Goal: Use online tool/utility: Utilize a website feature to perform a specific function

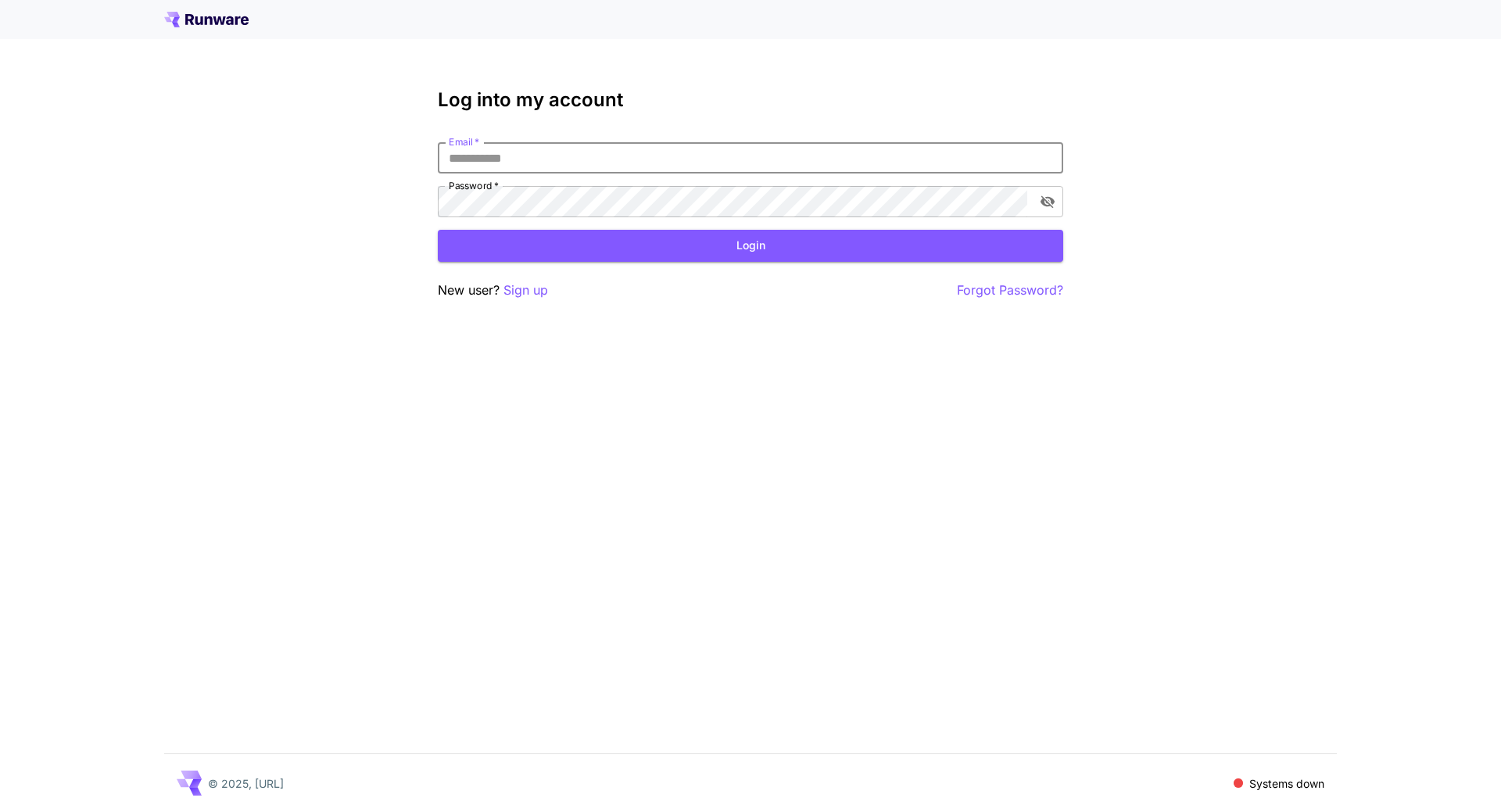
type input "**********"
click at [703, 248] on button "Login" at bounding box center [750, 246] width 625 height 32
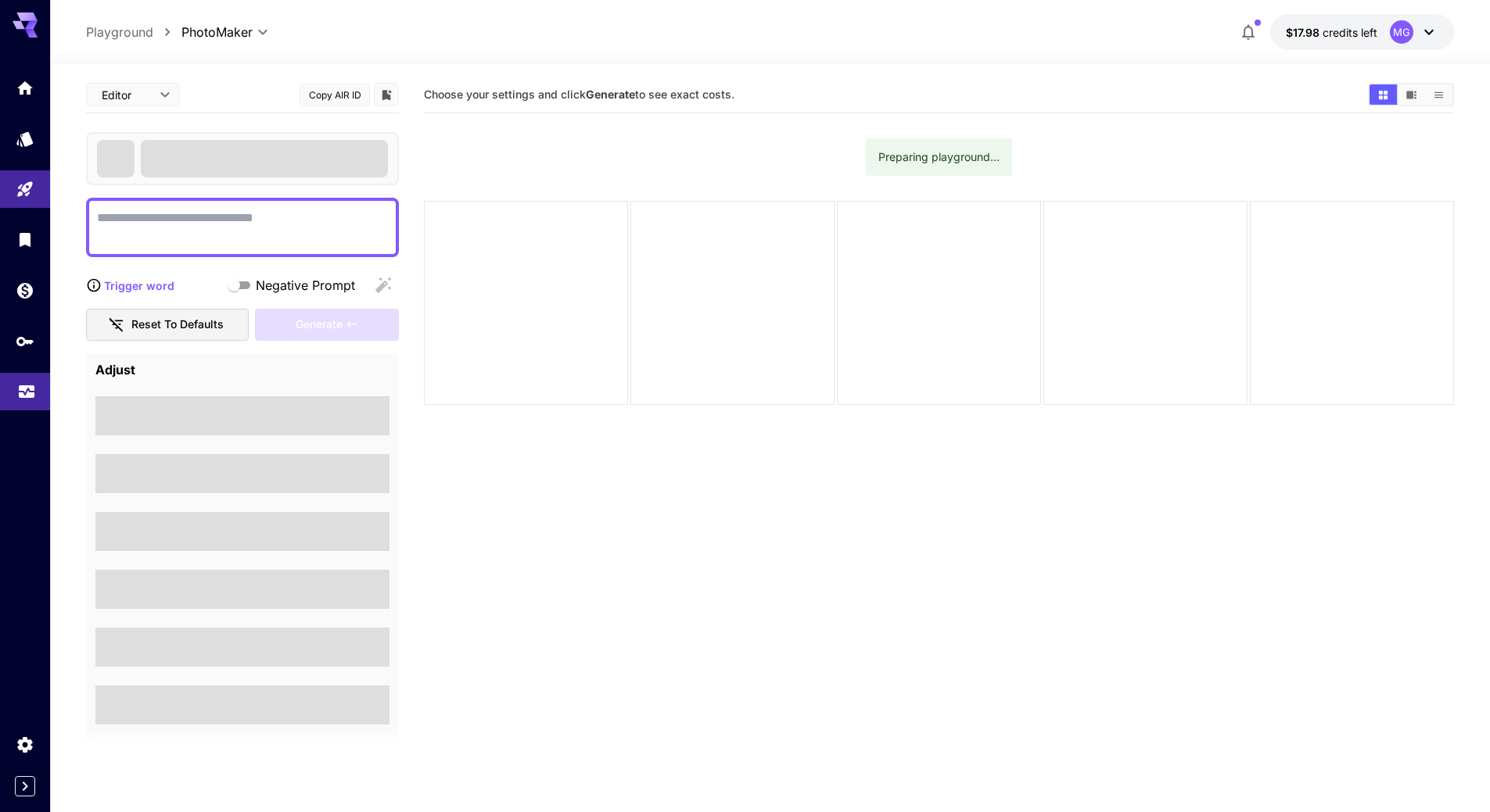
click at [28, 388] on icon "Usage" at bounding box center [27, 387] width 19 height 19
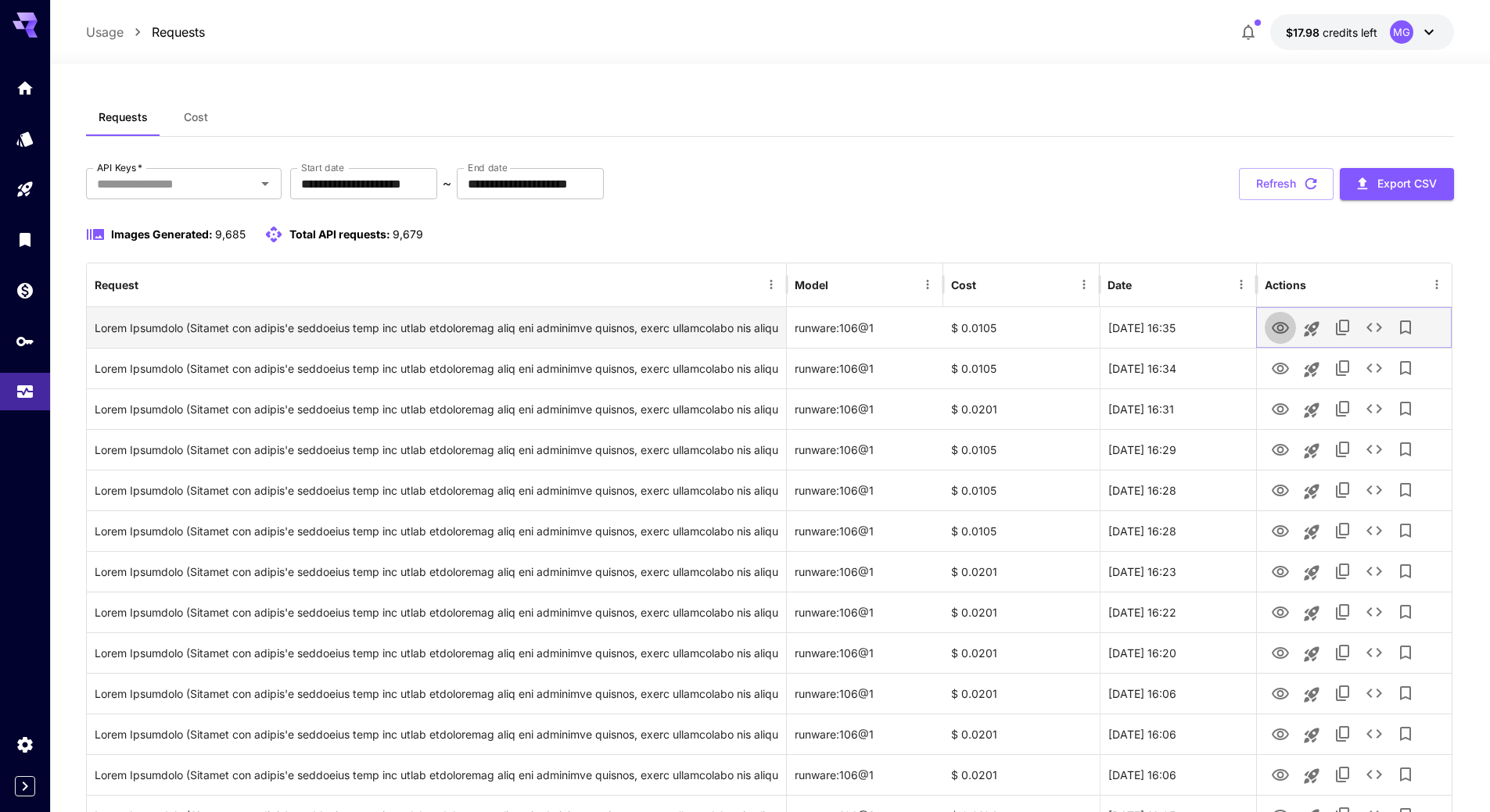
click at [1279, 330] on icon "View Image" at bounding box center [1280, 328] width 17 height 11
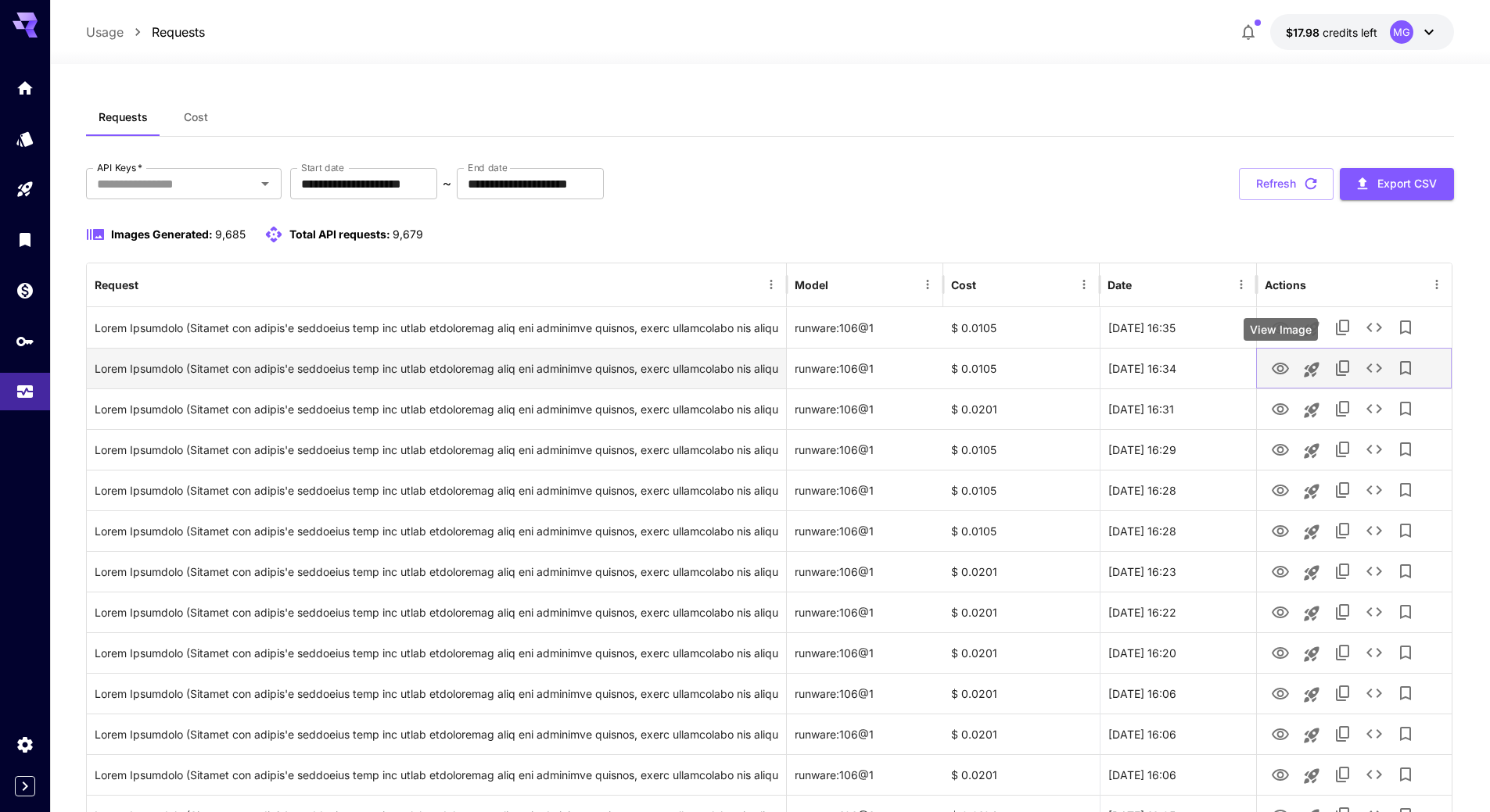
click at [1280, 368] on icon "View Image" at bounding box center [1280, 369] width 19 height 19
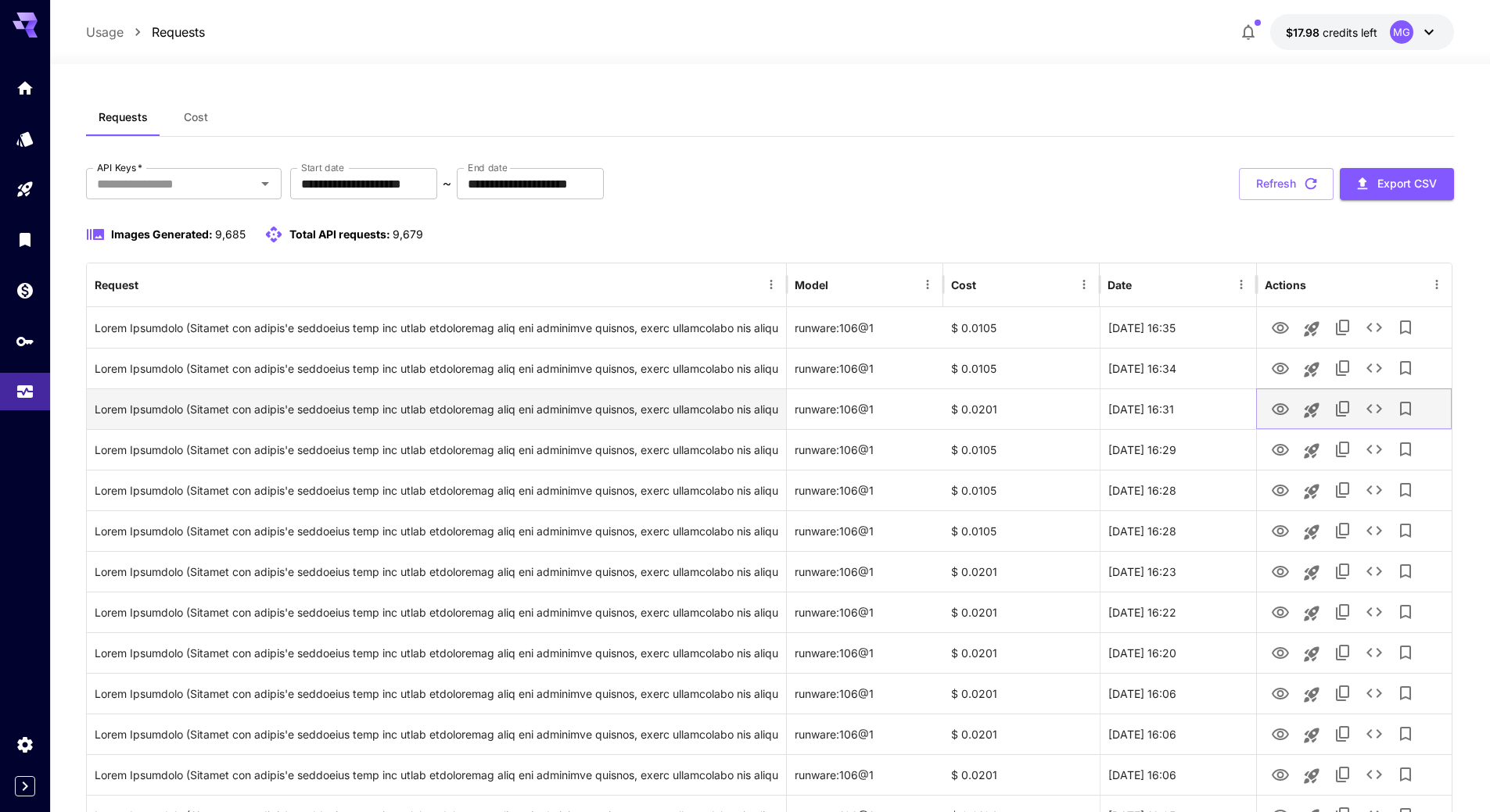
click at [1278, 412] on icon "View Image" at bounding box center [1280, 409] width 17 height 11
click at [1380, 406] on icon "See details" at bounding box center [1374, 409] width 19 height 19
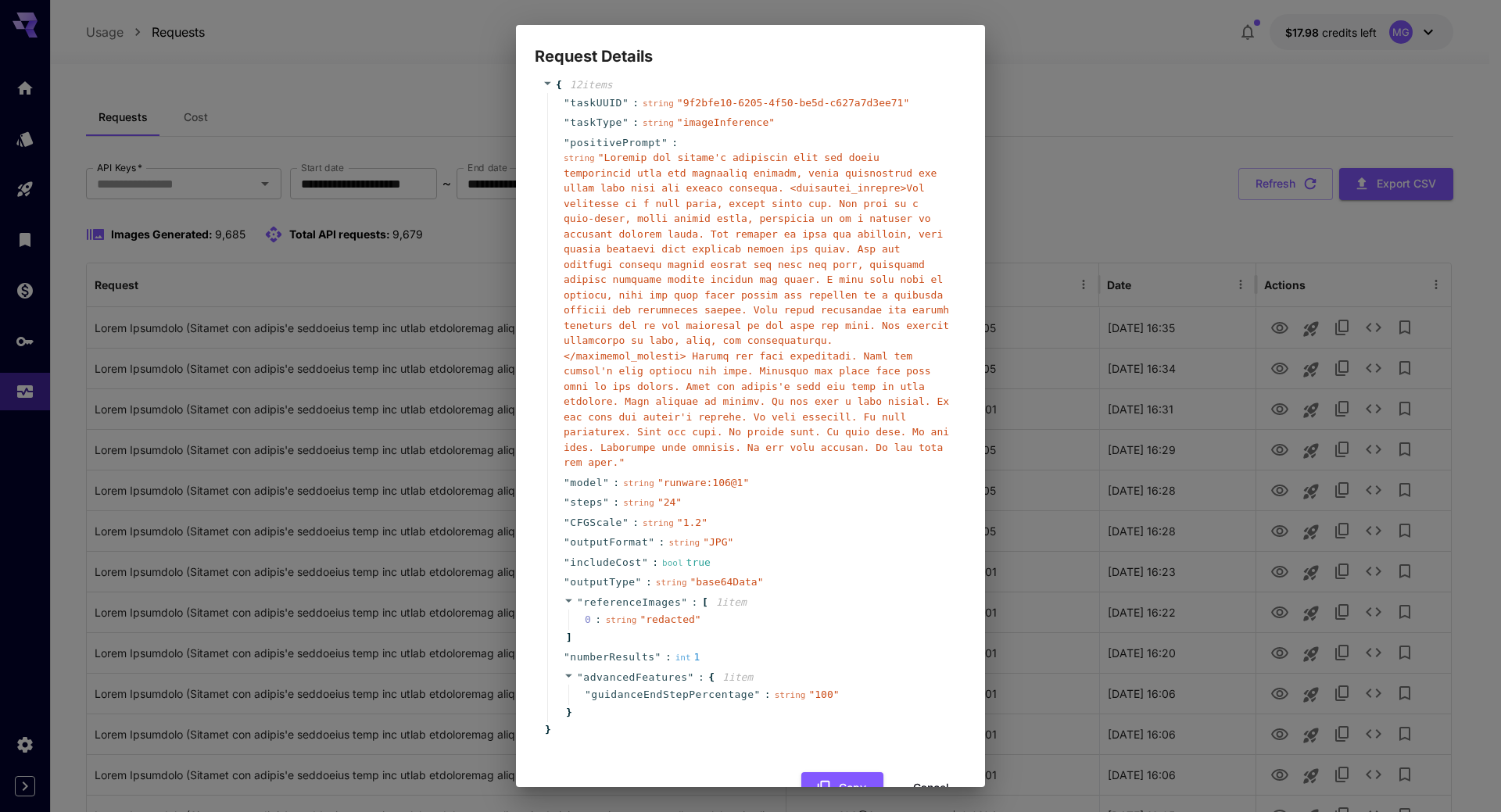
scroll to position [33, 0]
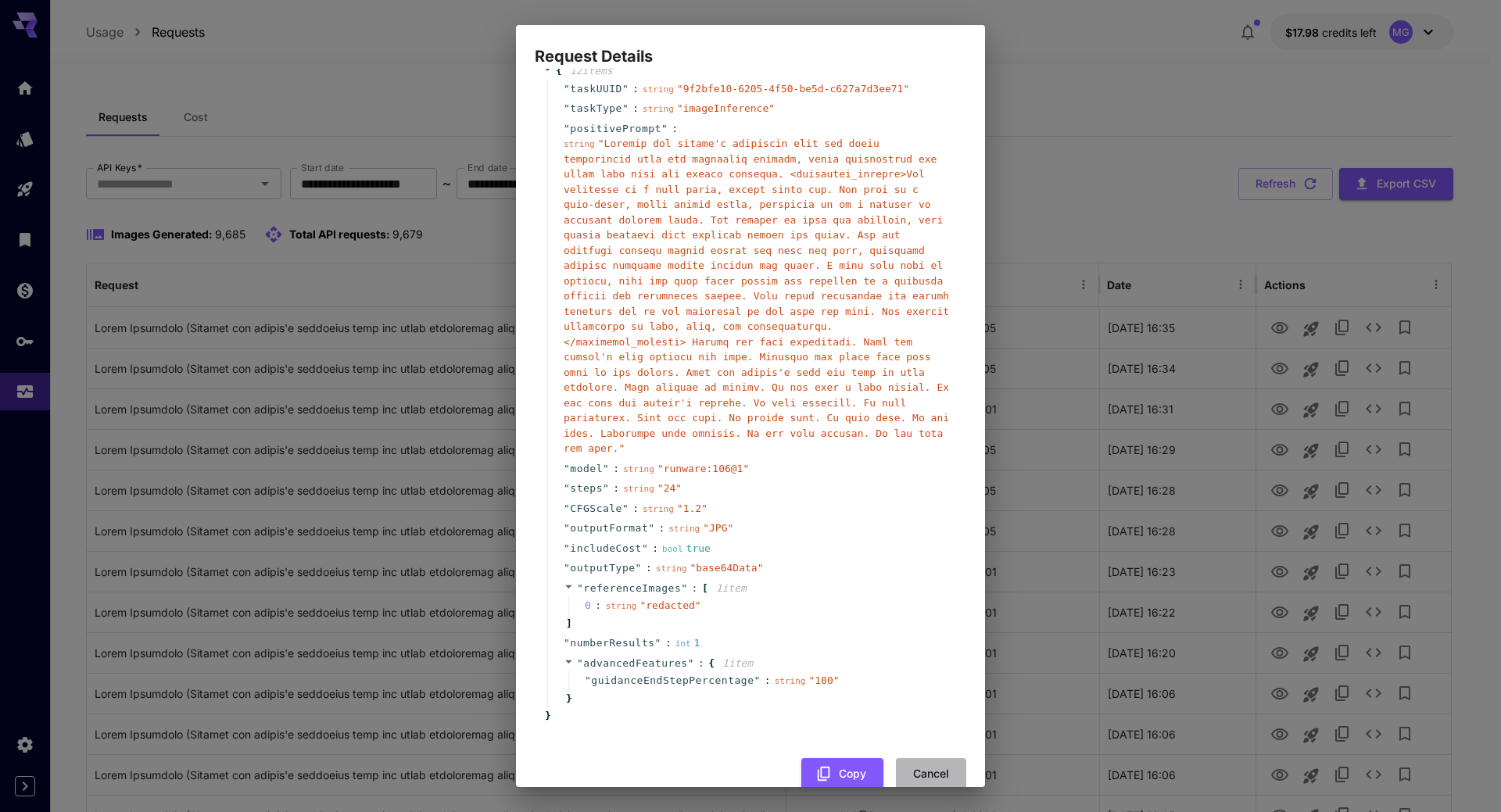
click at [922, 758] on button "Cancel" at bounding box center [931, 774] width 70 height 32
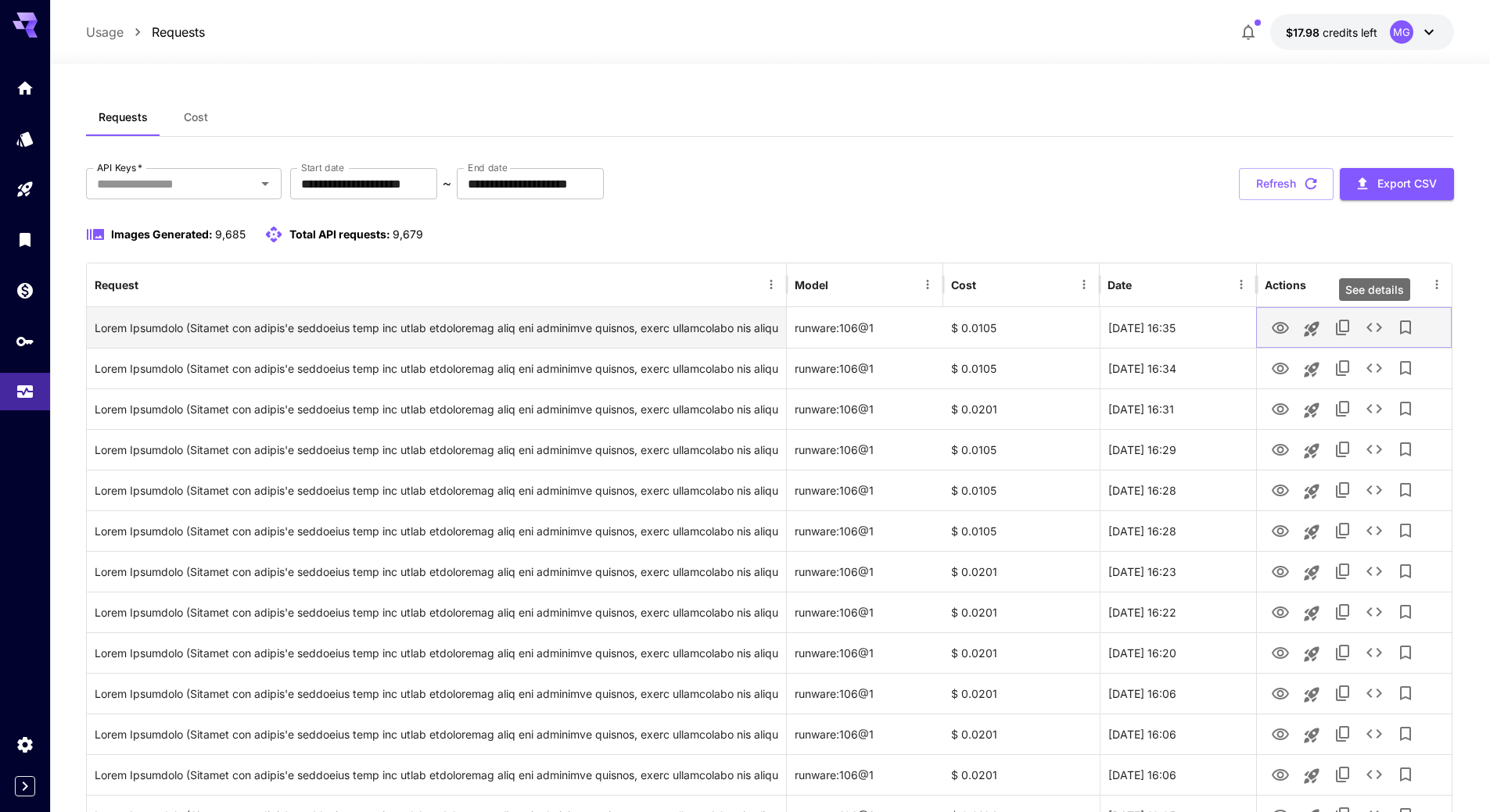
click at [1375, 320] on icon "See details" at bounding box center [1374, 328] width 19 height 19
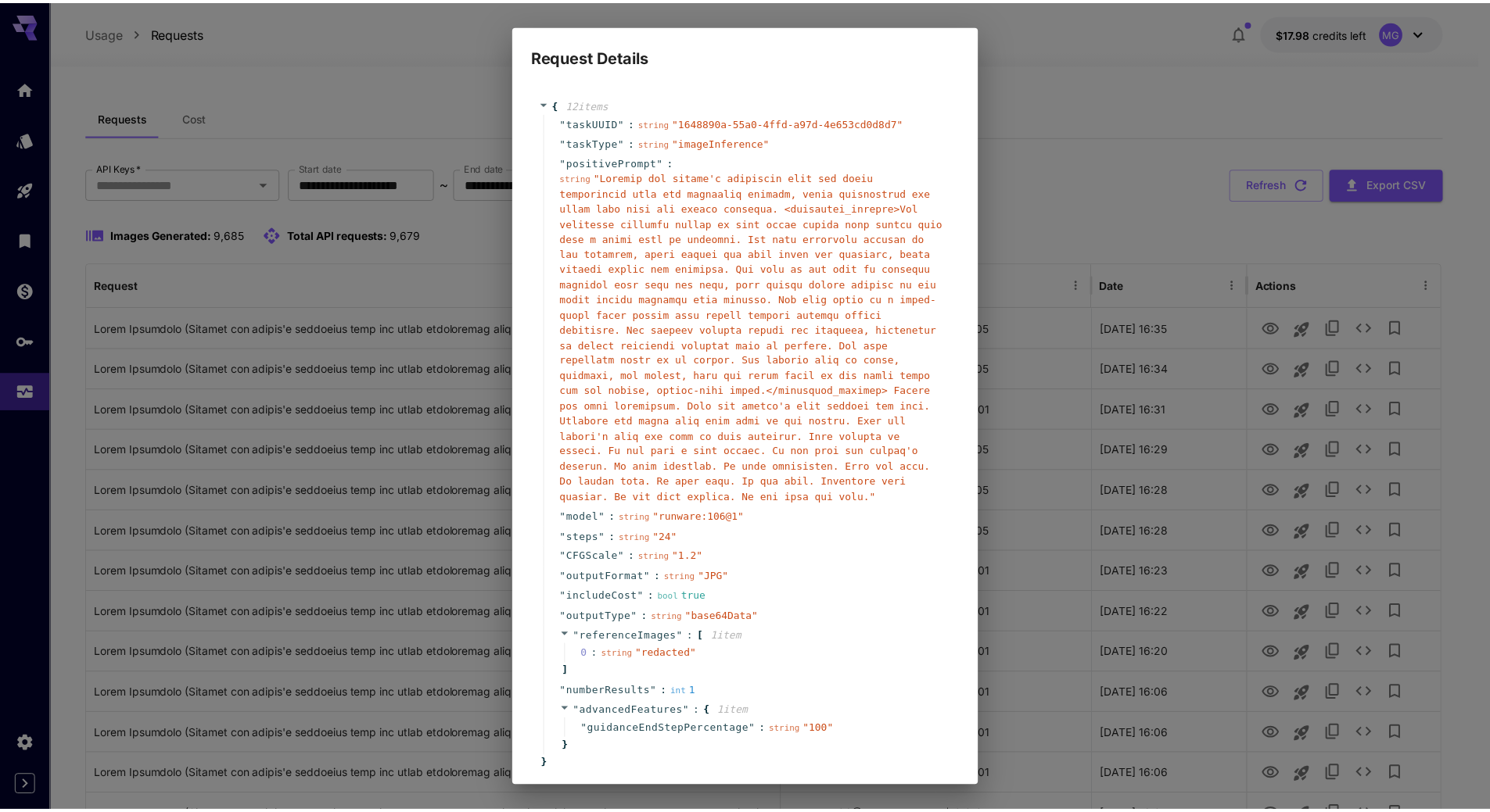
scroll to position [49, 0]
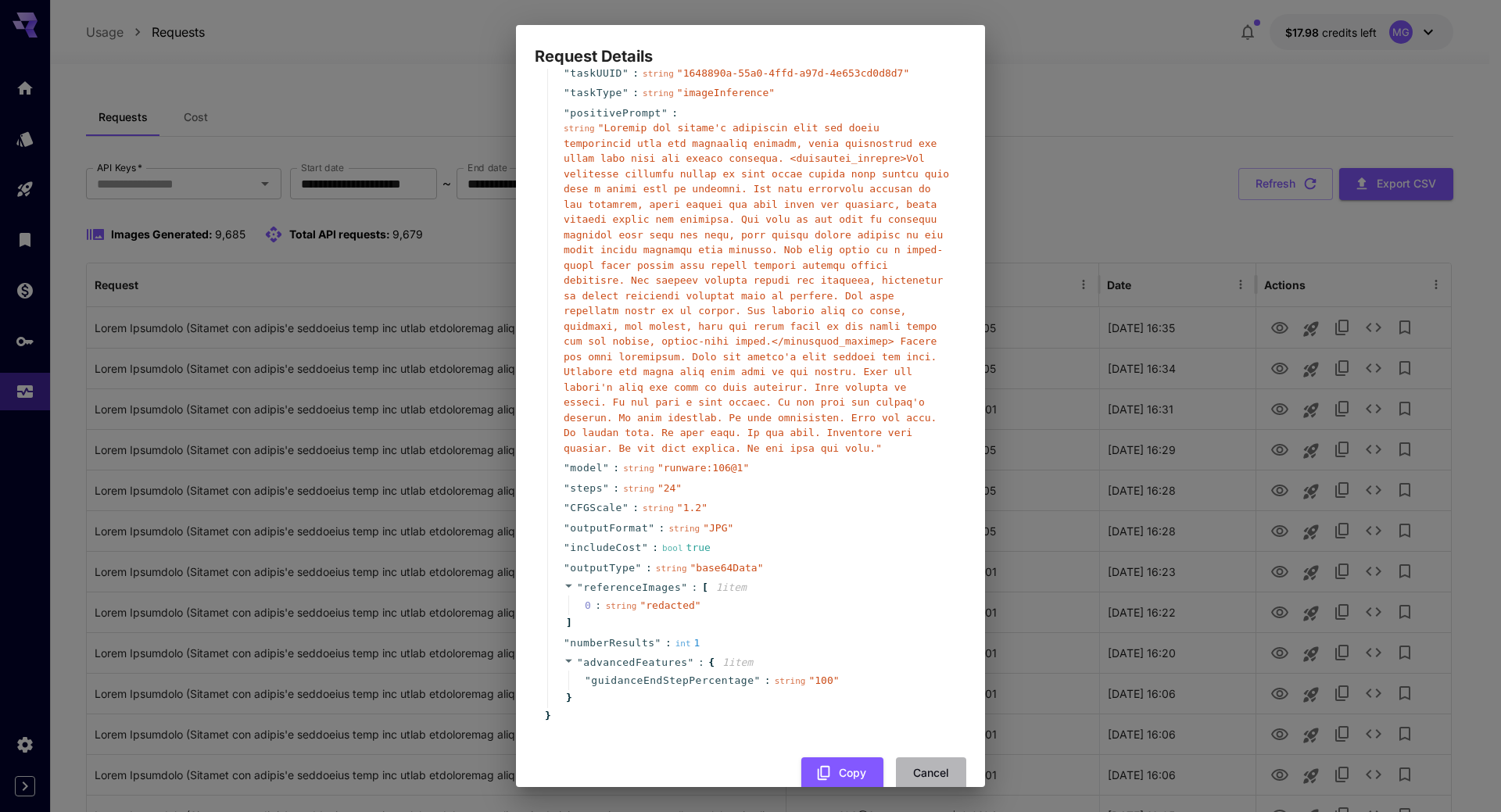
click at [924, 757] on button "Cancel" at bounding box center [931, 773] width 70 height 32
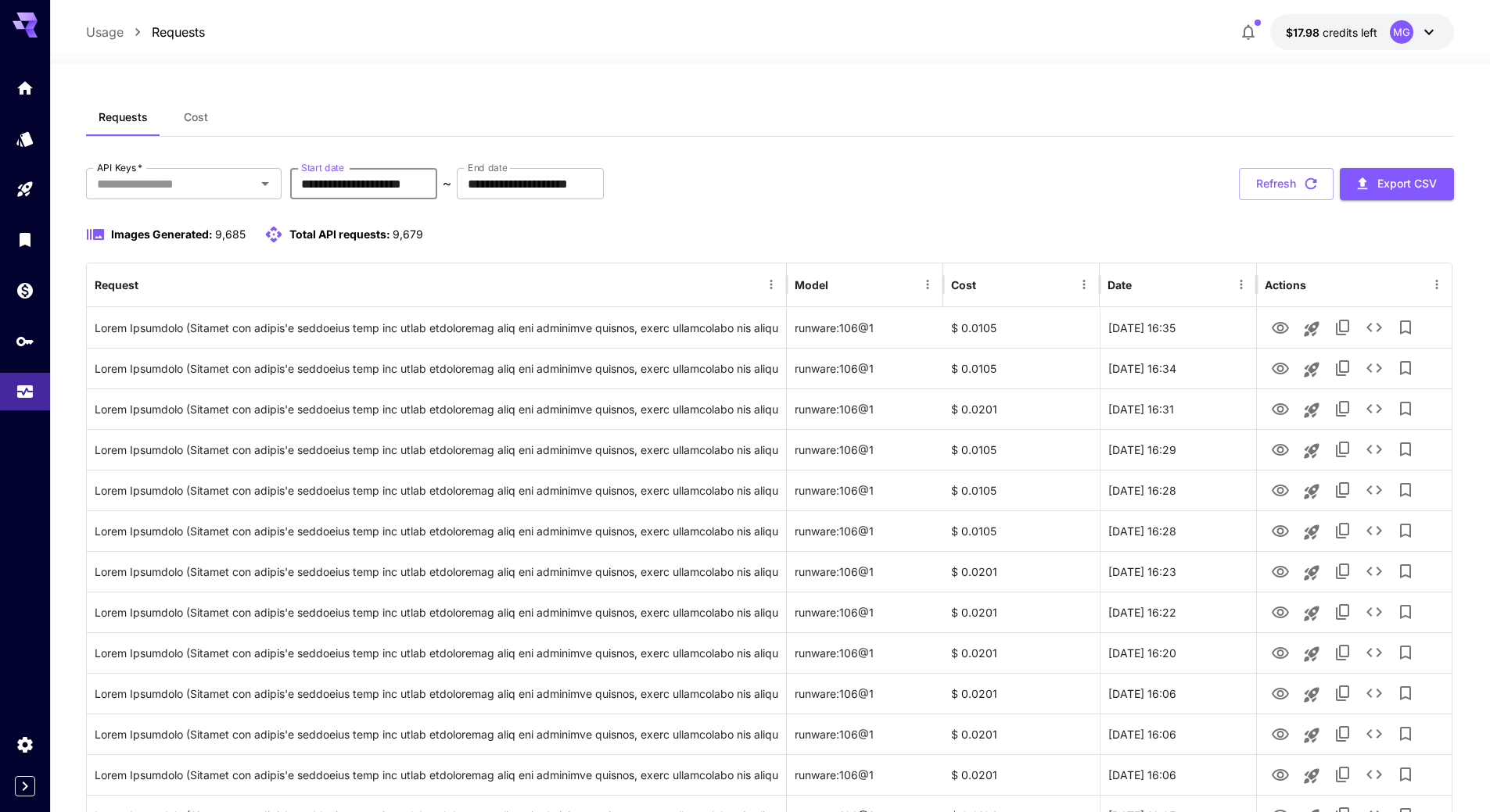
click at [411, 184] on input "**********" at bounding box center [363, 183] width 147 height 31
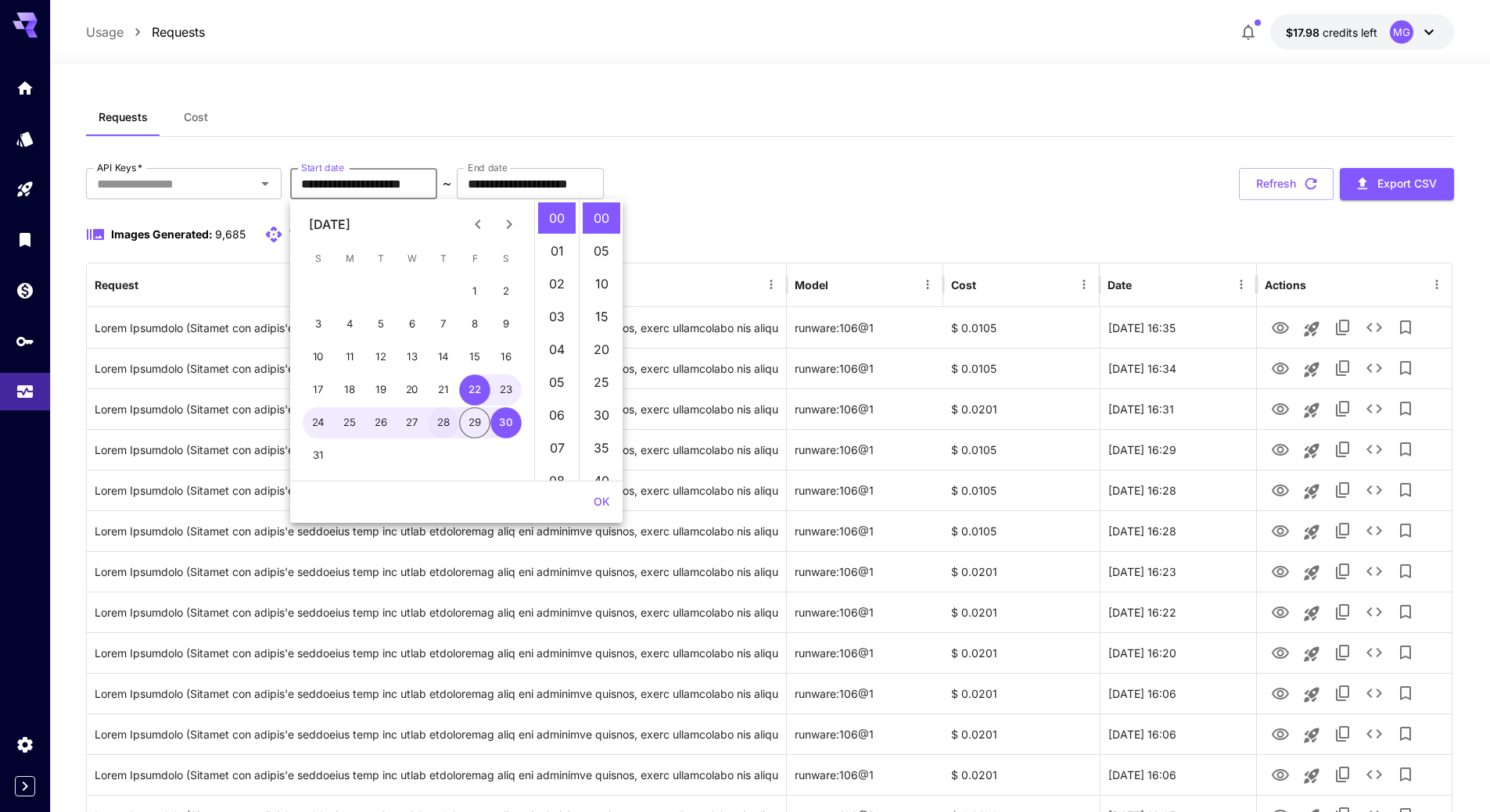
click at [444, 423] on button "28" at bounding box center [443, 423] width 31 height 31
click at [479, 424] on button "29" at bounding box center [474, 423] width 31 height 31
type input "**********"
click at [598, 497] on button "OK" at bounding box center [602, 501] width 29 height 28
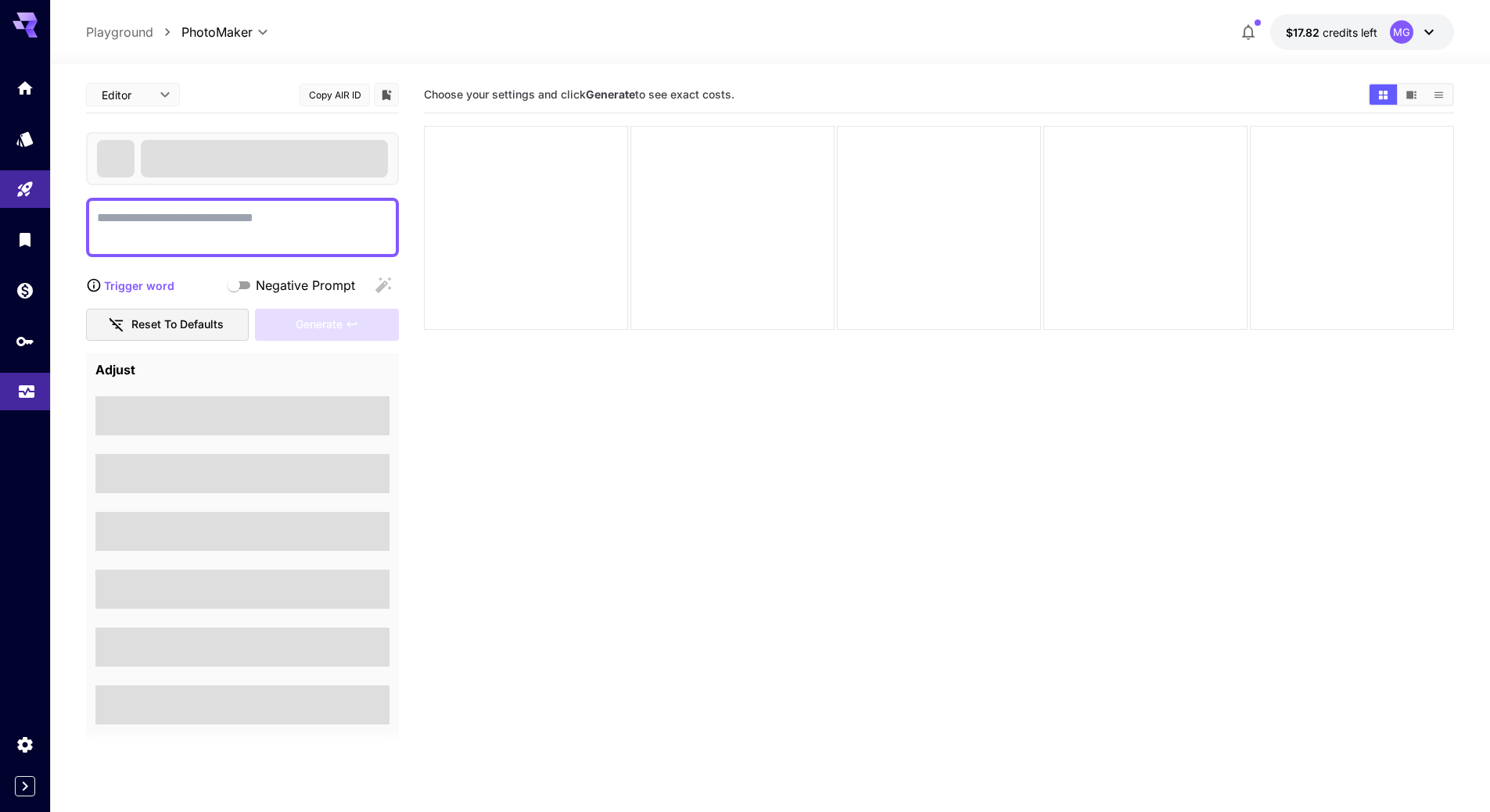
click at [22, 392] on icon "Usage" at bounding box center [27, 389] width 15 height 8
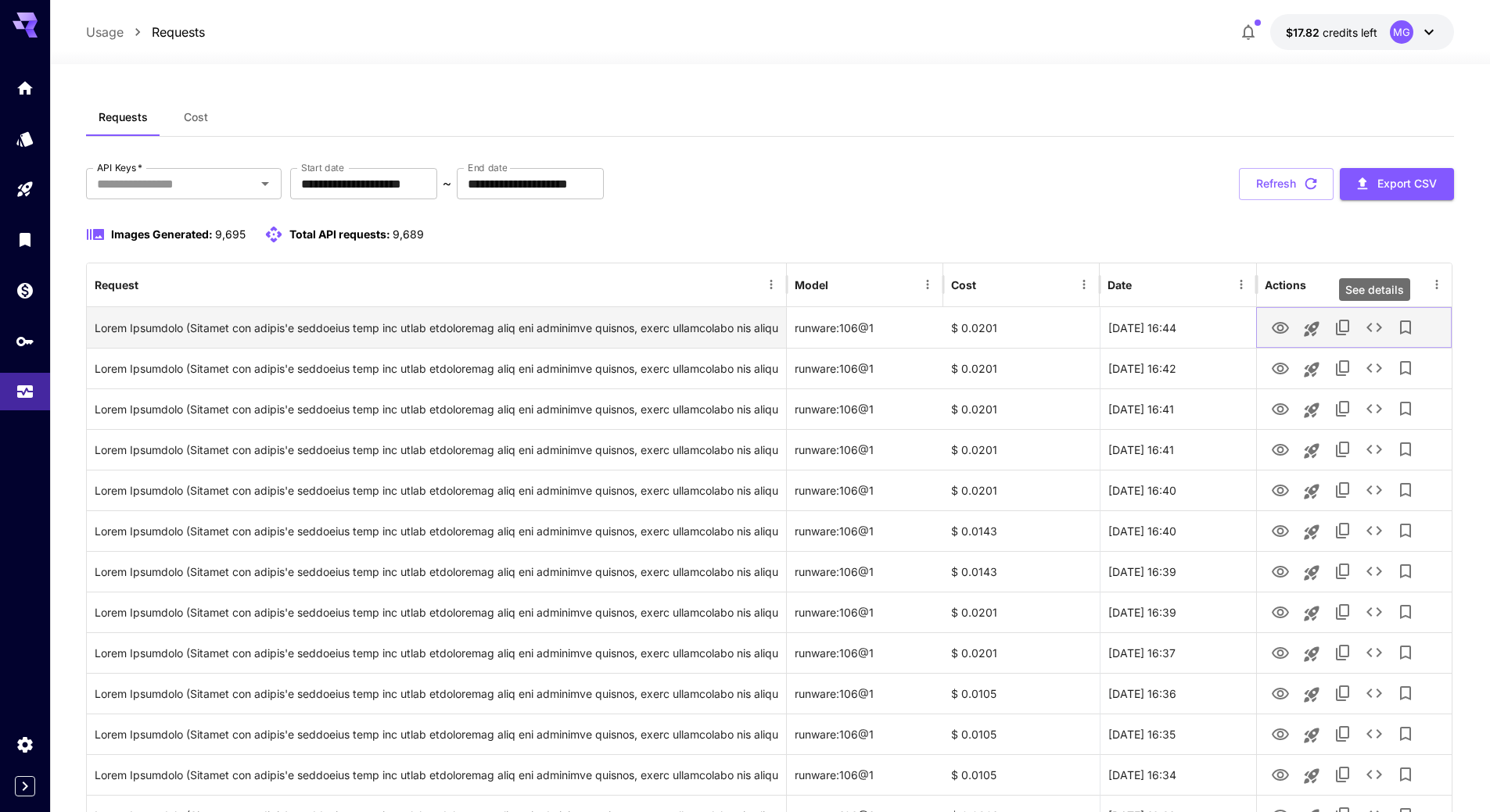
click at [1371, 329] on icon "See details" at bounding box center [1374, 328] width 19 height 19
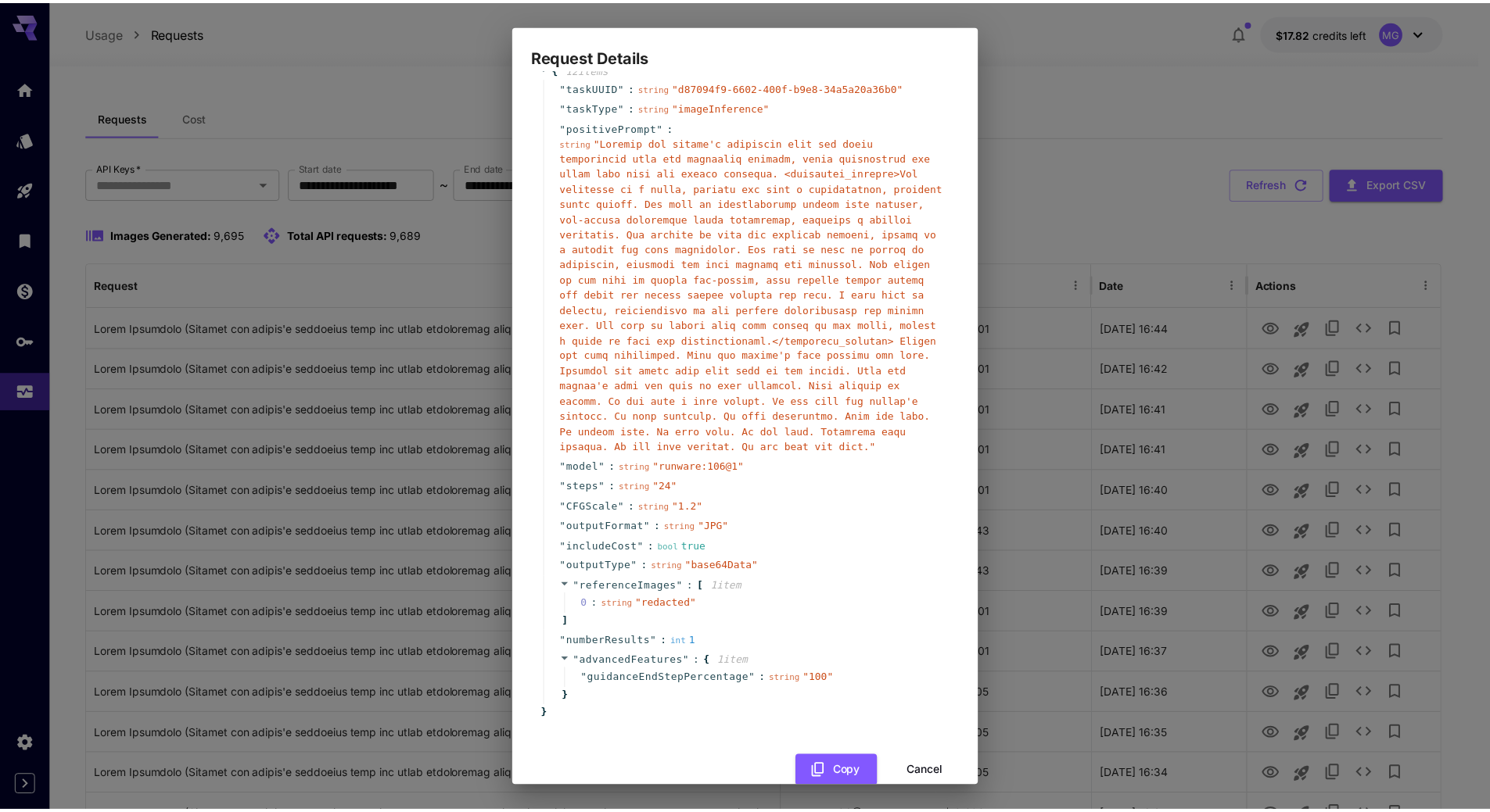
scroll to position [49, 0]
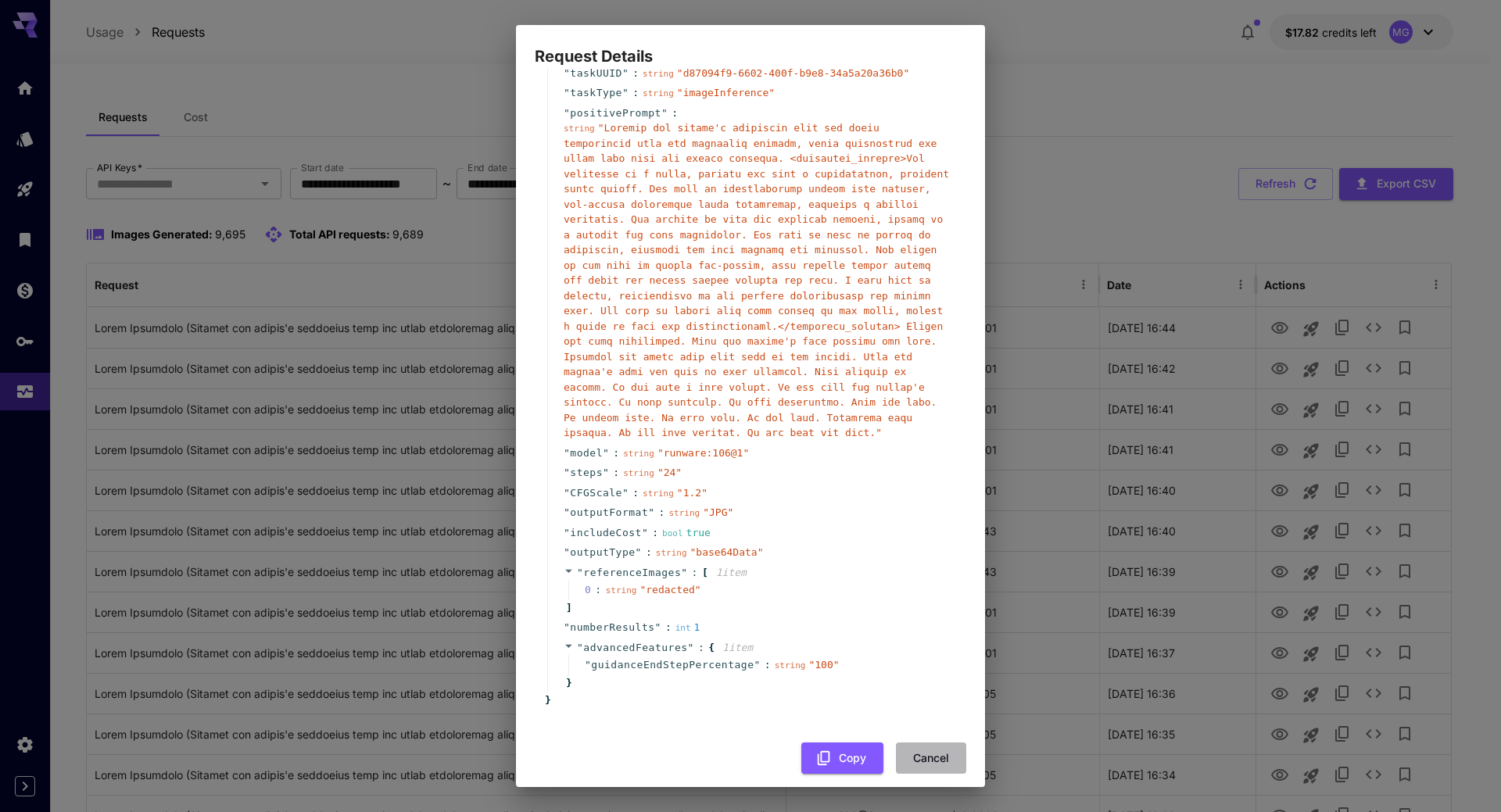
click at [929, 744] on button "Cancel" at bounding box center [931, 759] width 70 height 32
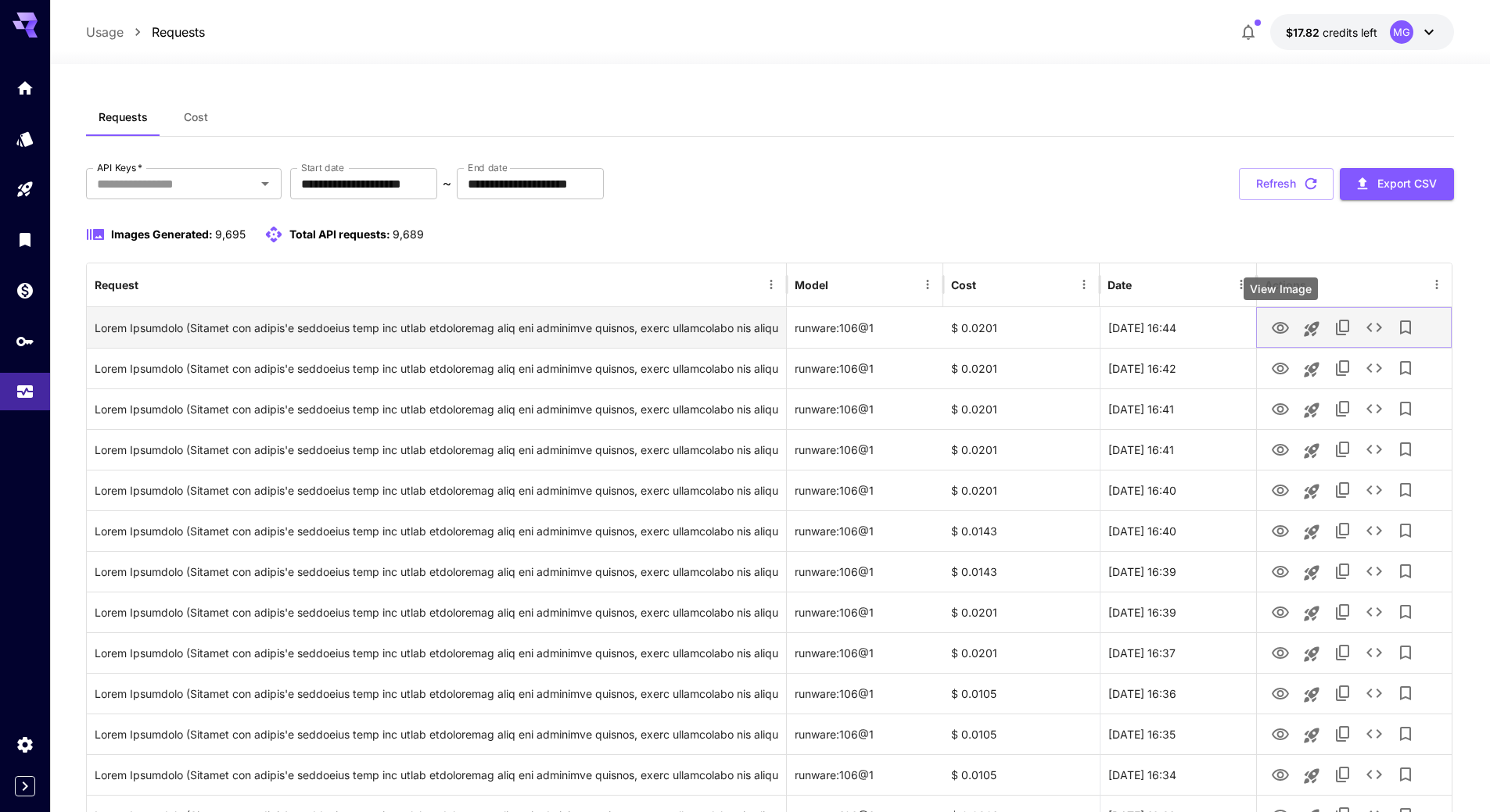
click at [1274, 323] on icon "View Image" at bounding box center [1280, 329] width 19 height 19
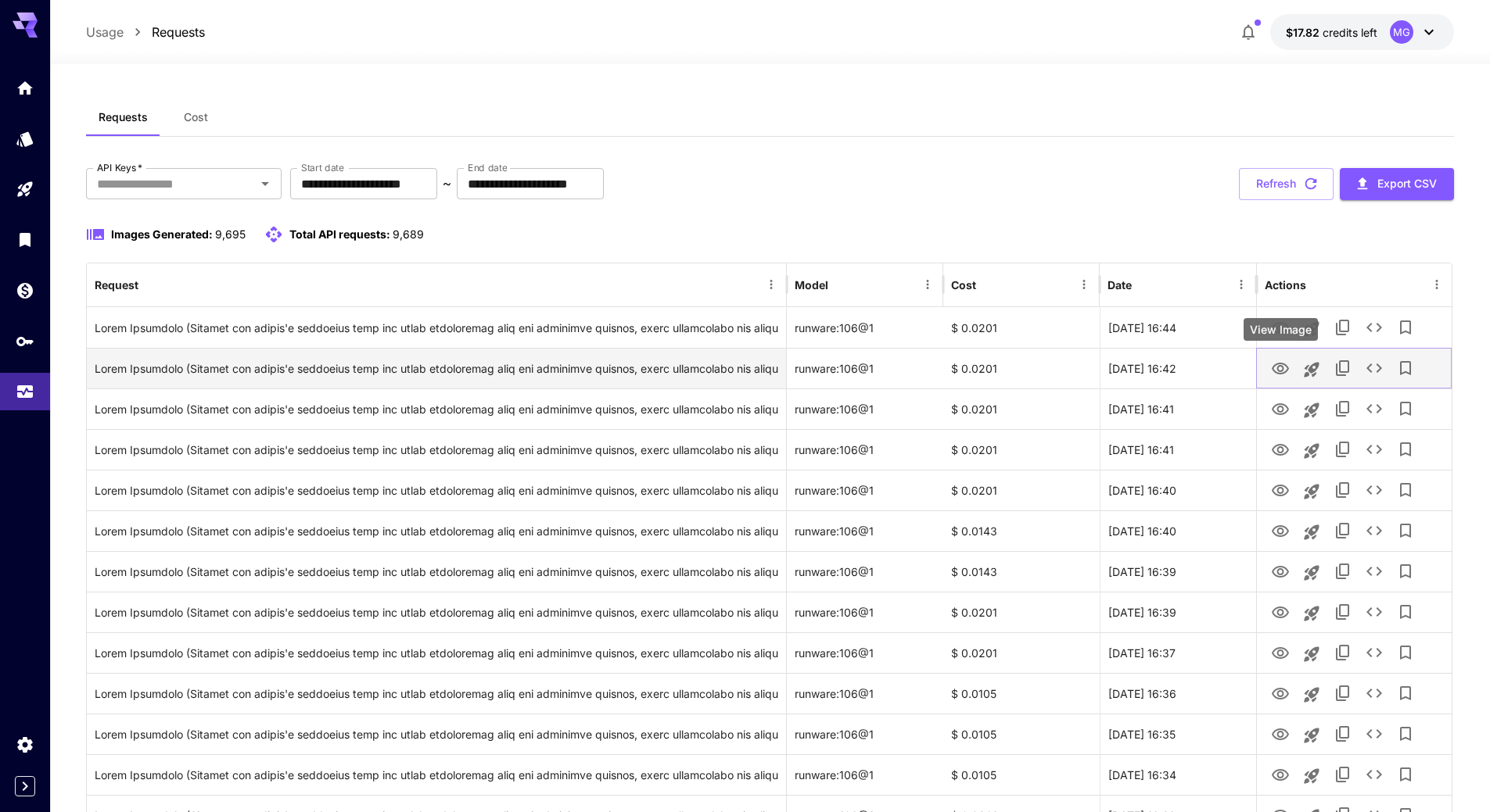
click at [1287, 367] on icon "View Image" at bounding box center [1280, 368] width 17 height 11
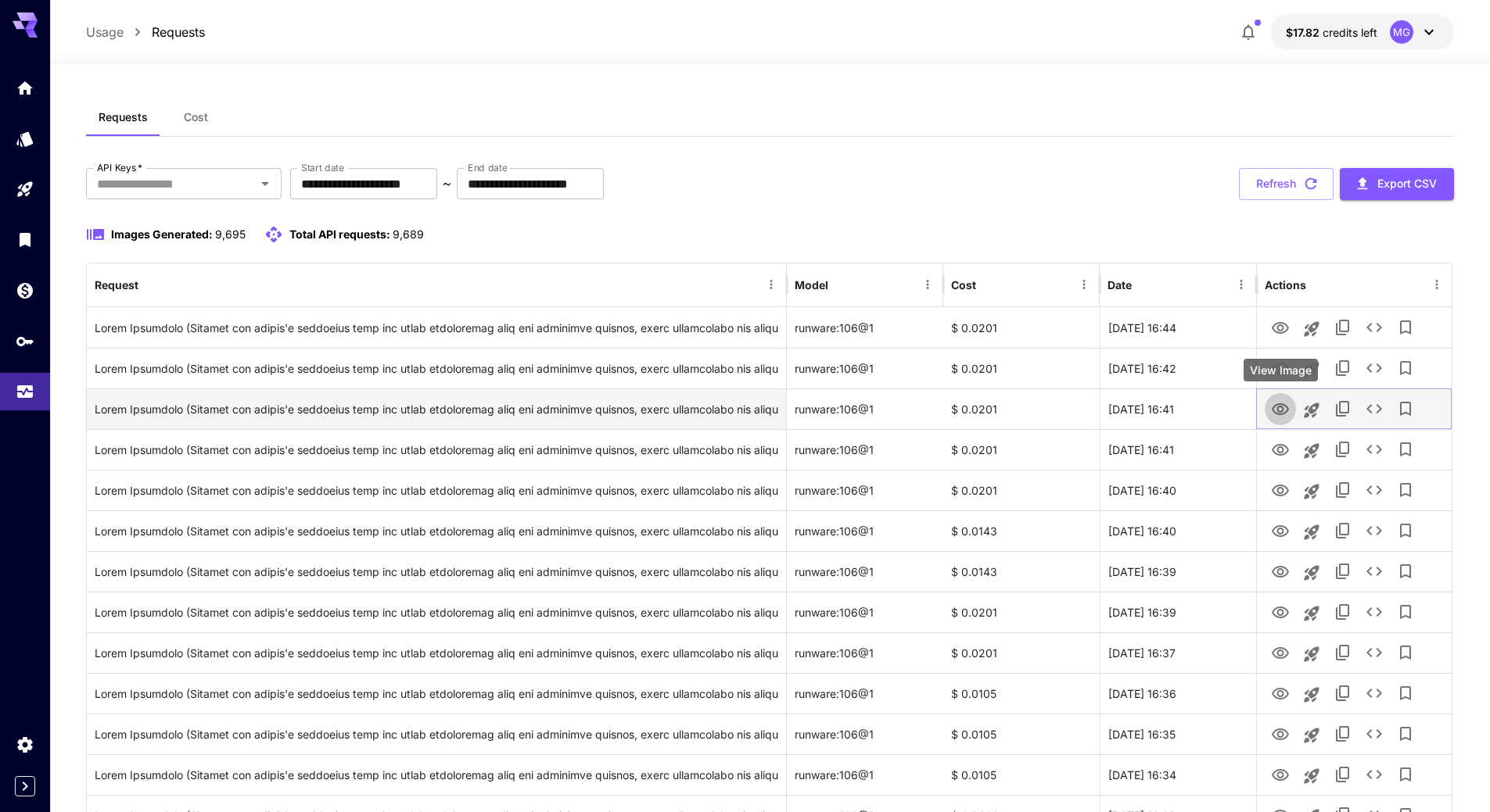
click at [1286, 410] on icon "View Image" at bounding box center [1280, 409] width 19 height 19
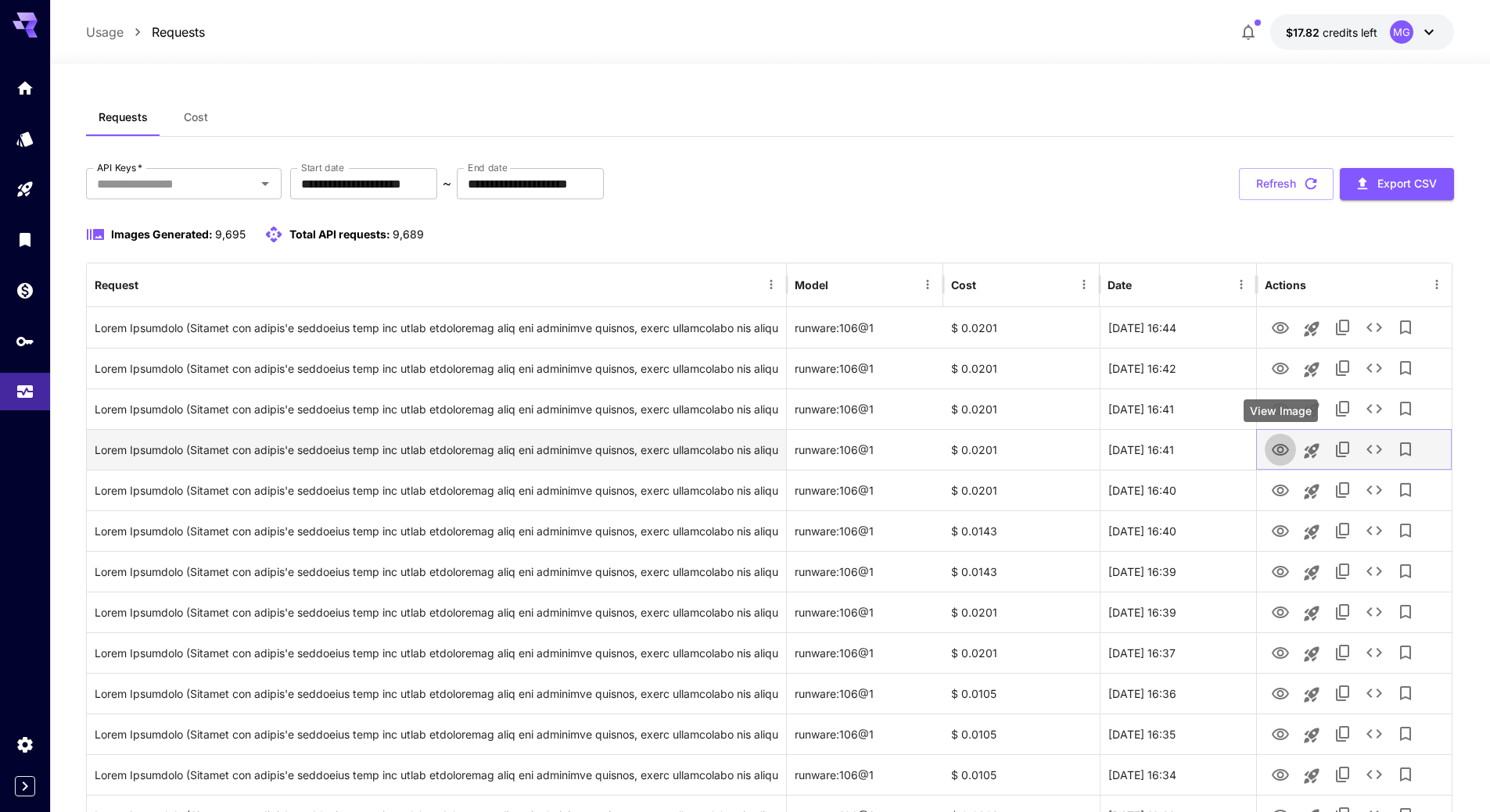
click at [1283, 446] on icon "View Image" at bounding box center [1280, 450] width 19 height 19
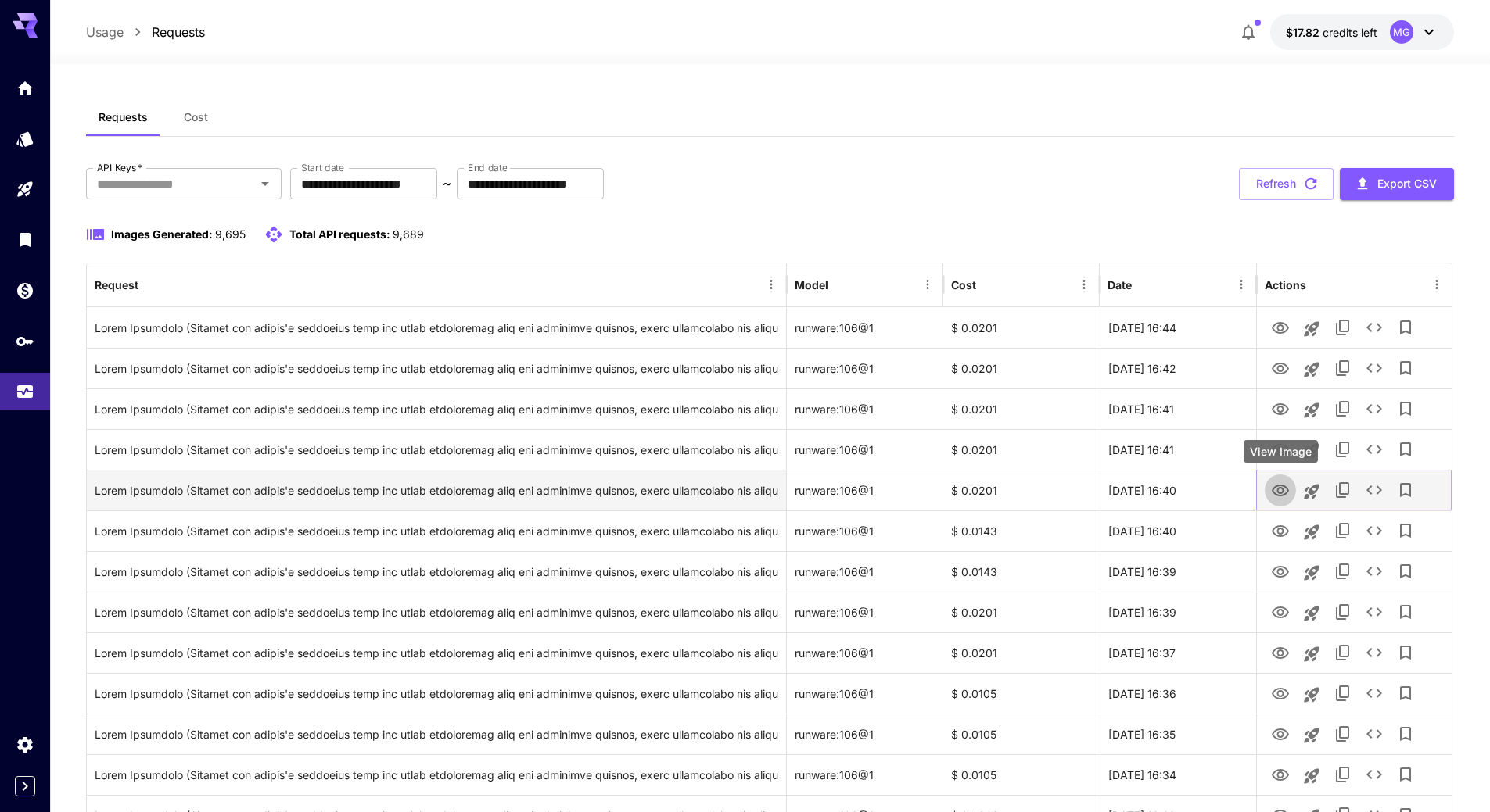
click at [1278, 490] on icon "View Image" at bounding box center [1280, 490] width 17 height 11
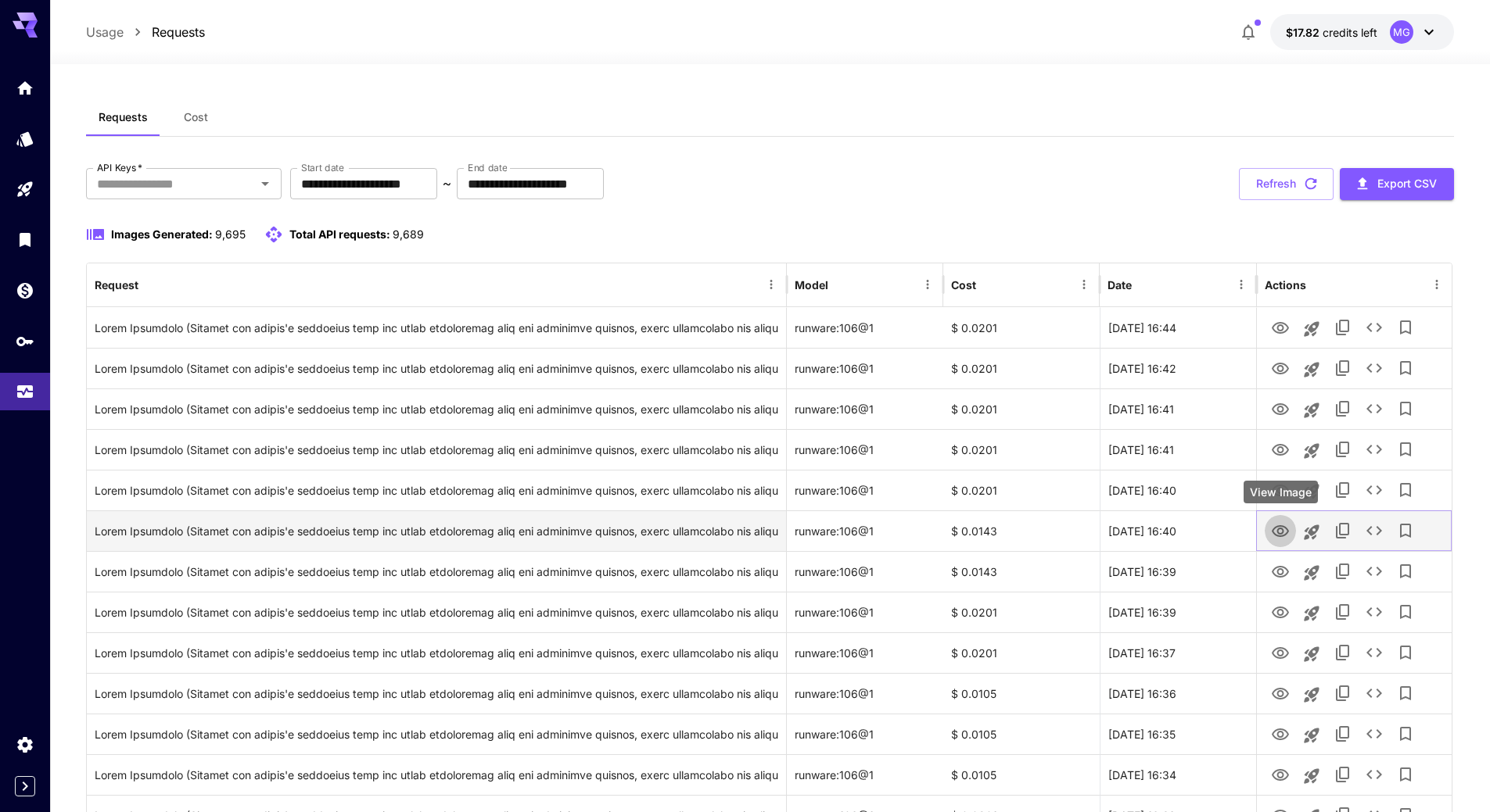
click at [1279, 522] on icon "View Image" at bounding box center [1280, 532] width 19 height 19
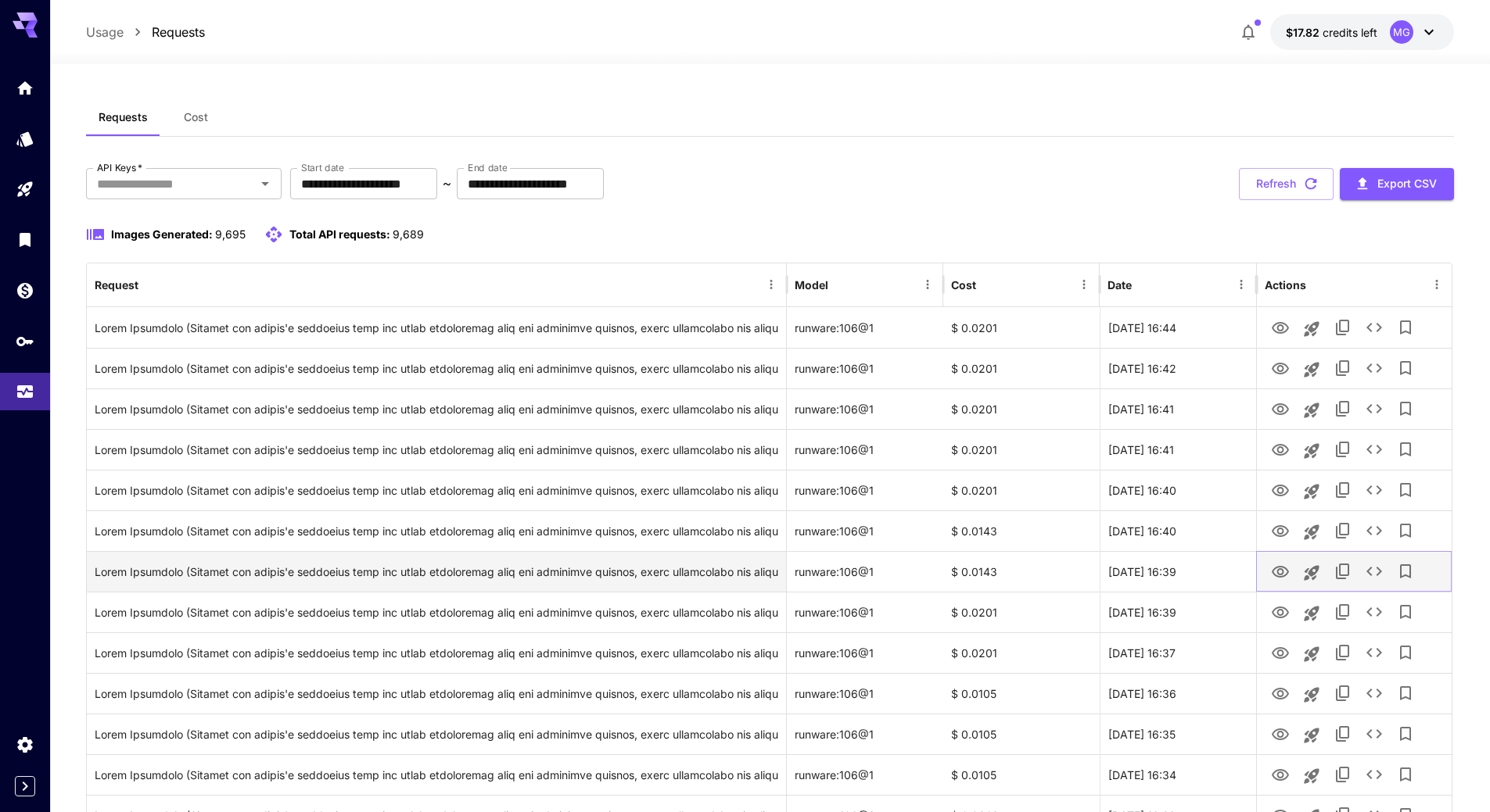
click at [1283, 576] on icon "View Image" at bounding box center [1280, 572] width 19 height 19
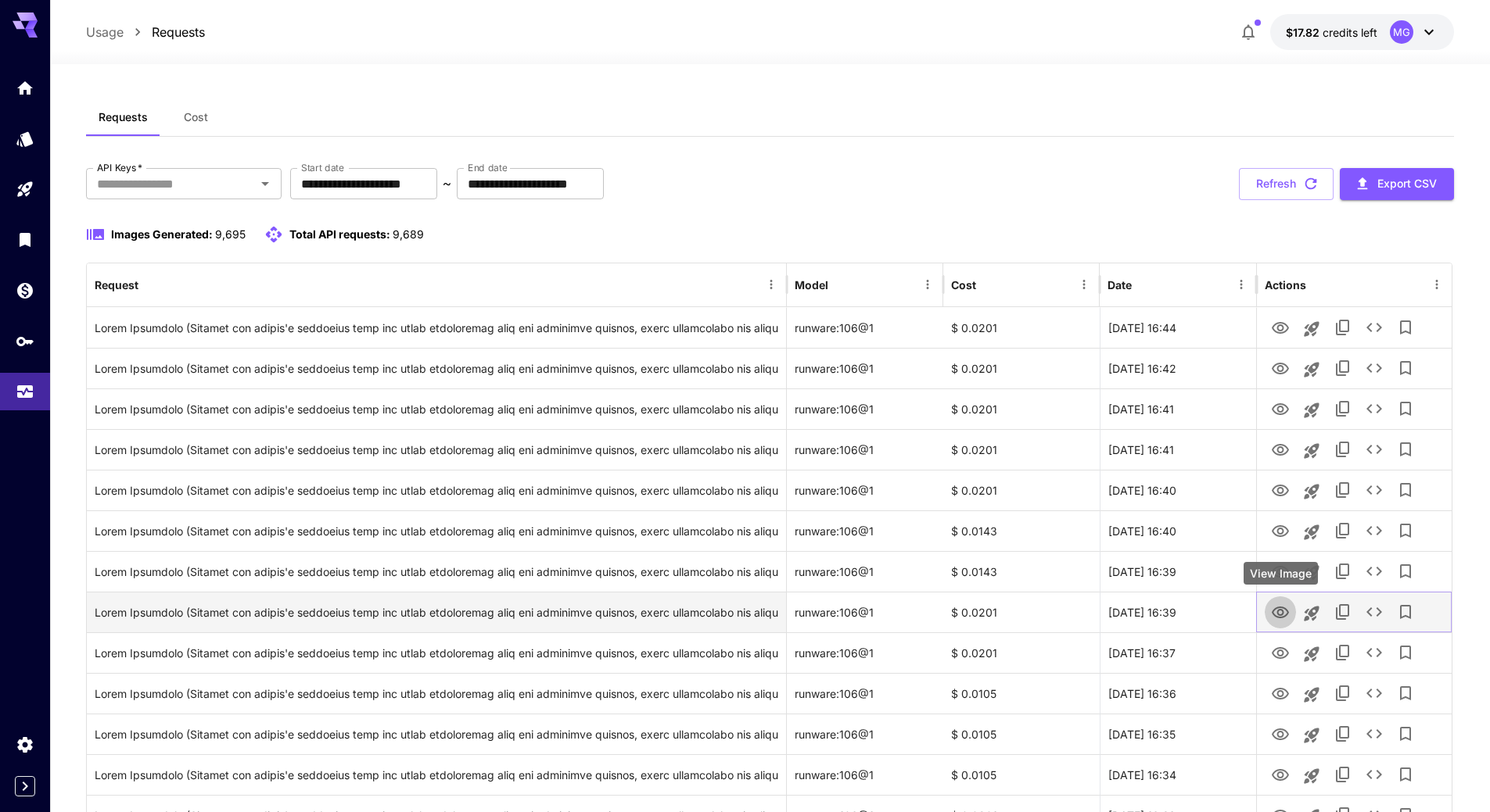
click at [1284, 612] on icon "View Image" at bounding box center [1280, 613] width 19 height 19
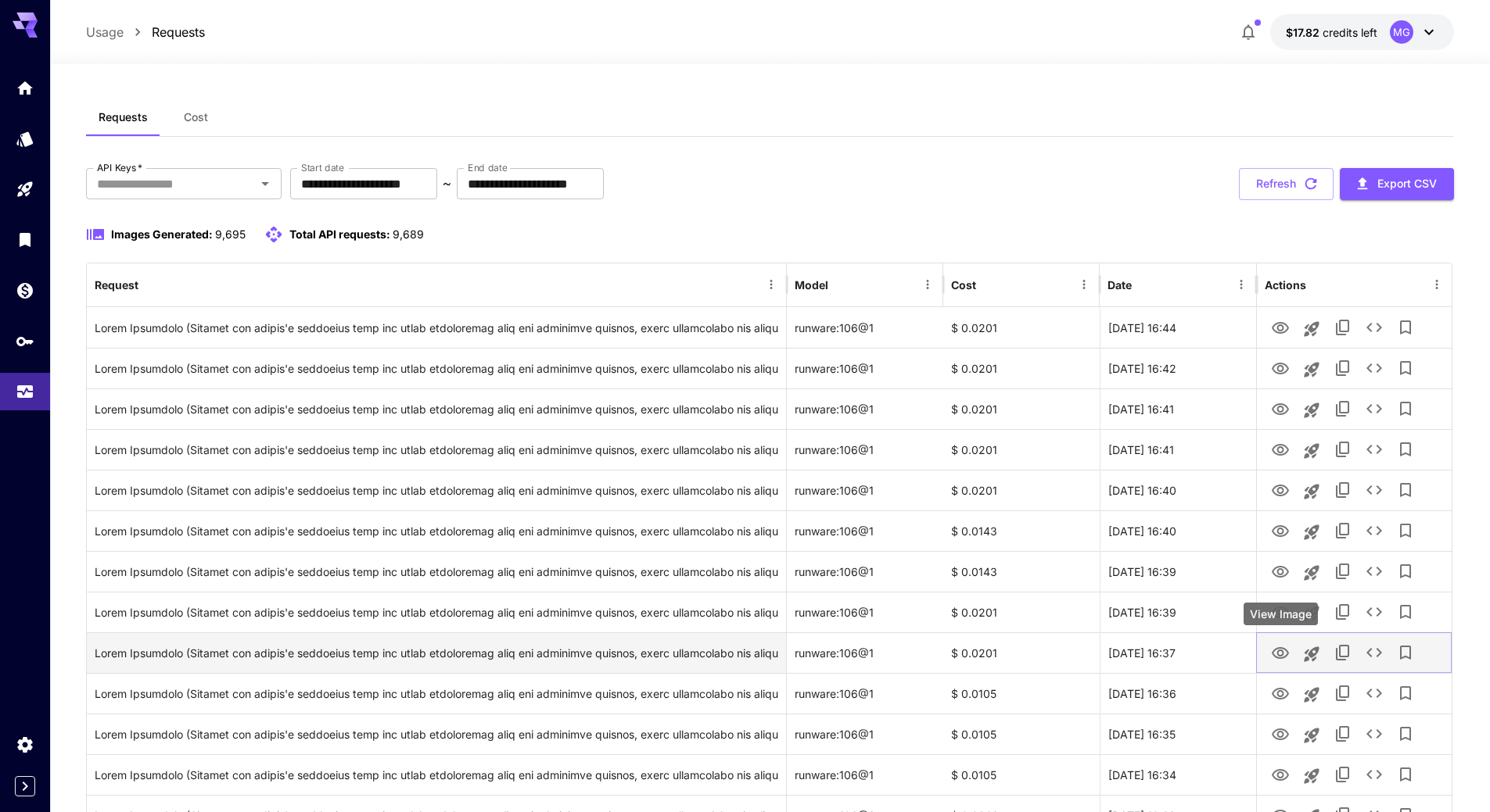
click at [1284, 651] on icon "View Image" at bounding box center [1280, 653] width 19 height 19
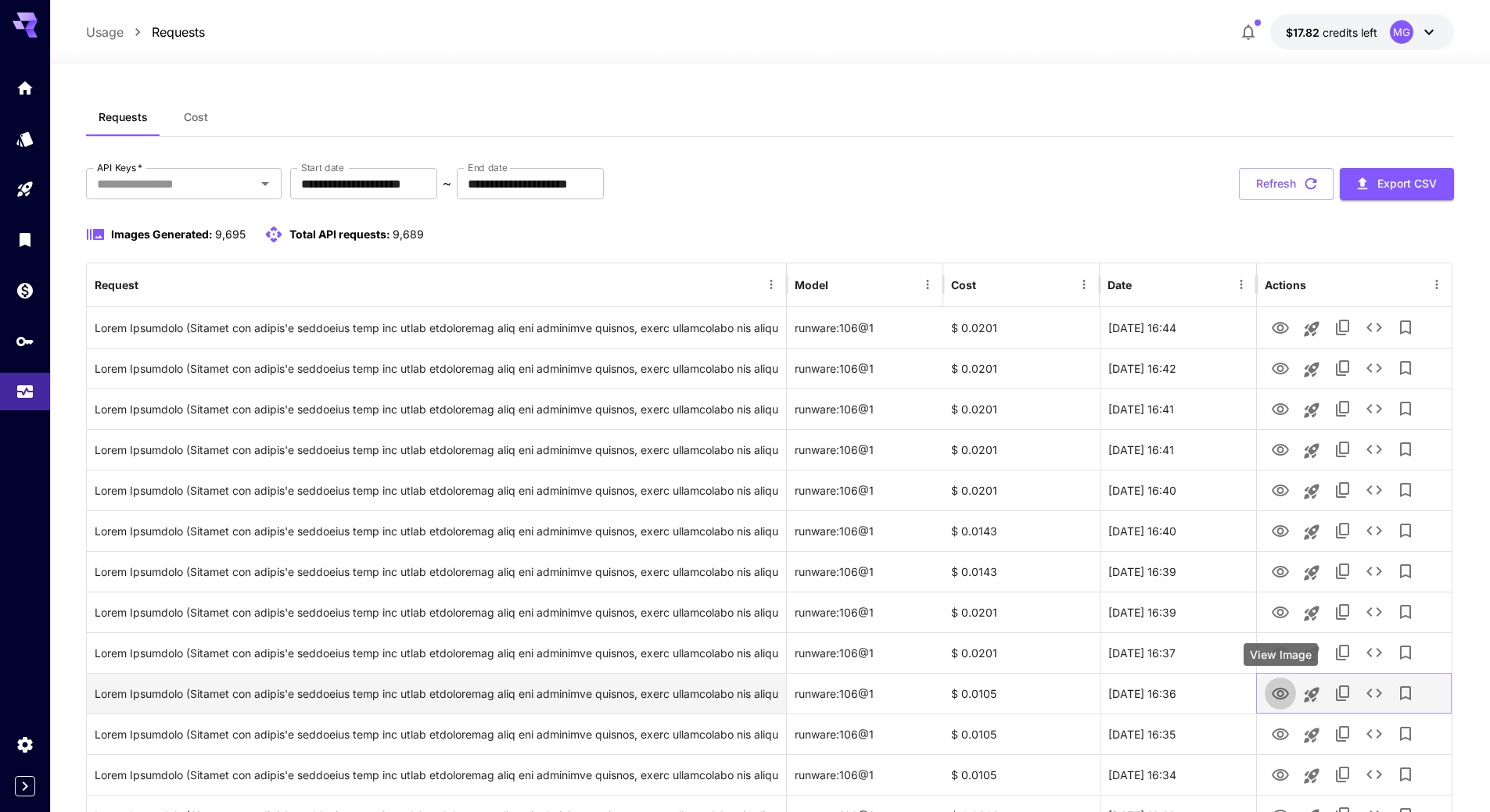
click at [1284, 698] on icon "View Image" at bounding box center [1280, 693] width 17 height 11
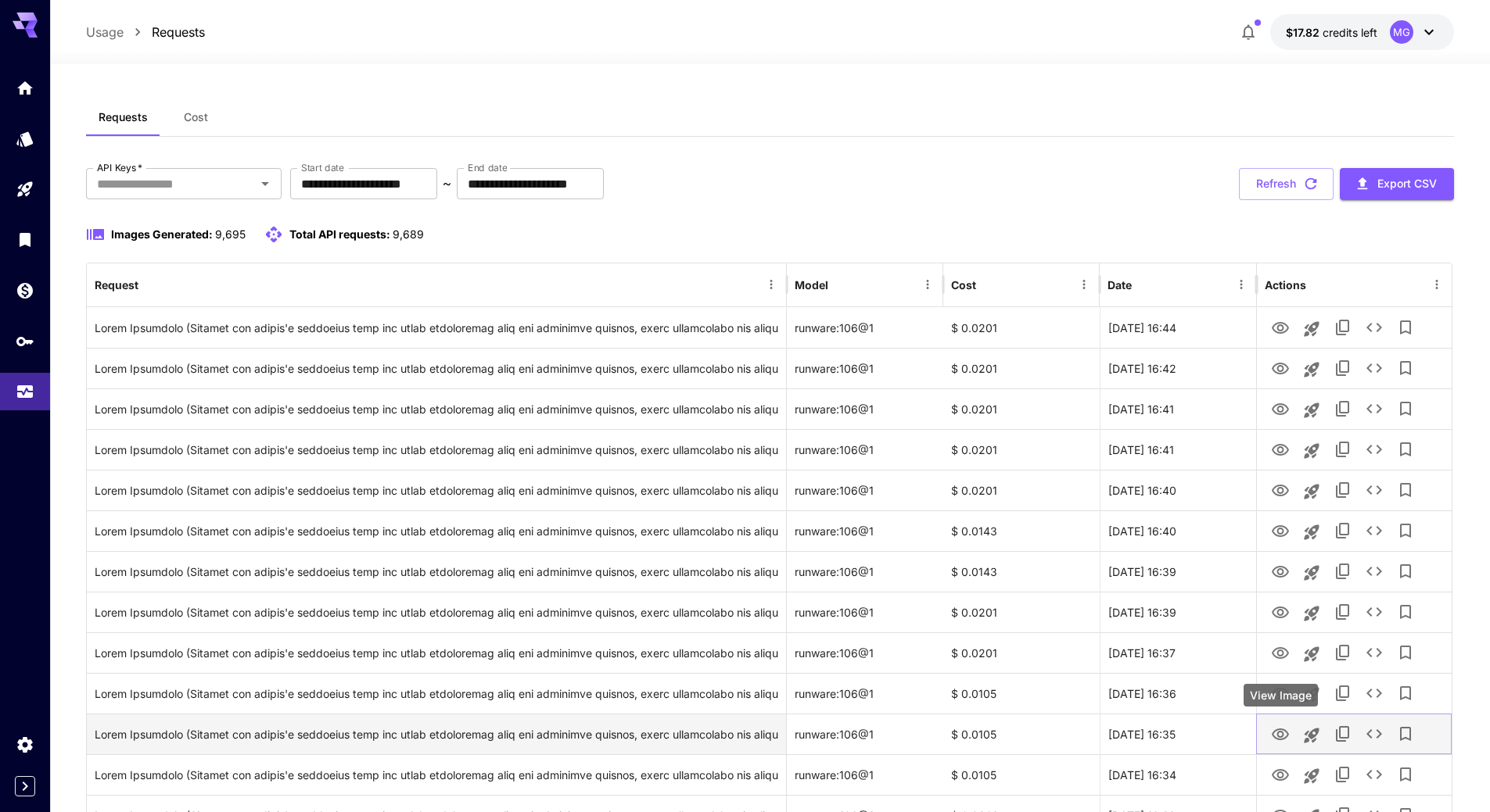
click at [1281, 726] on icon "View Image" at bounding box center [1280, 735] width 19 height 19
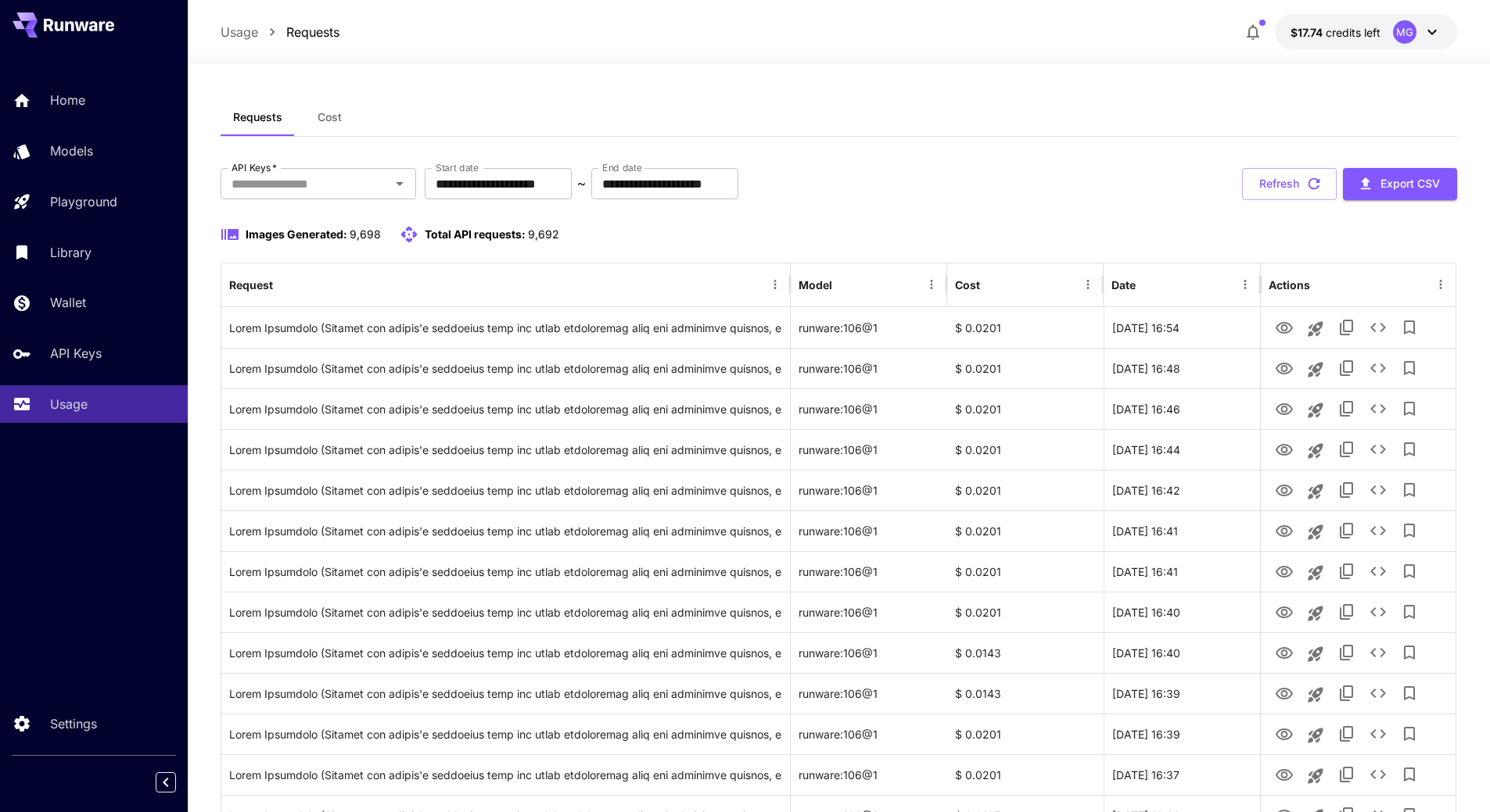
scroll to position [460, 0]
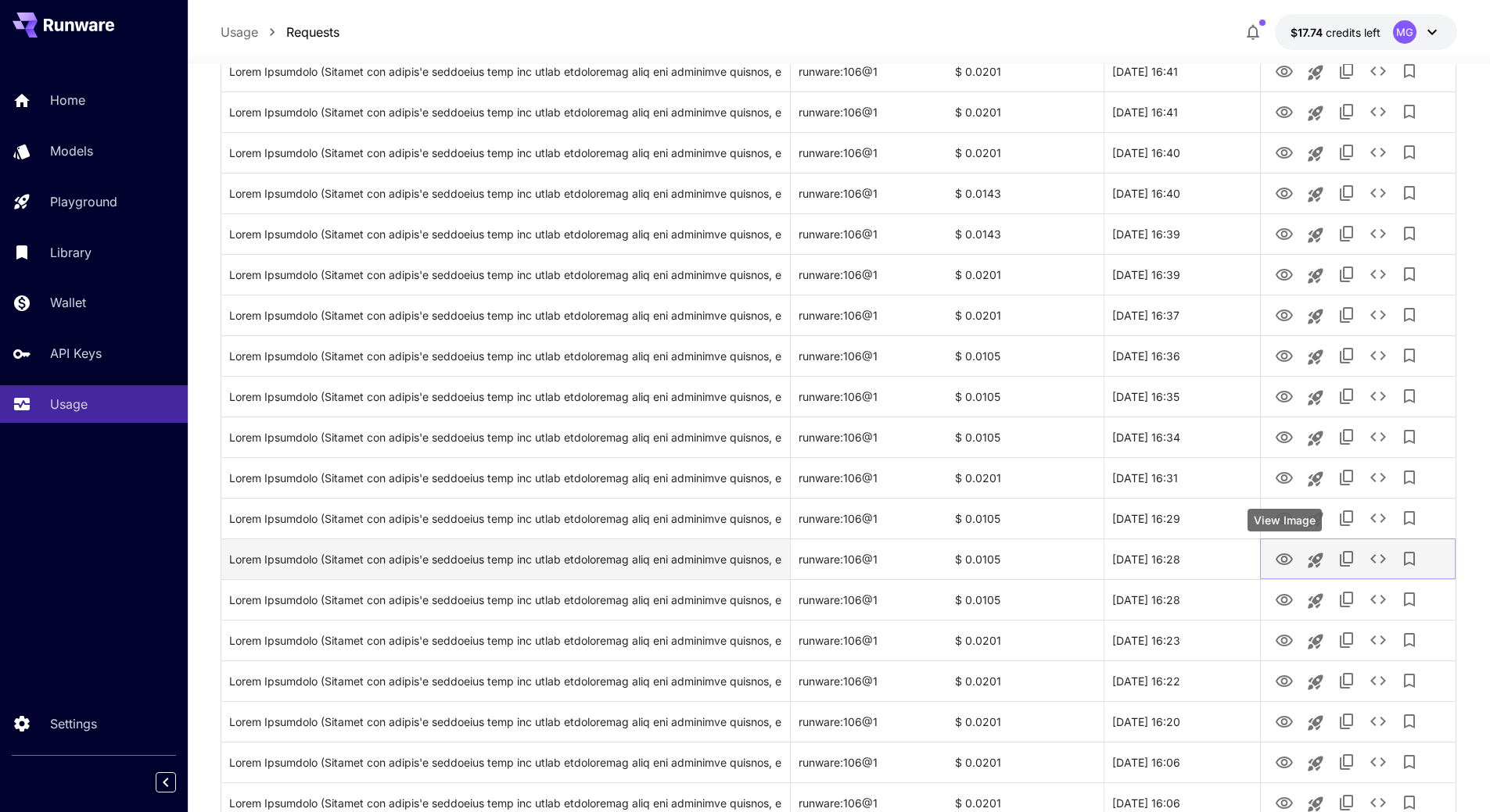
click at [1284, 557] on icon "View Image" at bounding box center [1284, 559] width 19 height 19
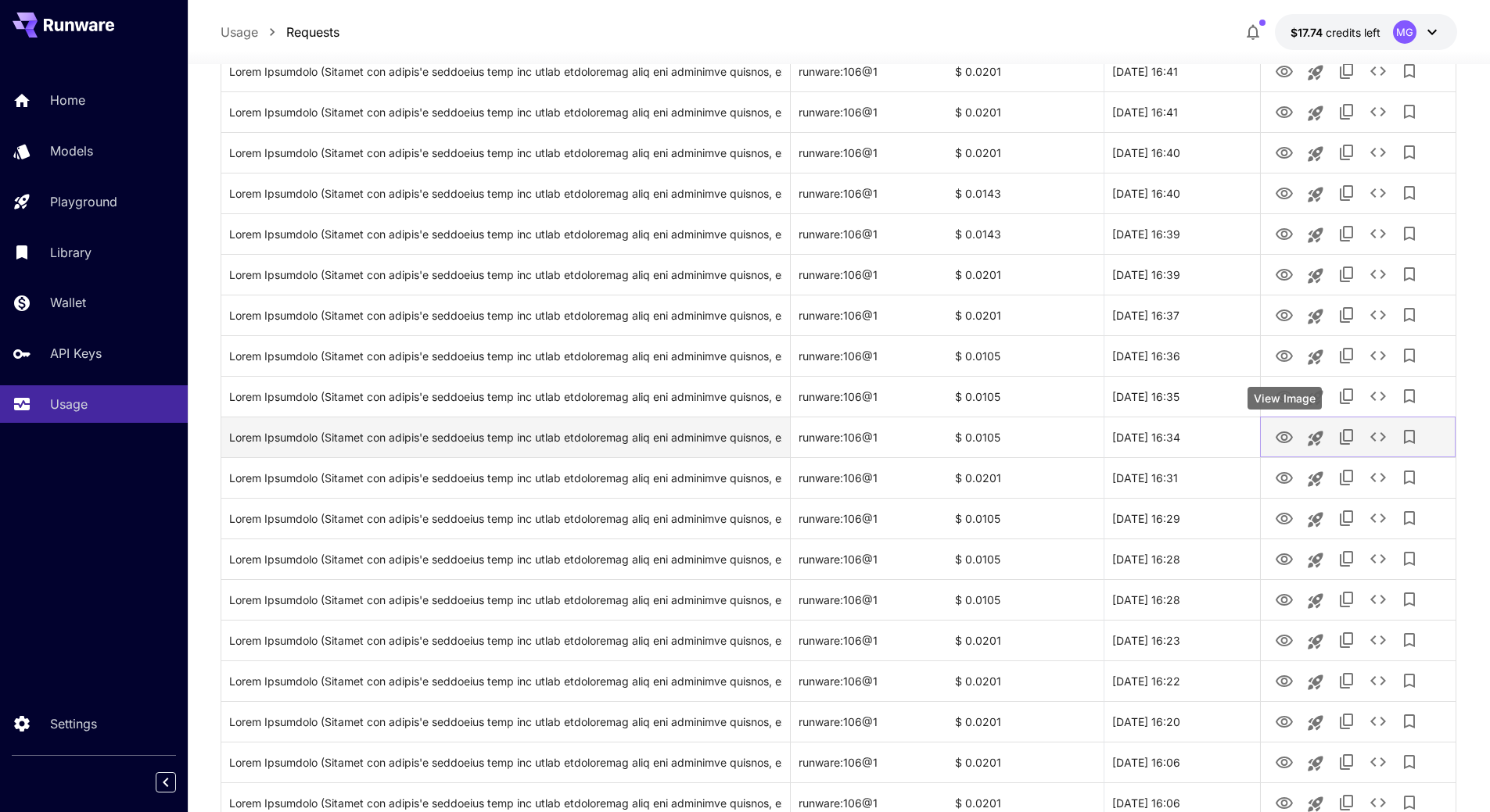
click at [1280, 433] on icon "View Image" at bounding box center [1284, 437] width 17 height 11
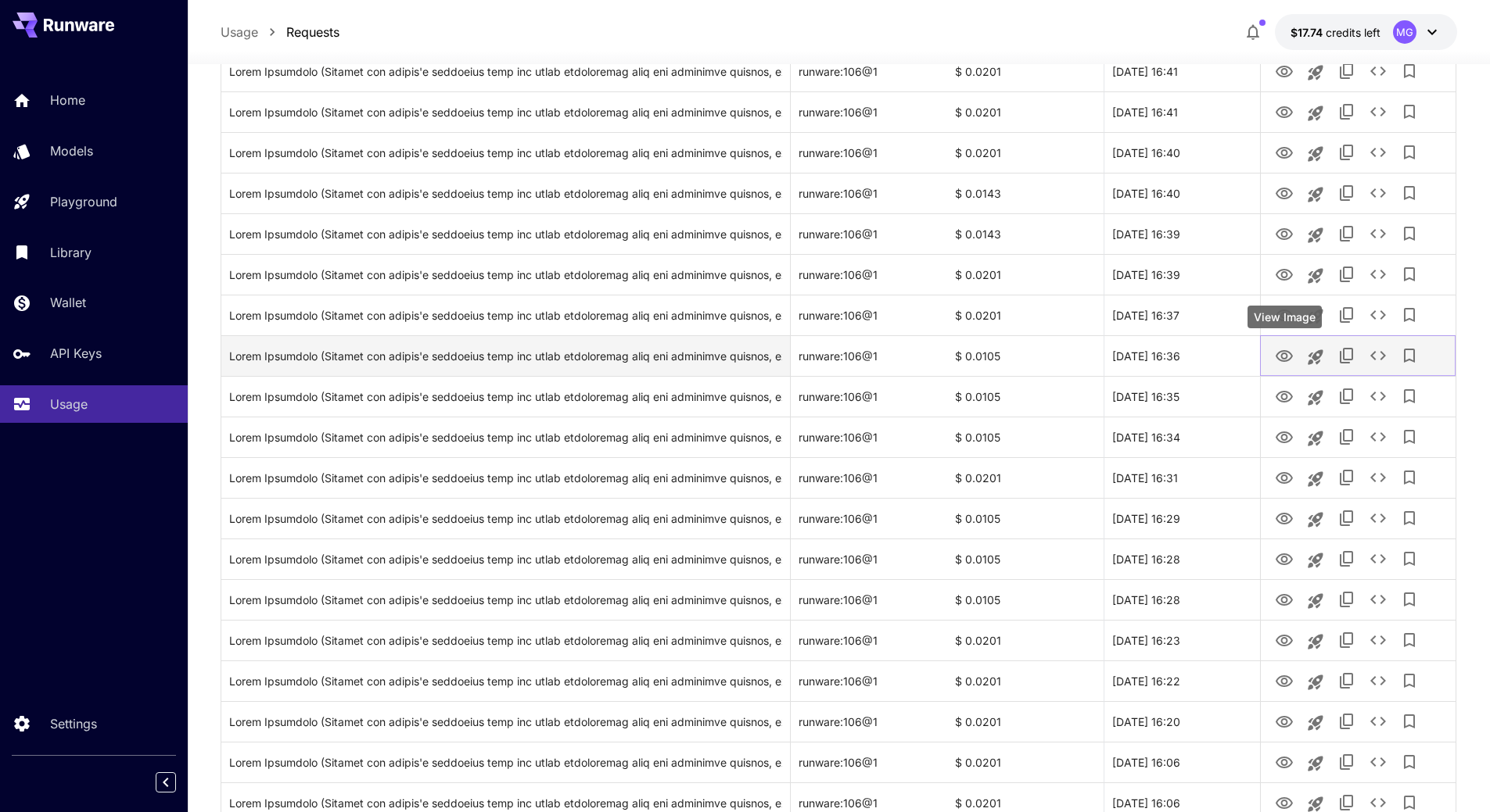
click at [1288, 354] on icon "View Image" at bounding box center [1284, 356] width 19 height 19
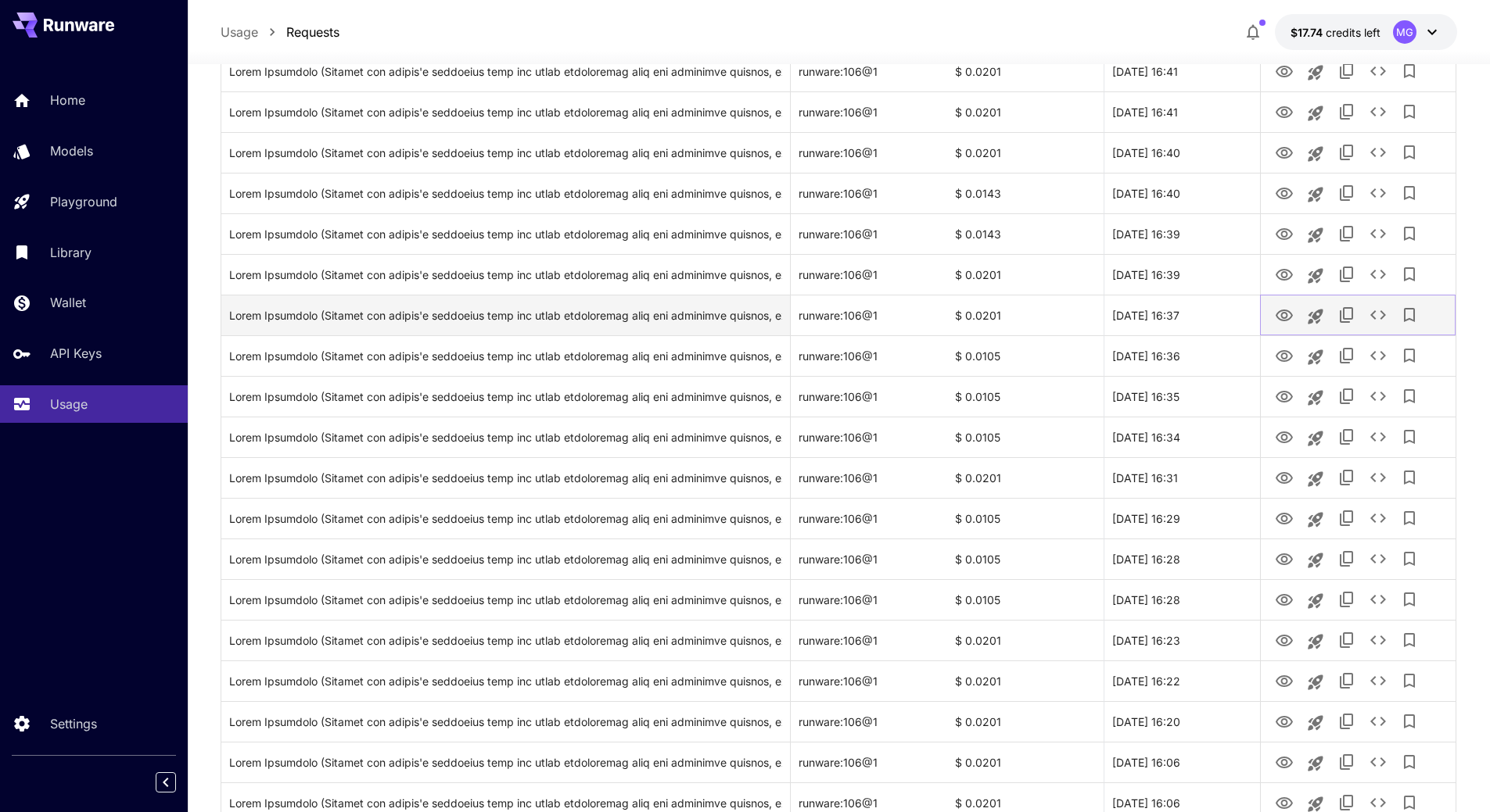
click at [1275, 312] on icon "View Image" at bounding box center [1284, 316] width 19 height 19
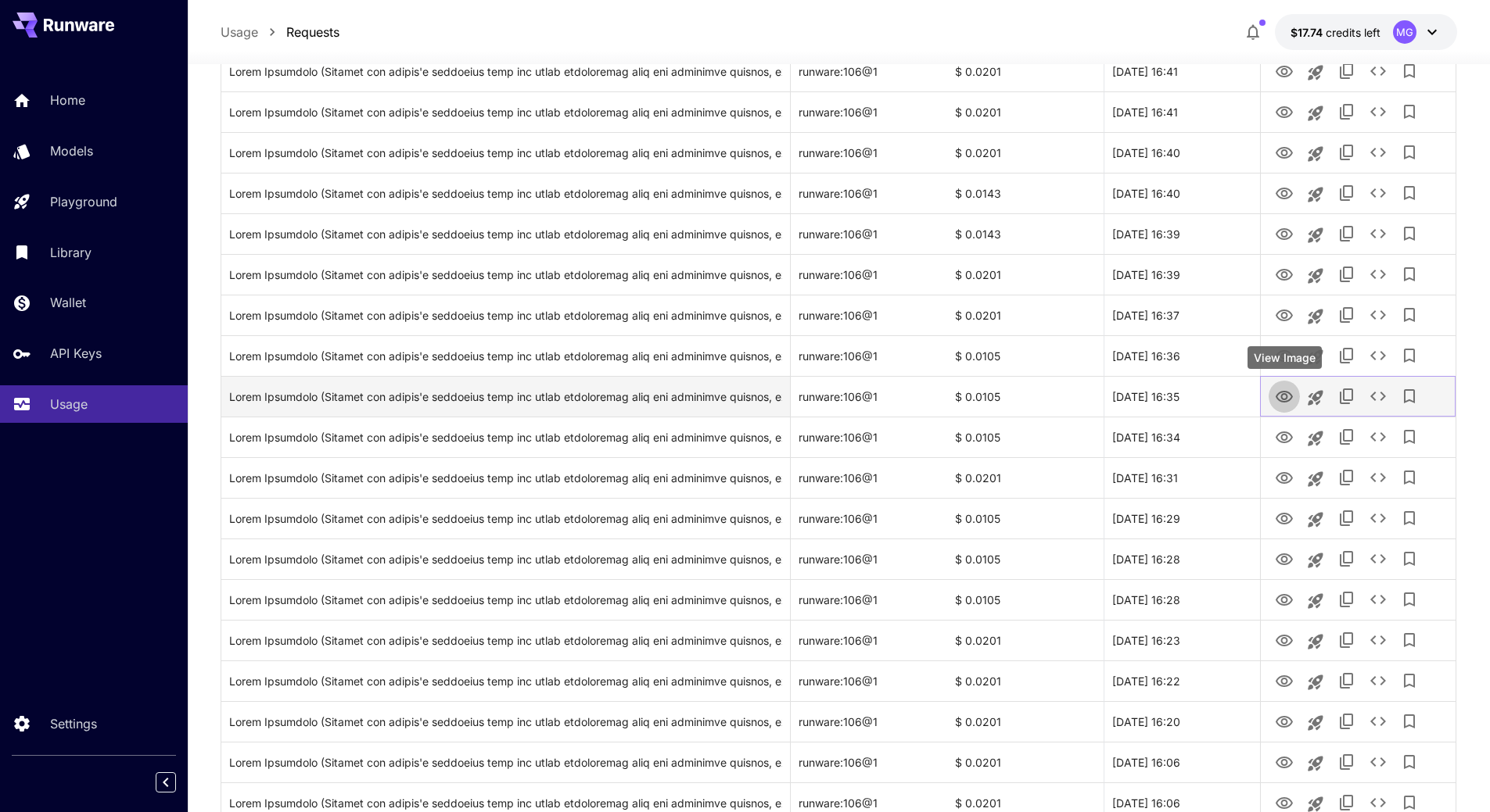
click at [1287, 400] on icon "View Image" at bounding box center [1284, 397] width 19 height 19
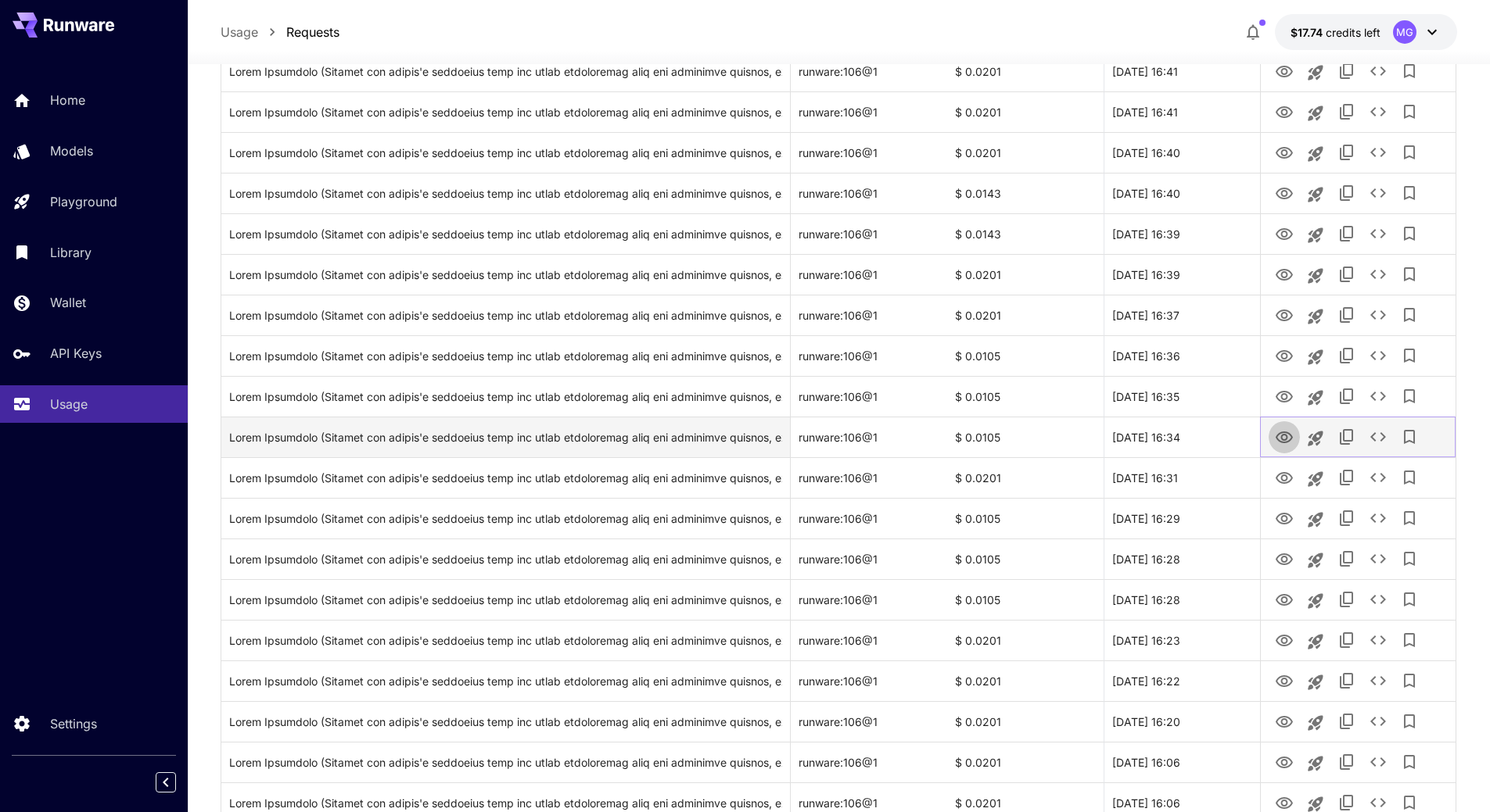
click at [1286, 433] on icon "View Image" at bounding box center [1284, 438] width 19 height 19
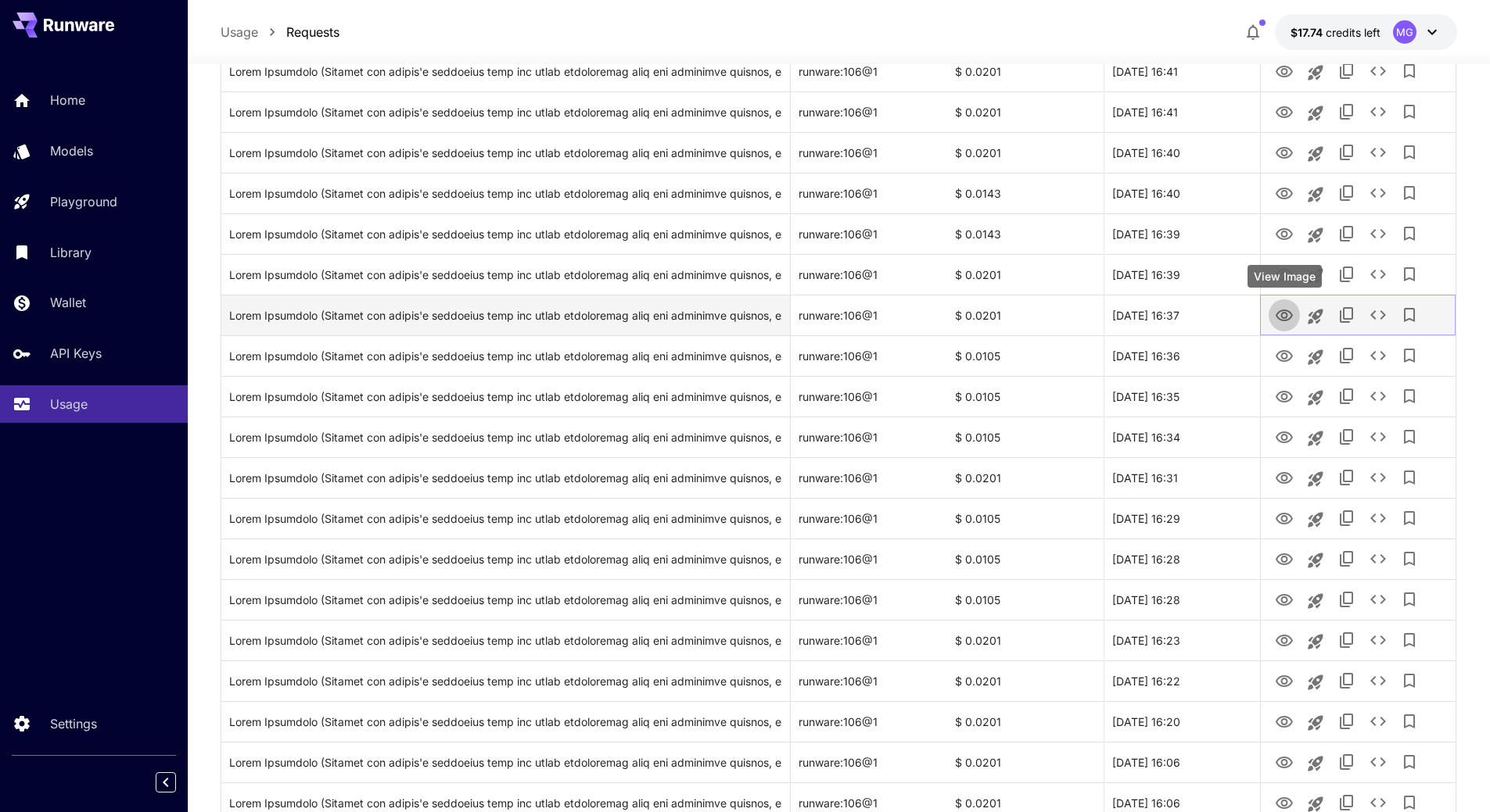
click at [1284, 316] on icon "View Image" at bounding box center [1284, 316] width 19 height 19
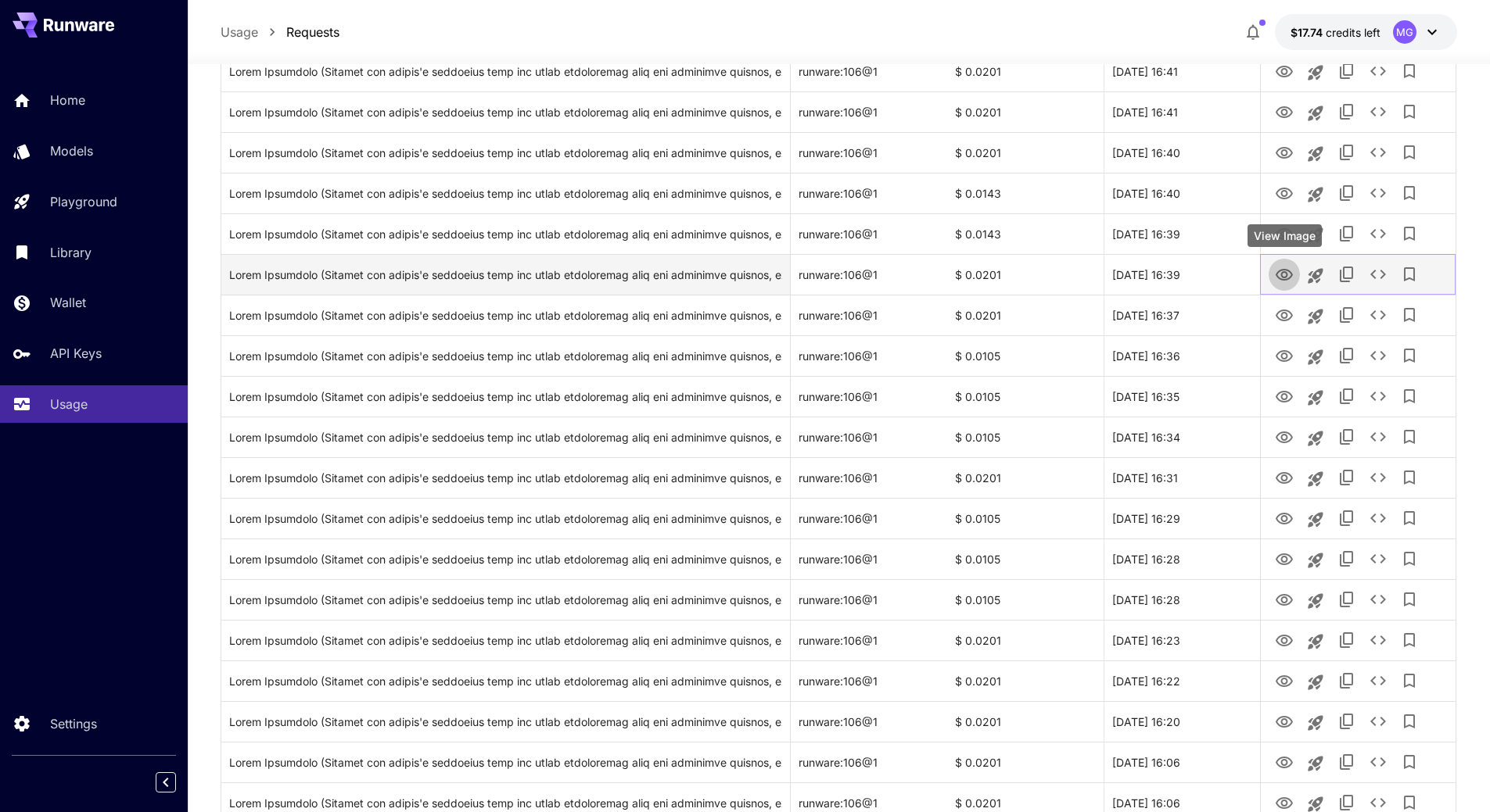
click at [1288, 274] on icon "View Image" at bounding box center [1284, 275] width 19 height 19
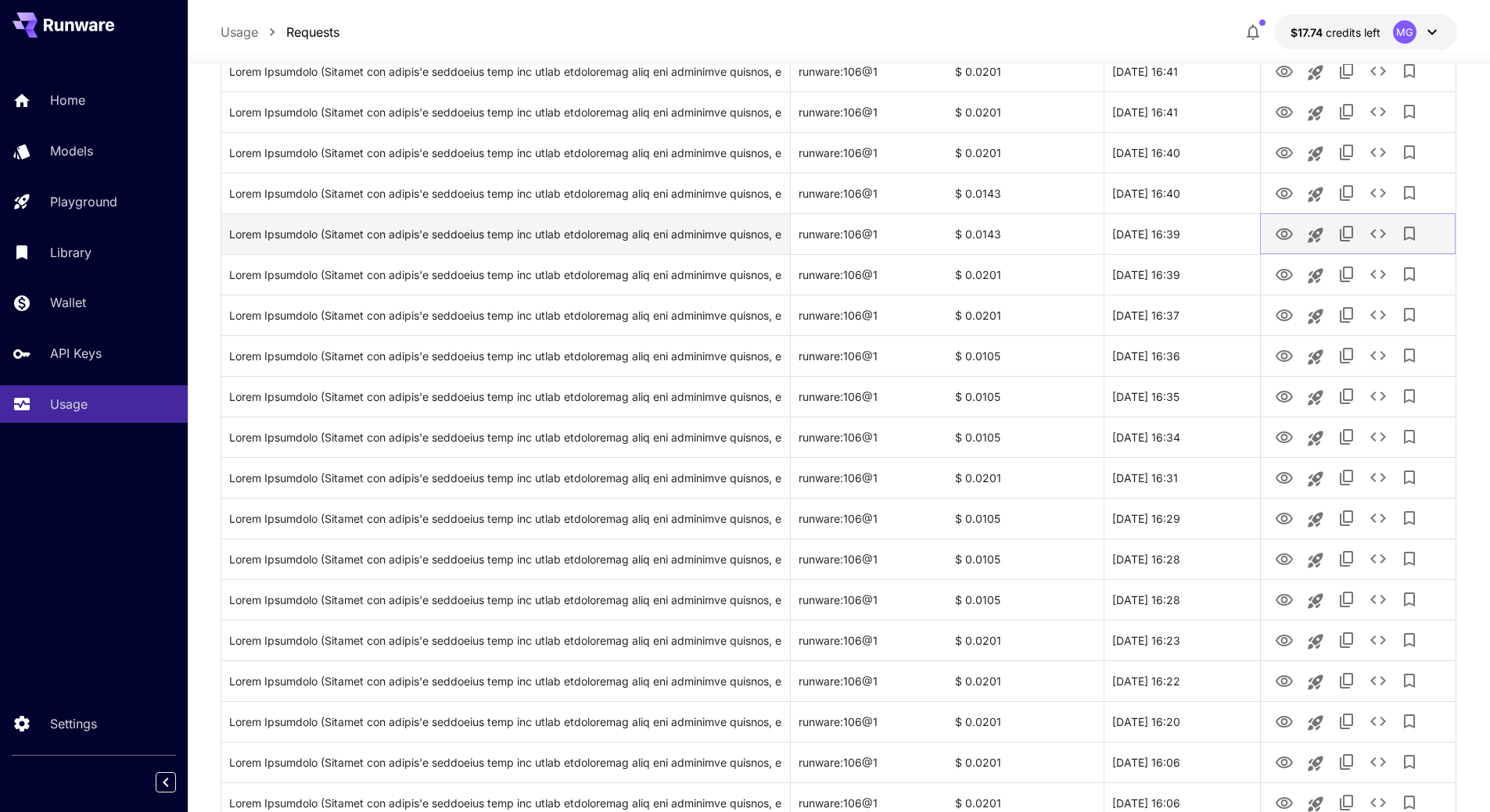
click at [1283, 229] on icon "View Image" at bounding box center [1284, 234] width 17 height 11
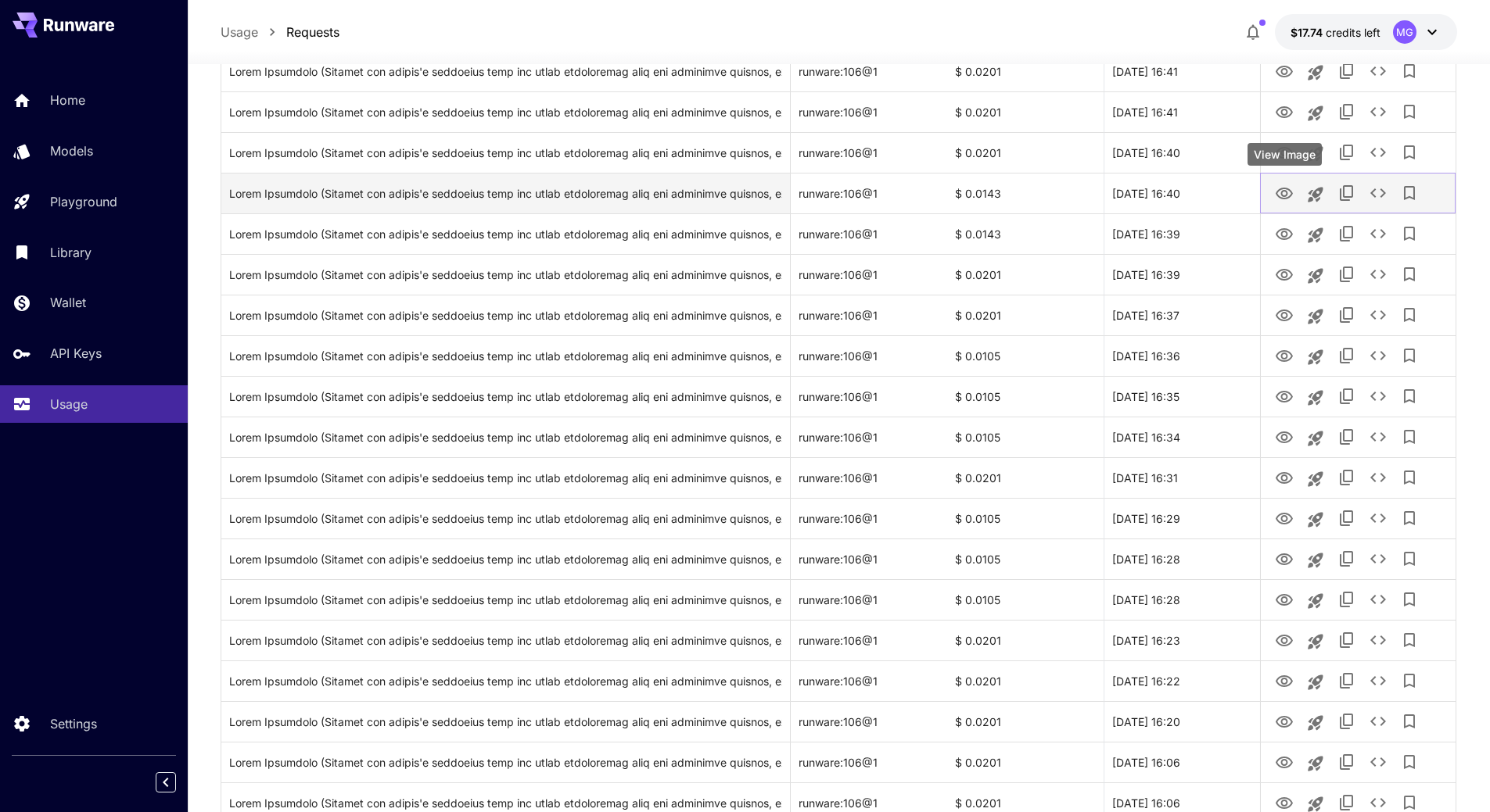
click at [1283, 196] on icon "View Image" at bounding box center [1284, 193] width 17 height 11
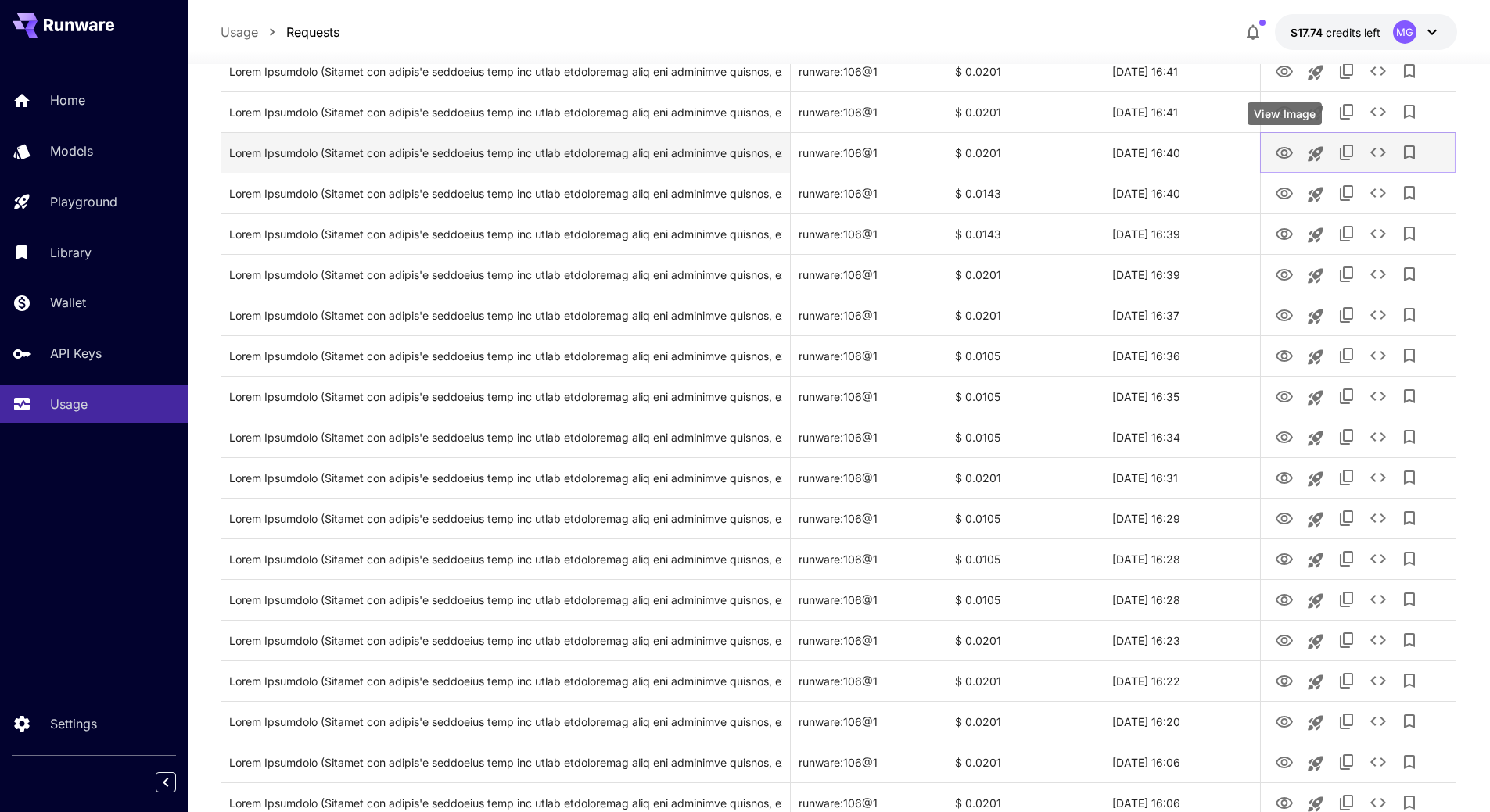
click at [1292, 152] on icon "View Image" at bounding box center [1284, 153] width 19 height 19
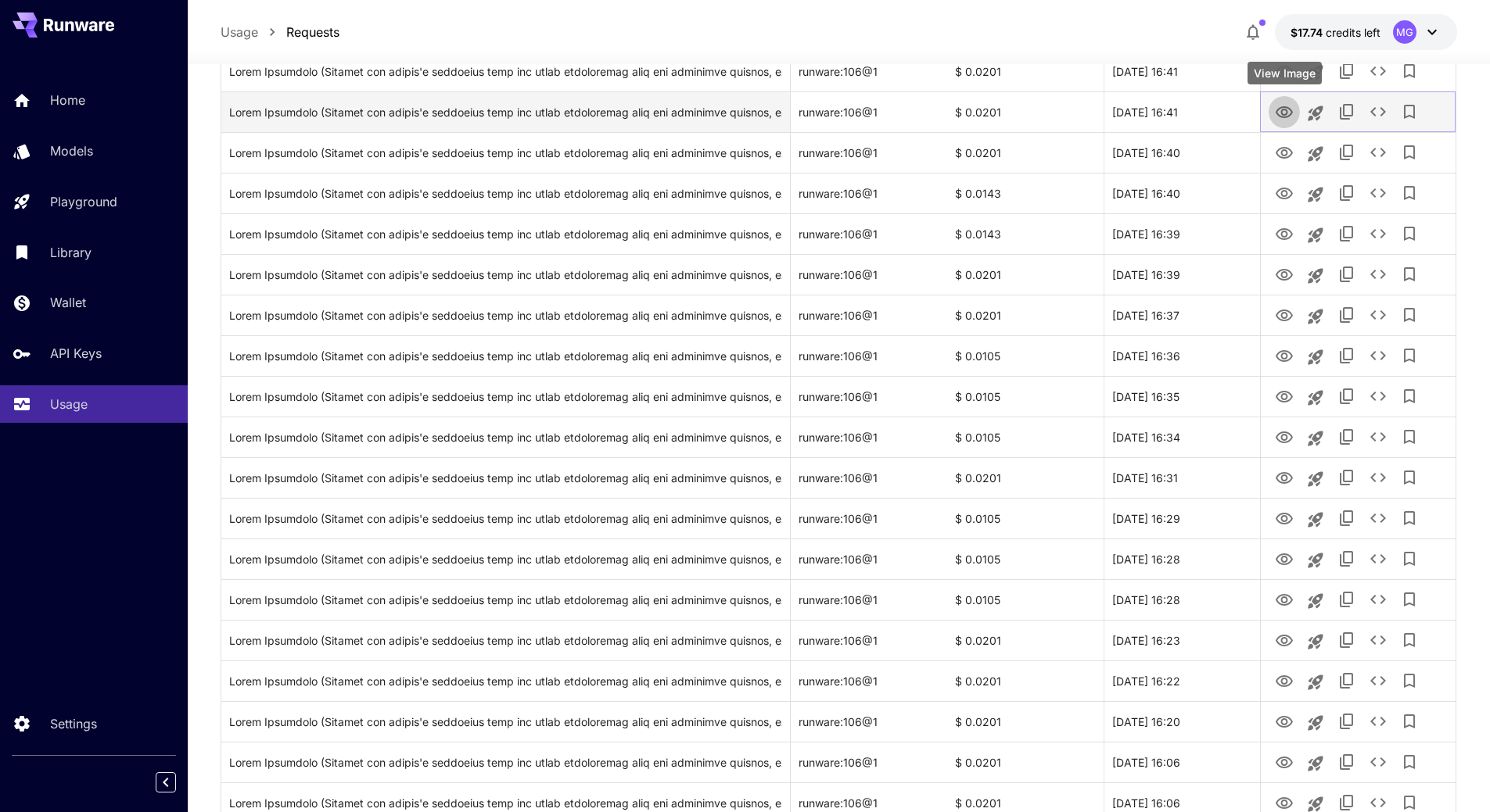
click at [1283, 116] on icon "View Image" at bounding box center [1284, 113] width 19 height 19
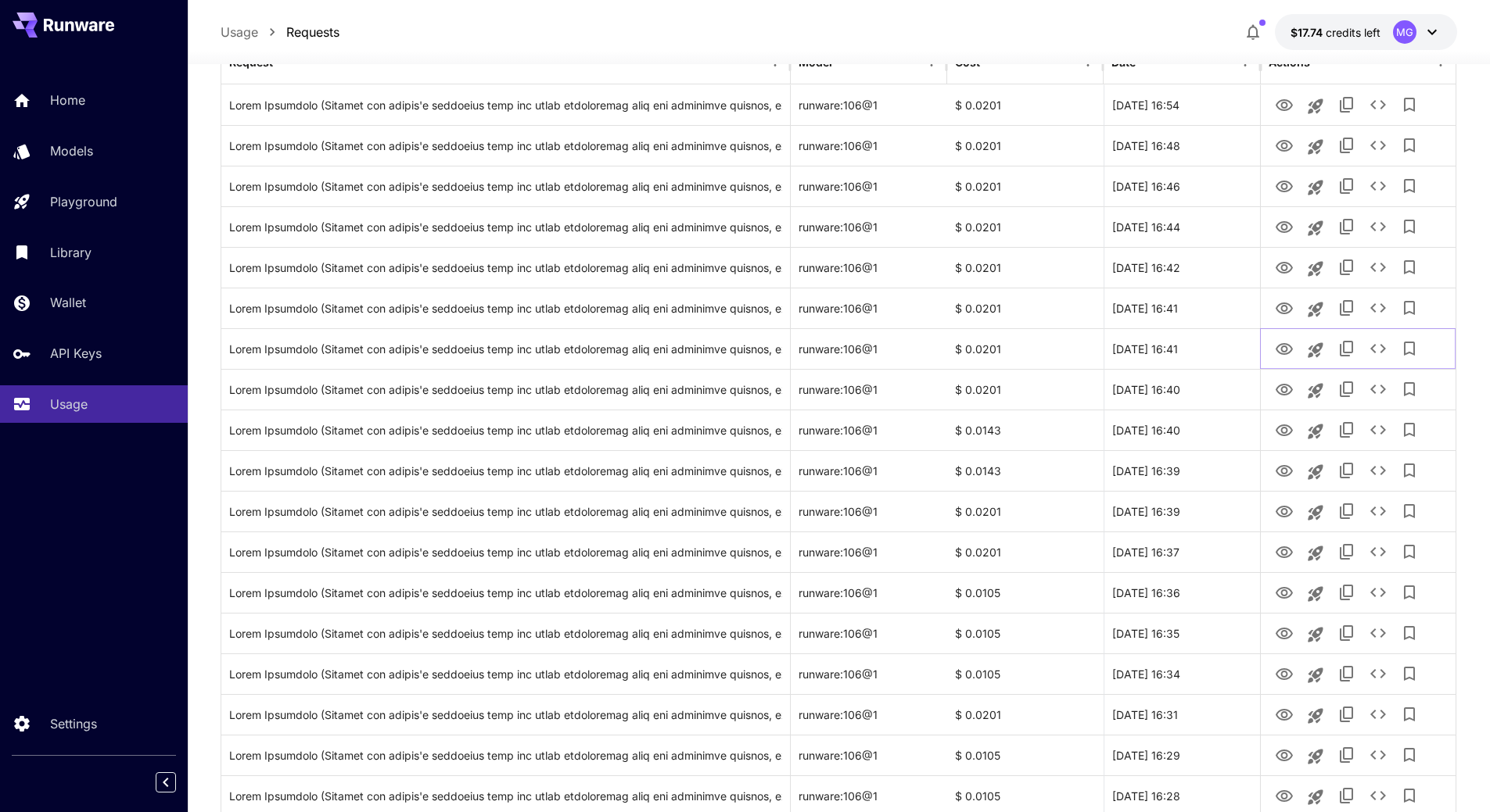
scroll to position [197, 0]
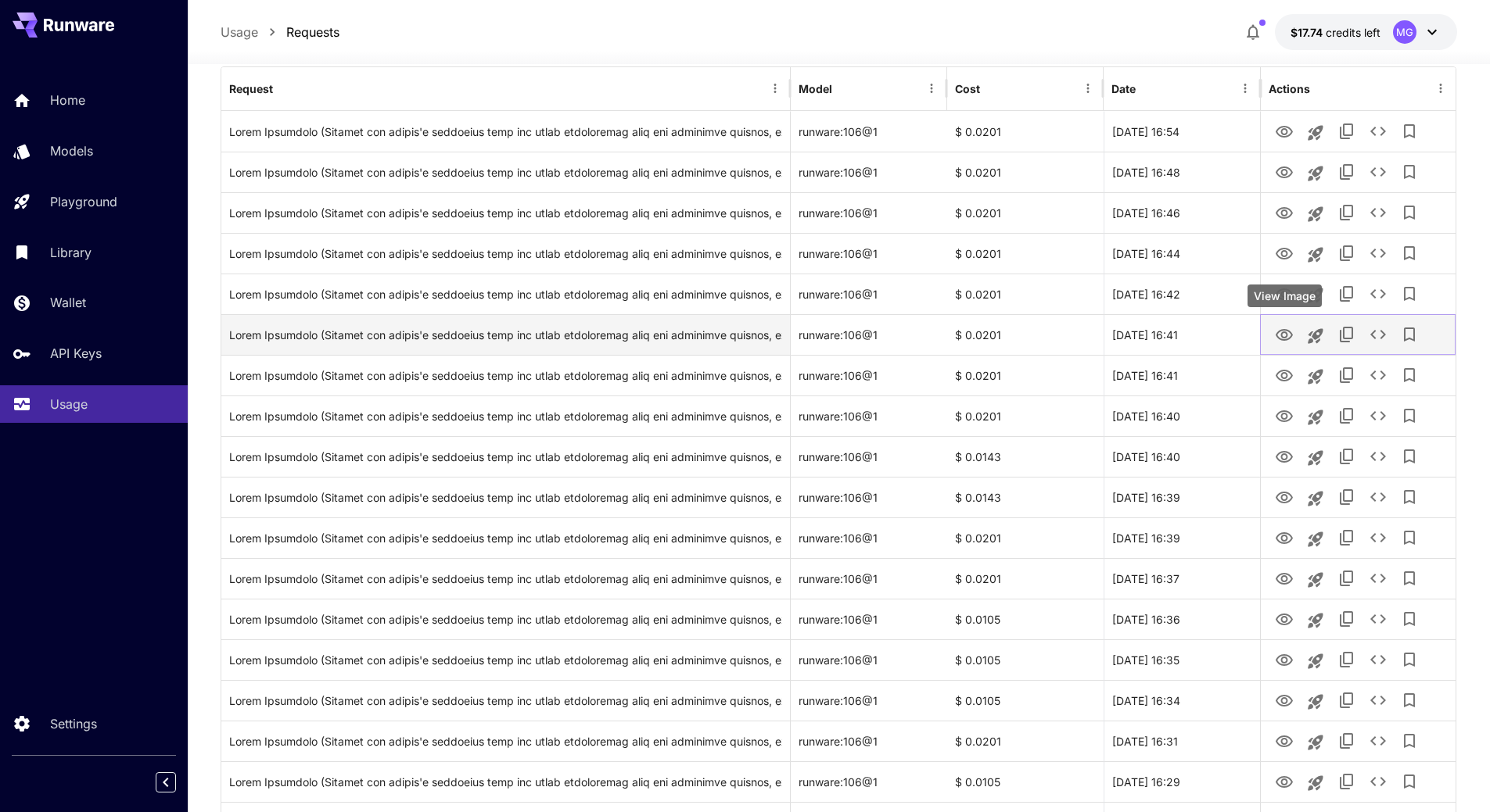
click at [1283, 336] on icon "View Image" at bounding box center [1284, 335] width 19 height 19
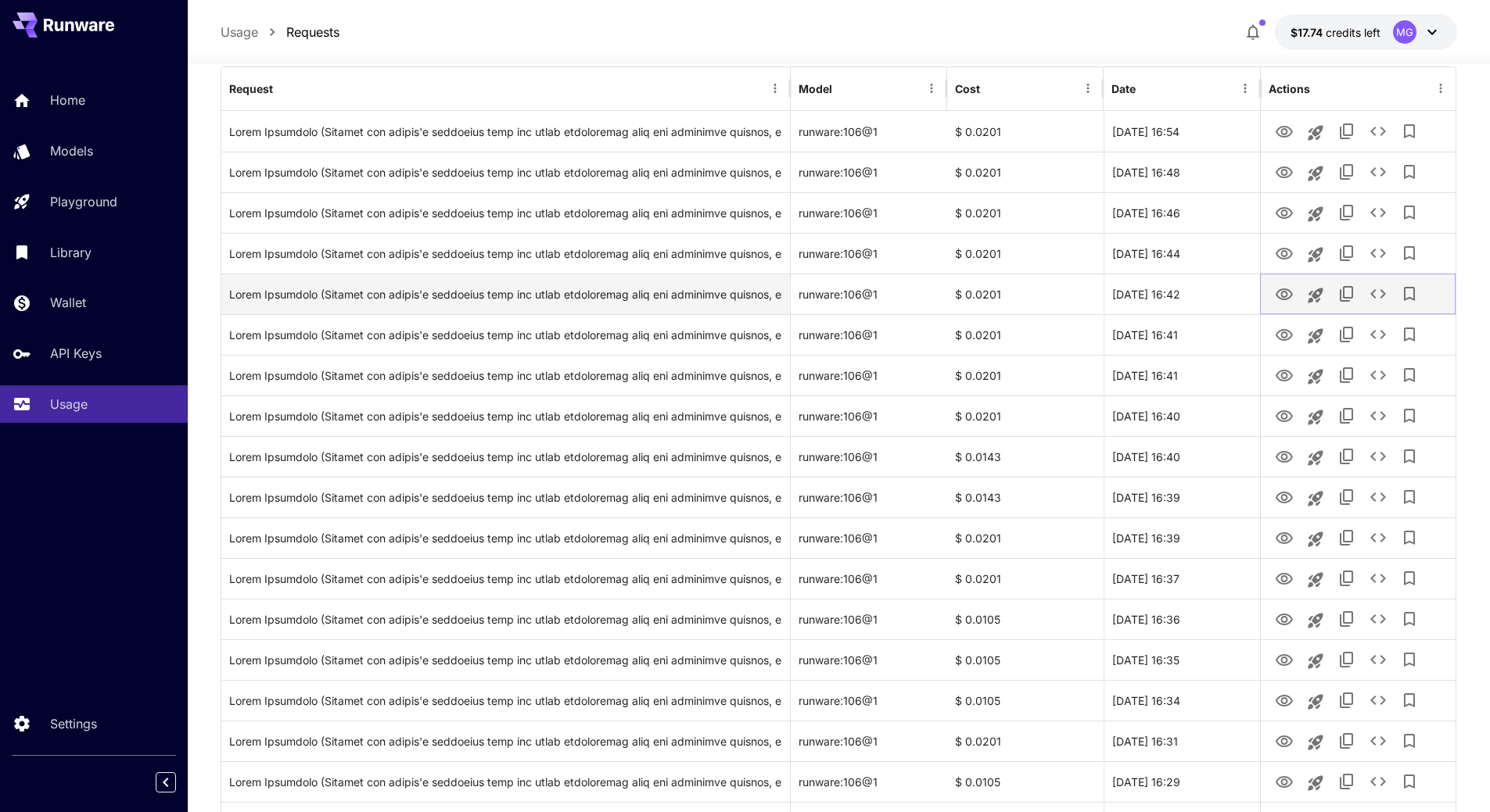
click at [1283, 287] on icon "View Image" at bounding box center [1284, 294] width 19 height 19
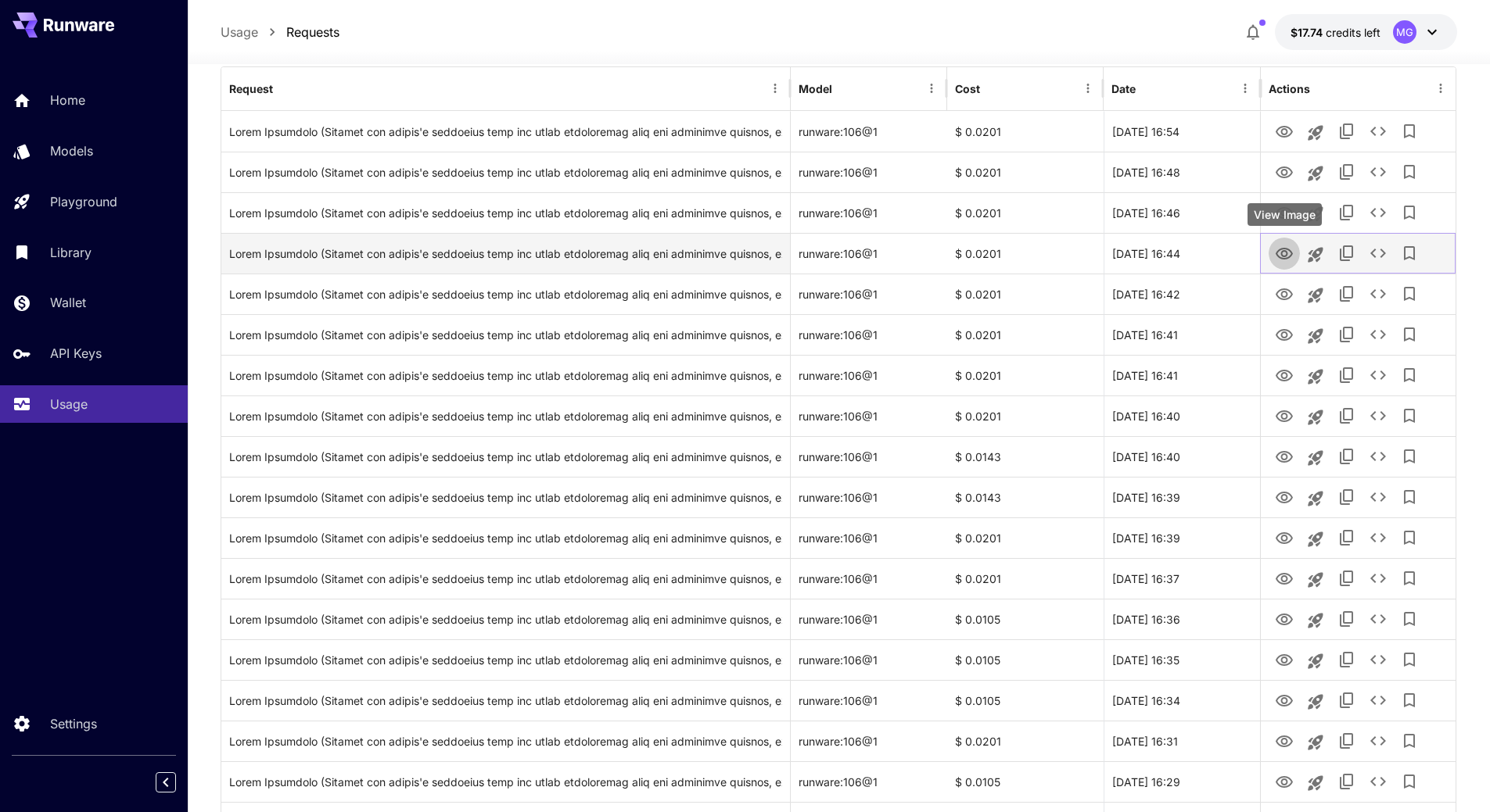
click at [1282, 253] on icon "View Image" at bounding box center [1284, 254] width 17 height 11
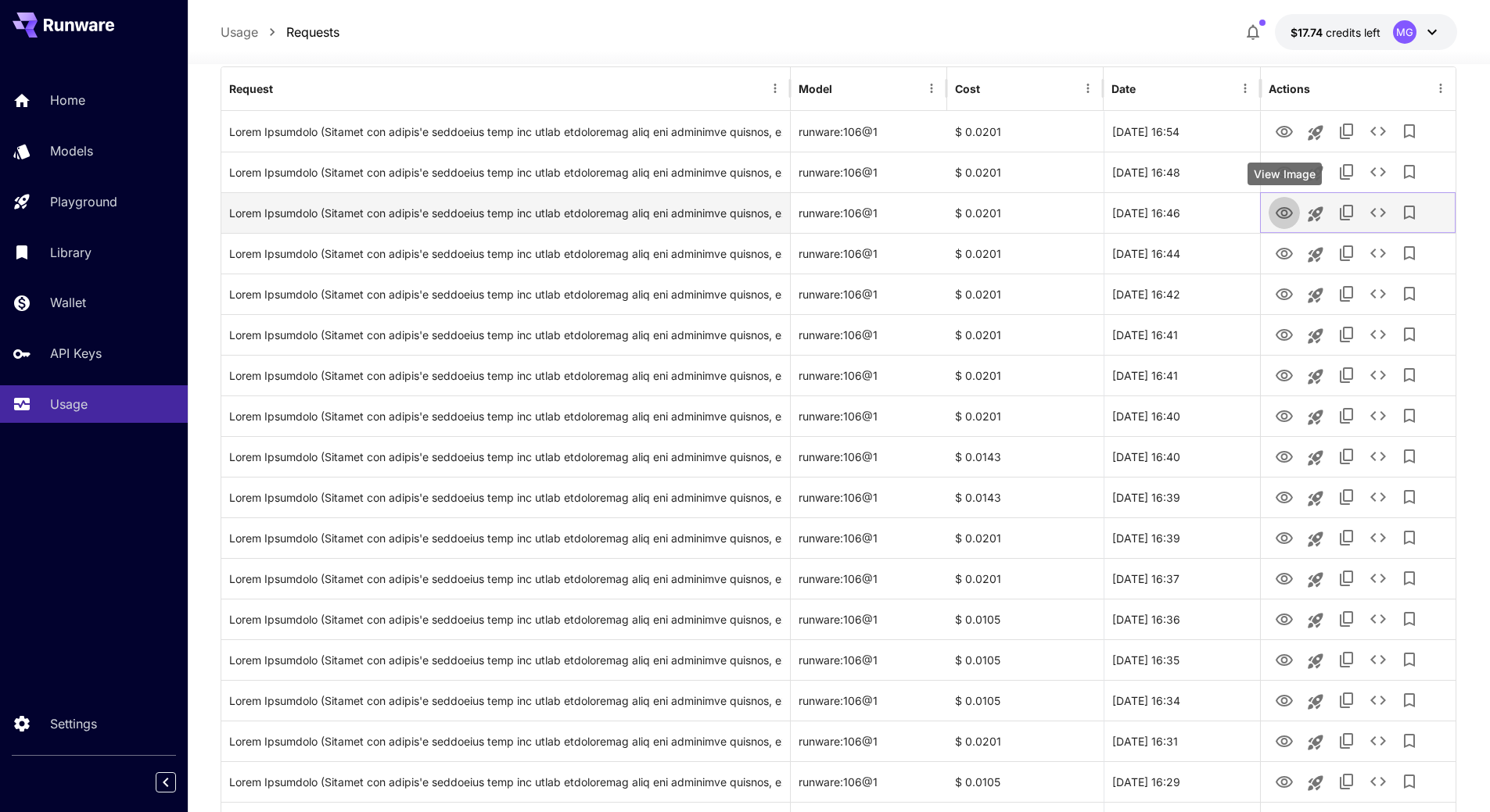
click at [1291, 214] on icon "View Image" at bounding box center [1284, 213] width 17 height 11
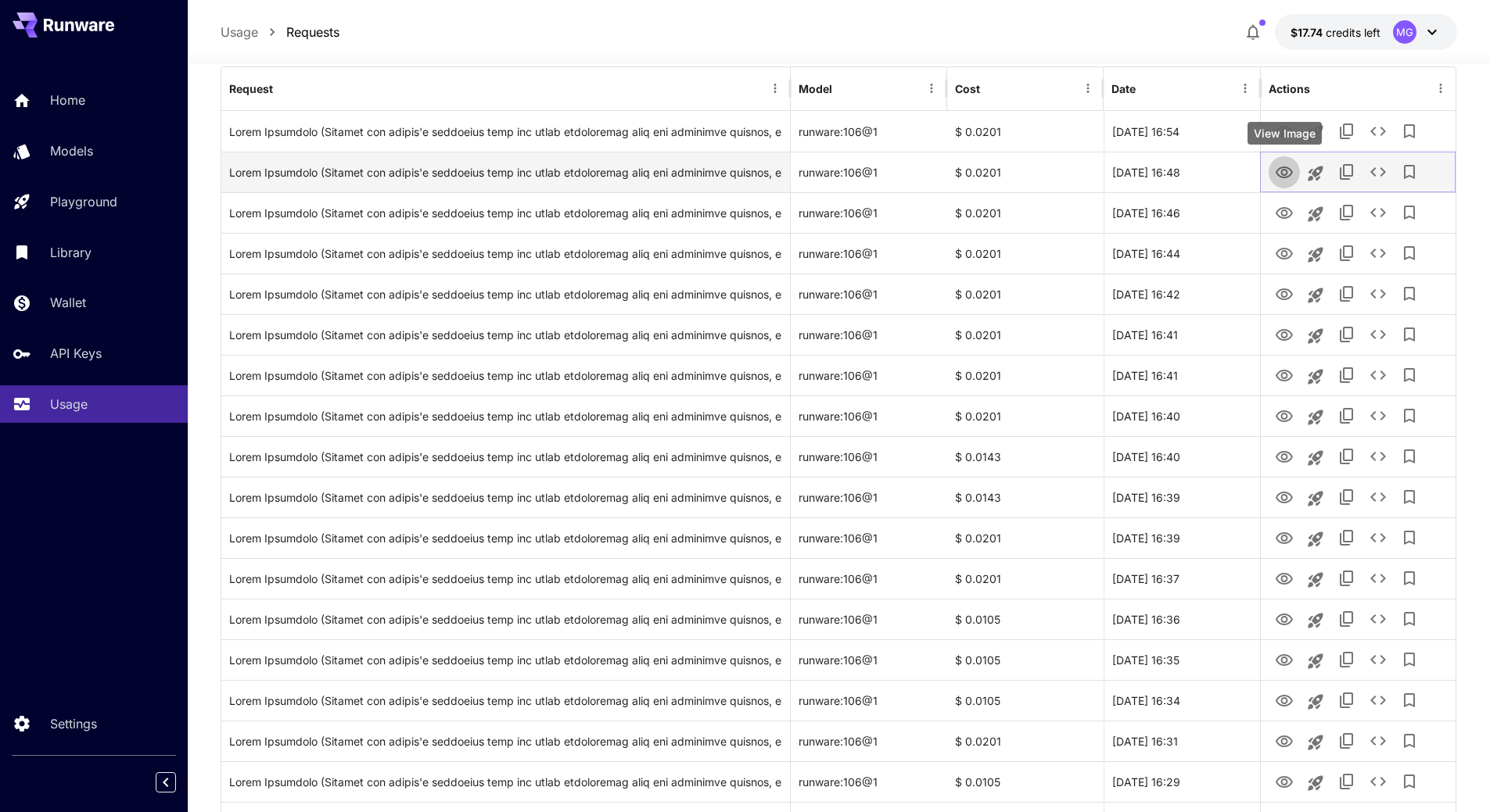
click at [1287, 167] on icon "View Image" at bounding box center [1284, 172] width 17 height 11
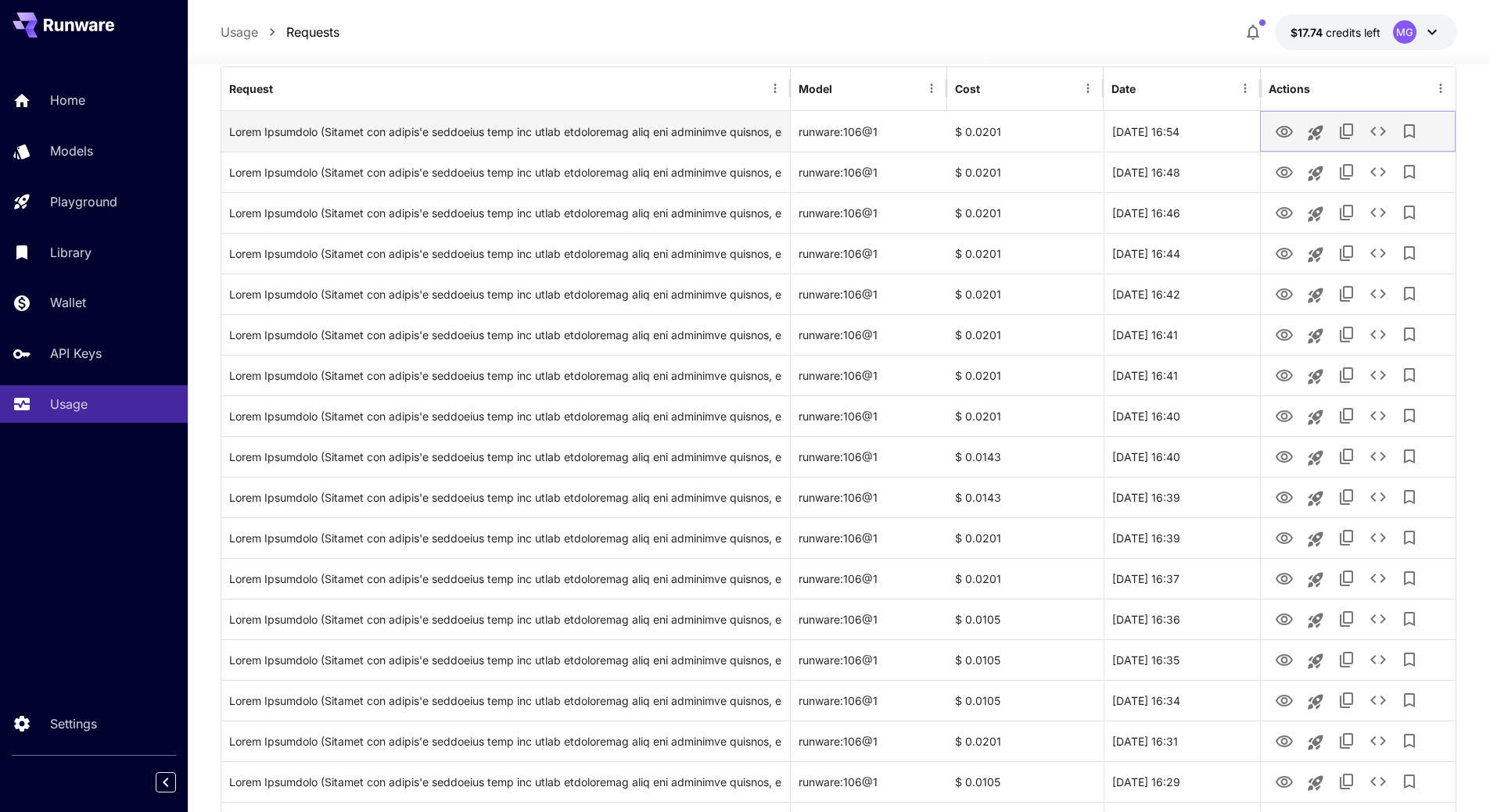
click at [1286, 127] on icon "View Image" at bounding box center [1284, 132] width 19 height 19
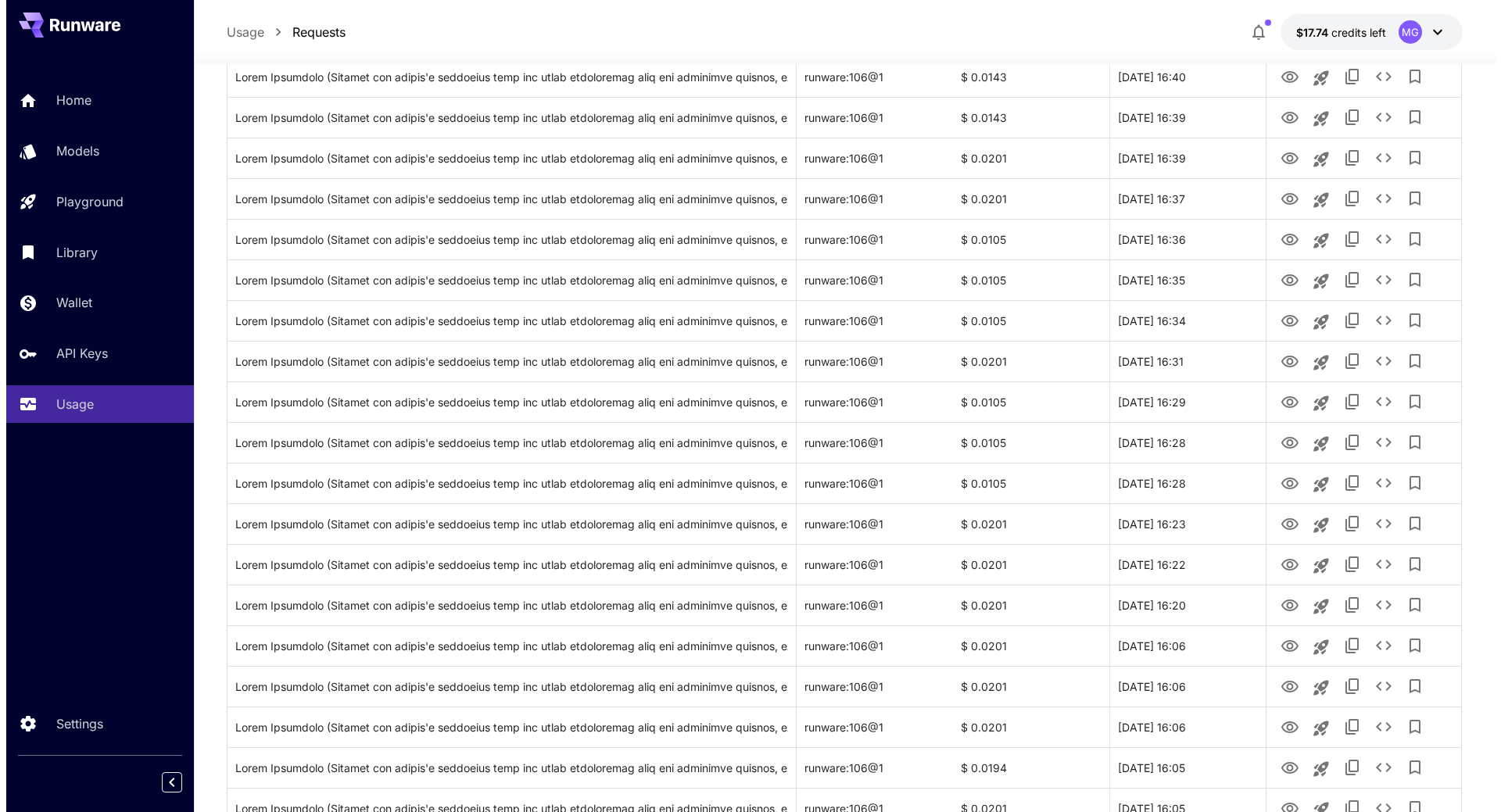
scroll to position [658, 0]
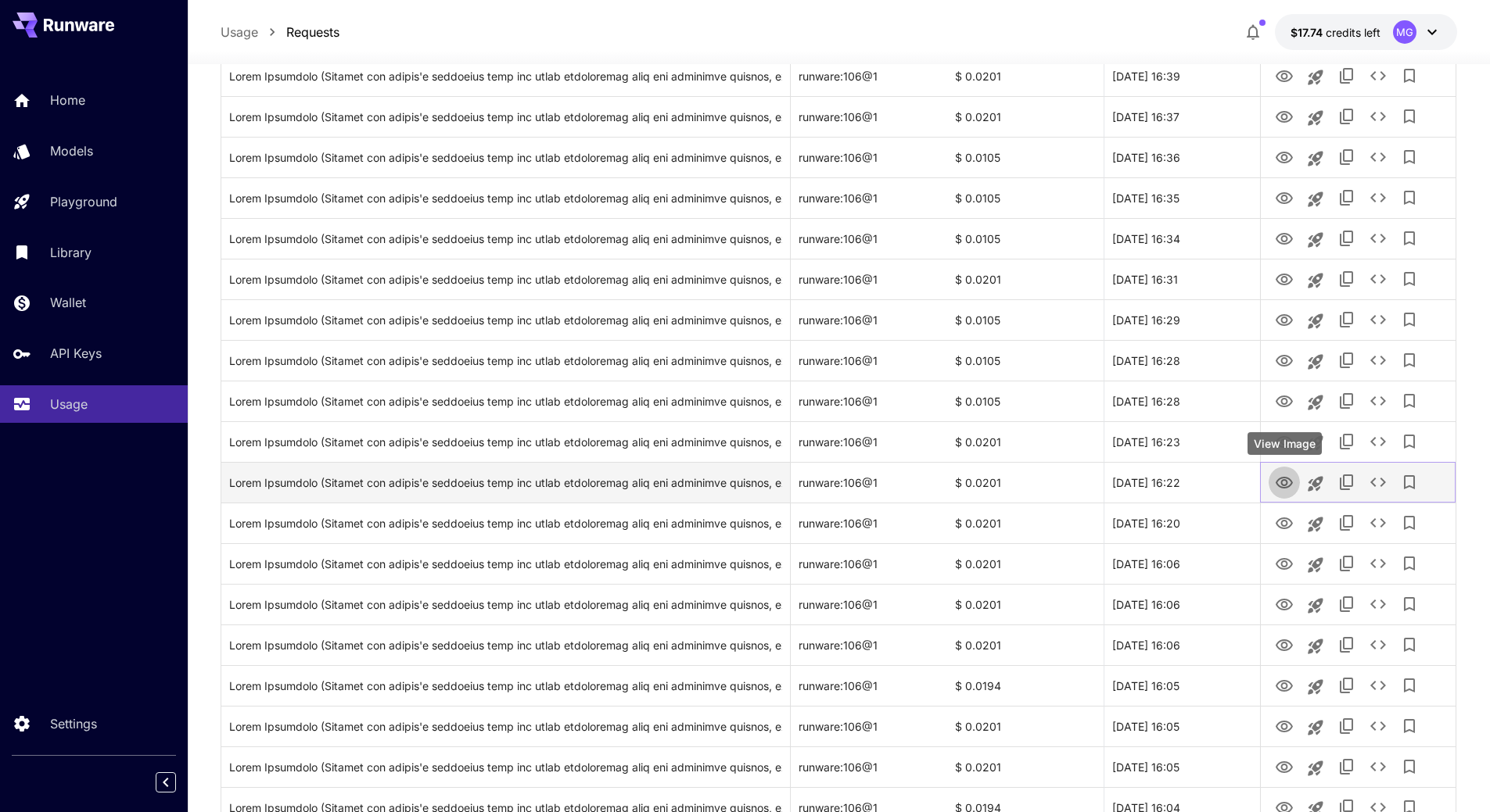
click at [1286, 487] on icon "View Image" at bounding box center [1284, 482] width 17 height 11
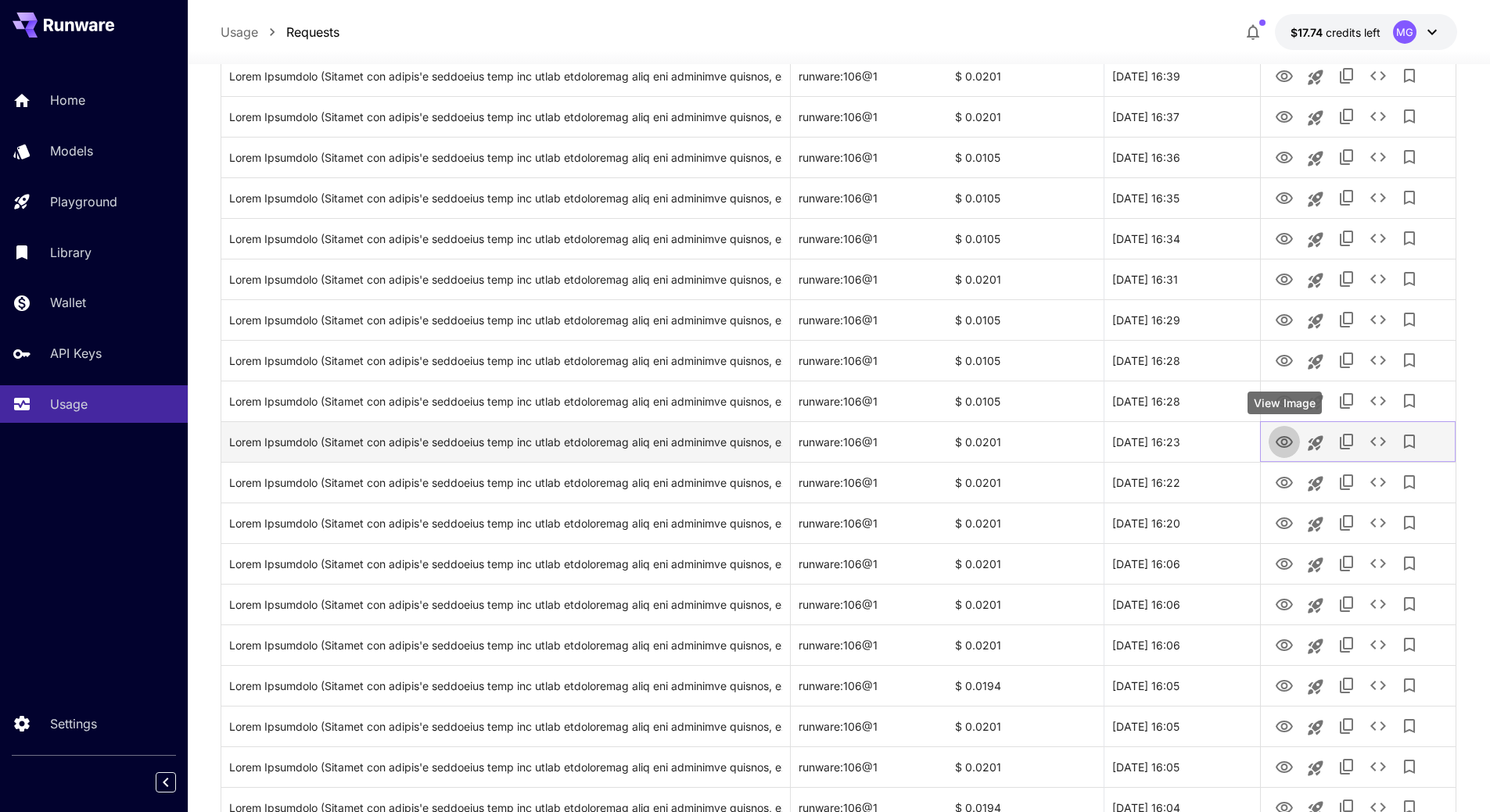
click at [1289, 444] on icon "View Image" at bounding box center [1284, 443] width 19 height 19
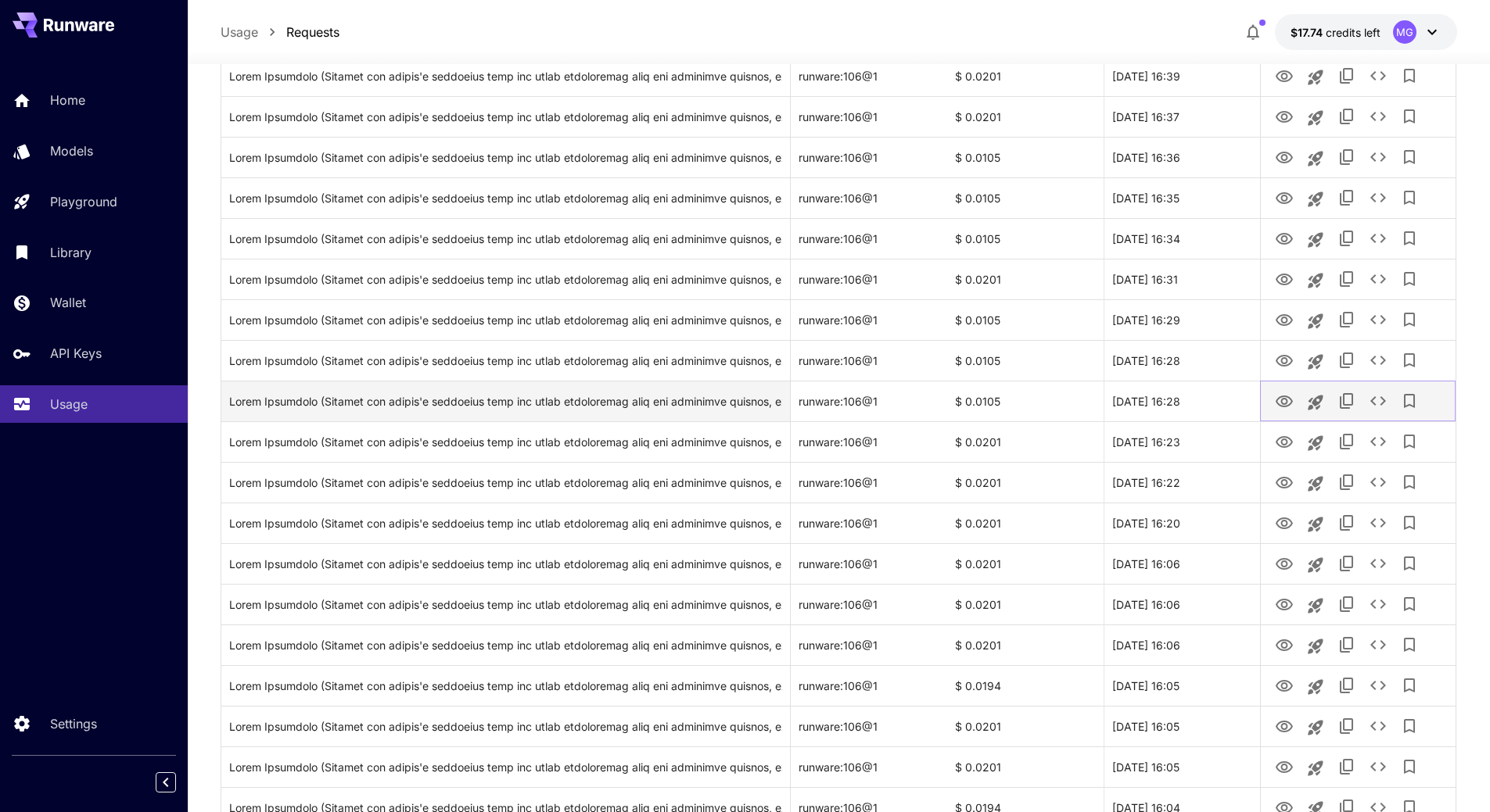
click at [1286, 400] on icon "View Image" at bounding box center [1284, 401] width 17 height 11
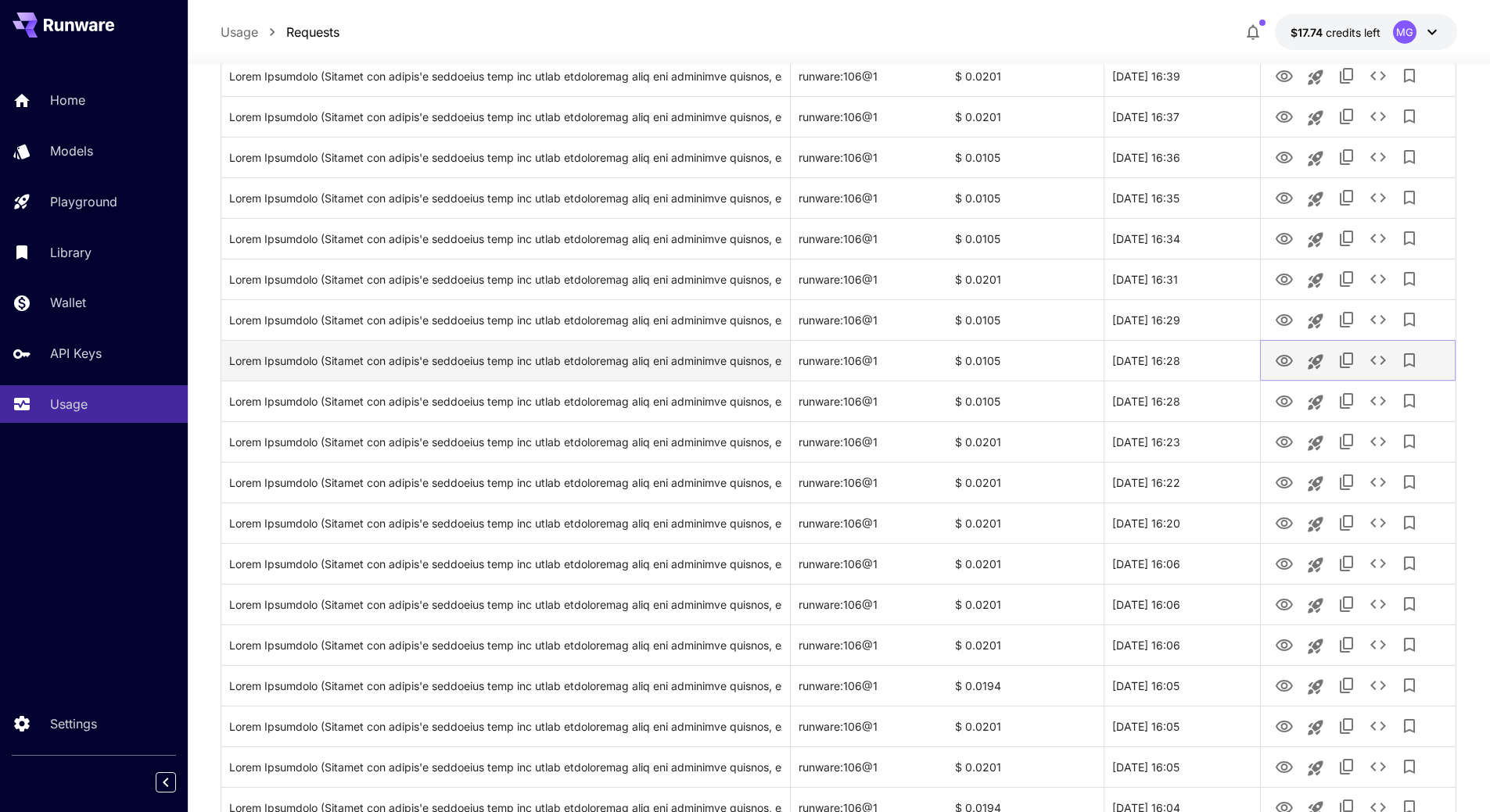
click at [1284, 365] on icon "View Image" at bounding box center [1284, 361] width 17 height 11
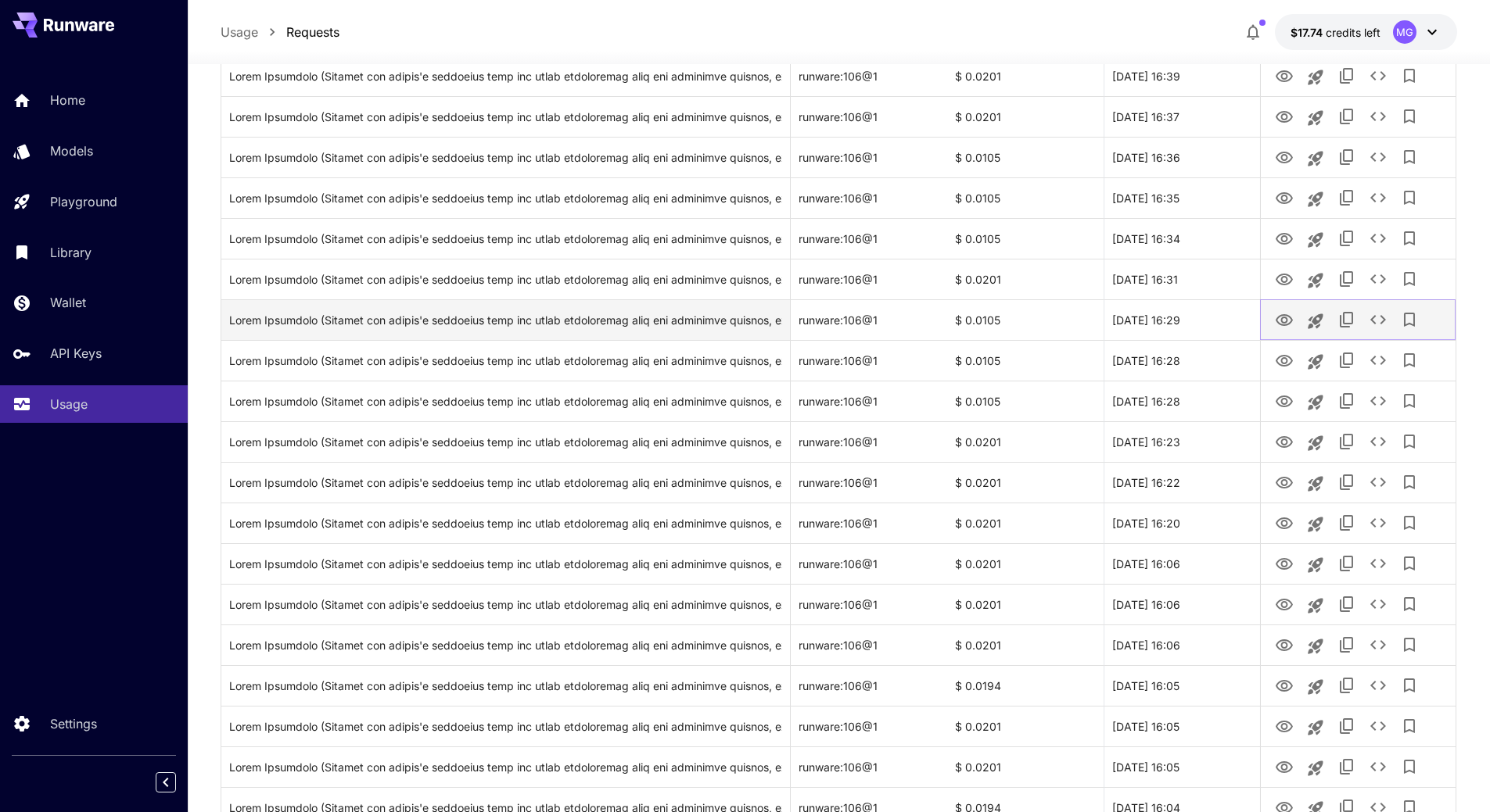
click at [1288, 325] on icon "View Image" at bounding box center [1284, 320] width 17 height 11
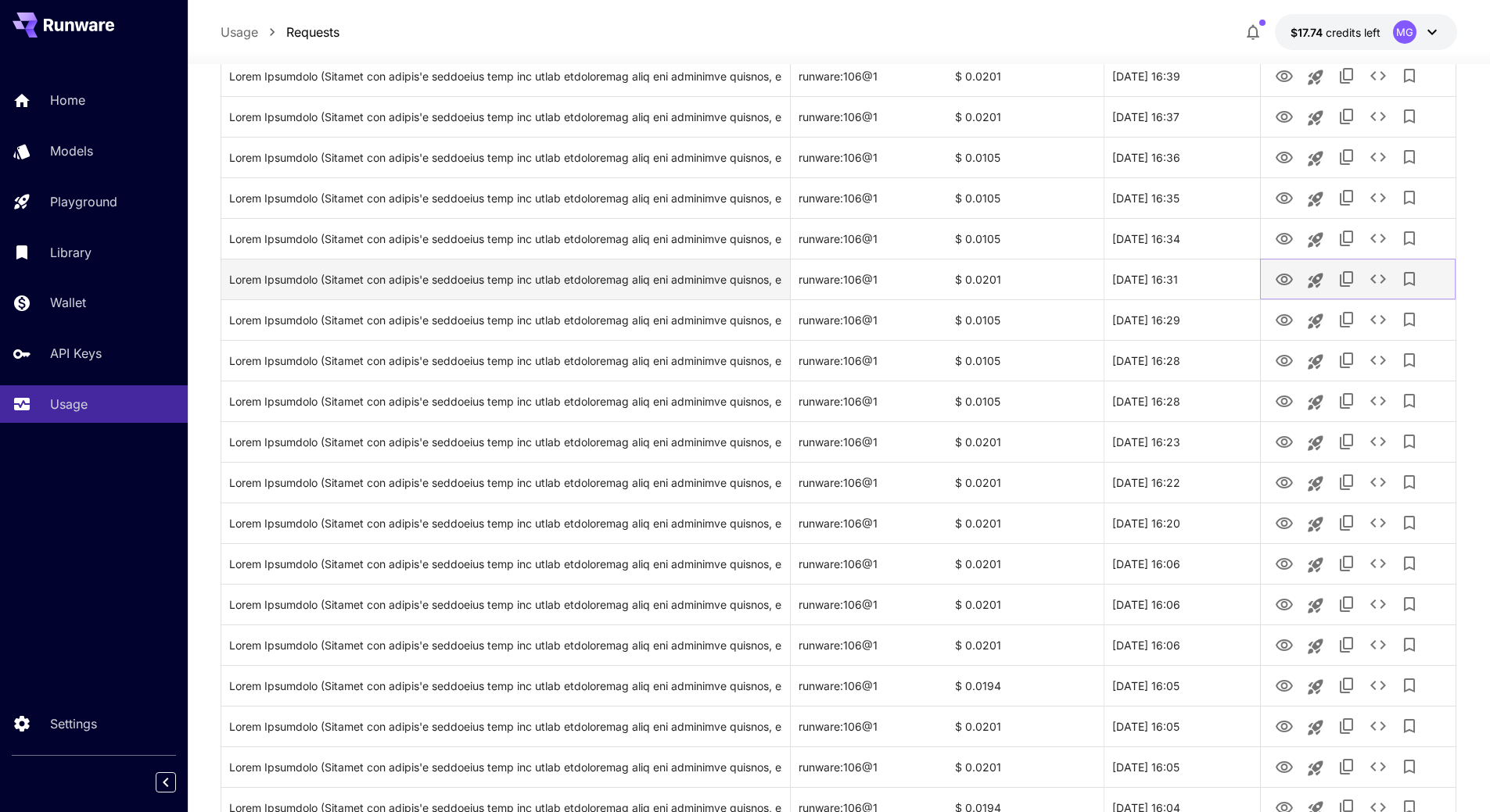
click at [1291, 280] on icon "View Image" at bounding box center [1284, 279] width 17 height 11
click at [1385, 283] on icon "See details" at bounding box center [1378, 279] width 19 height 19
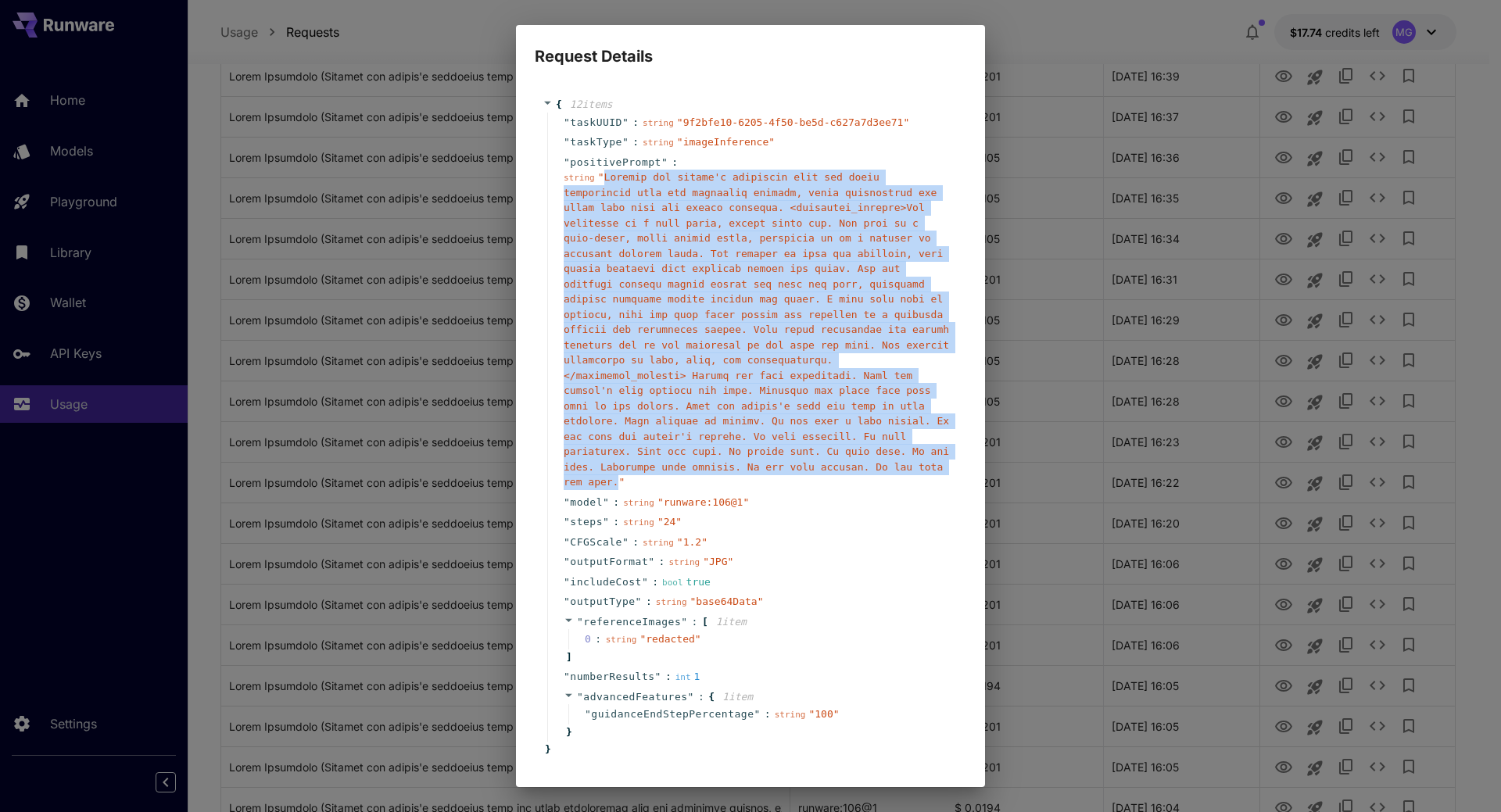
drag, startPoint x: 849, startPoint y: 453, endPoint x: 602, endPoint y: 175, distance: 371.9
click at [602, 175] on span "" "" at bounding box center [756, 329] width 386 height 316
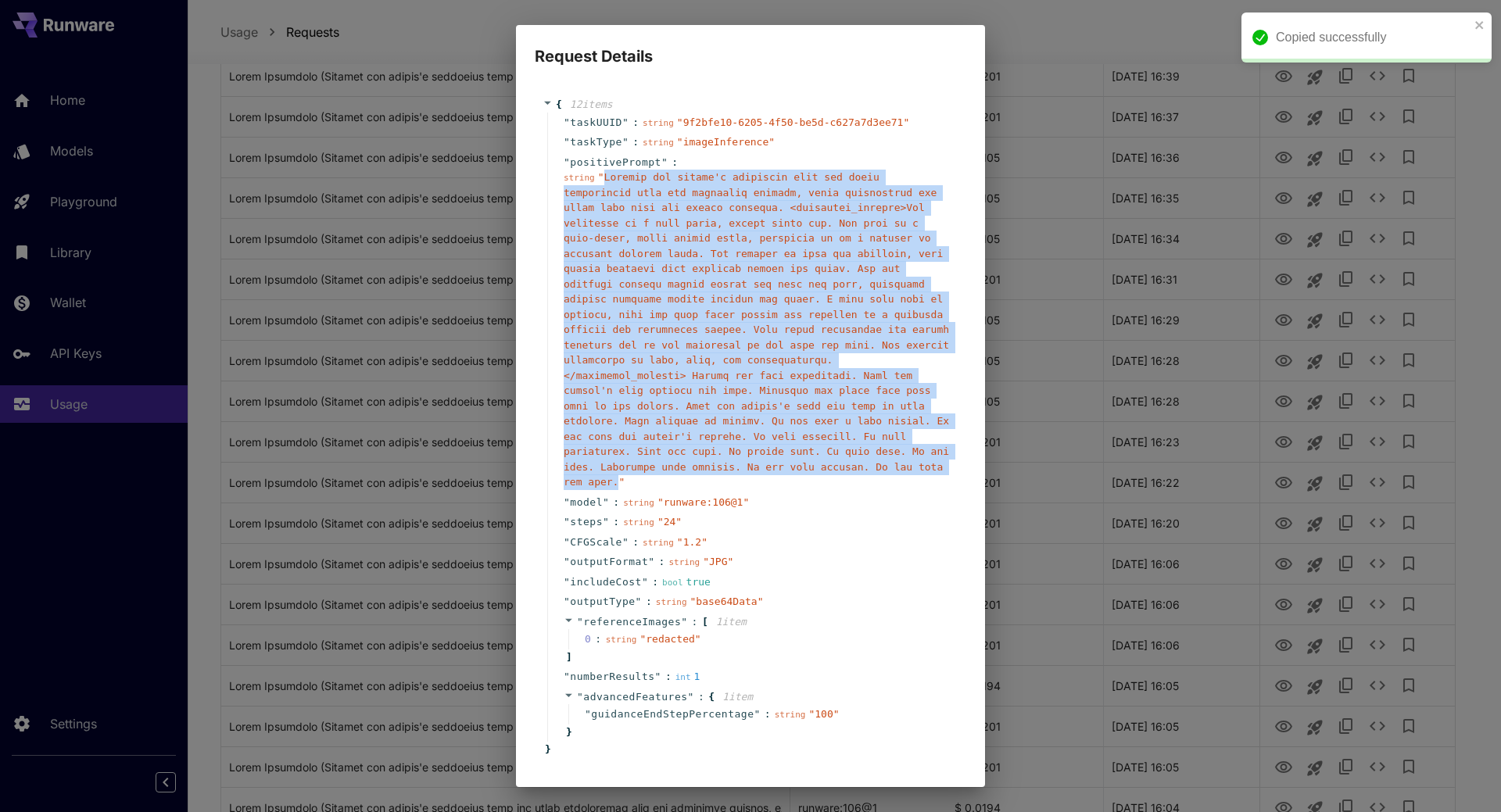
copy span "Replace the person's hairstyle with the exact description from the hairstyle de…"
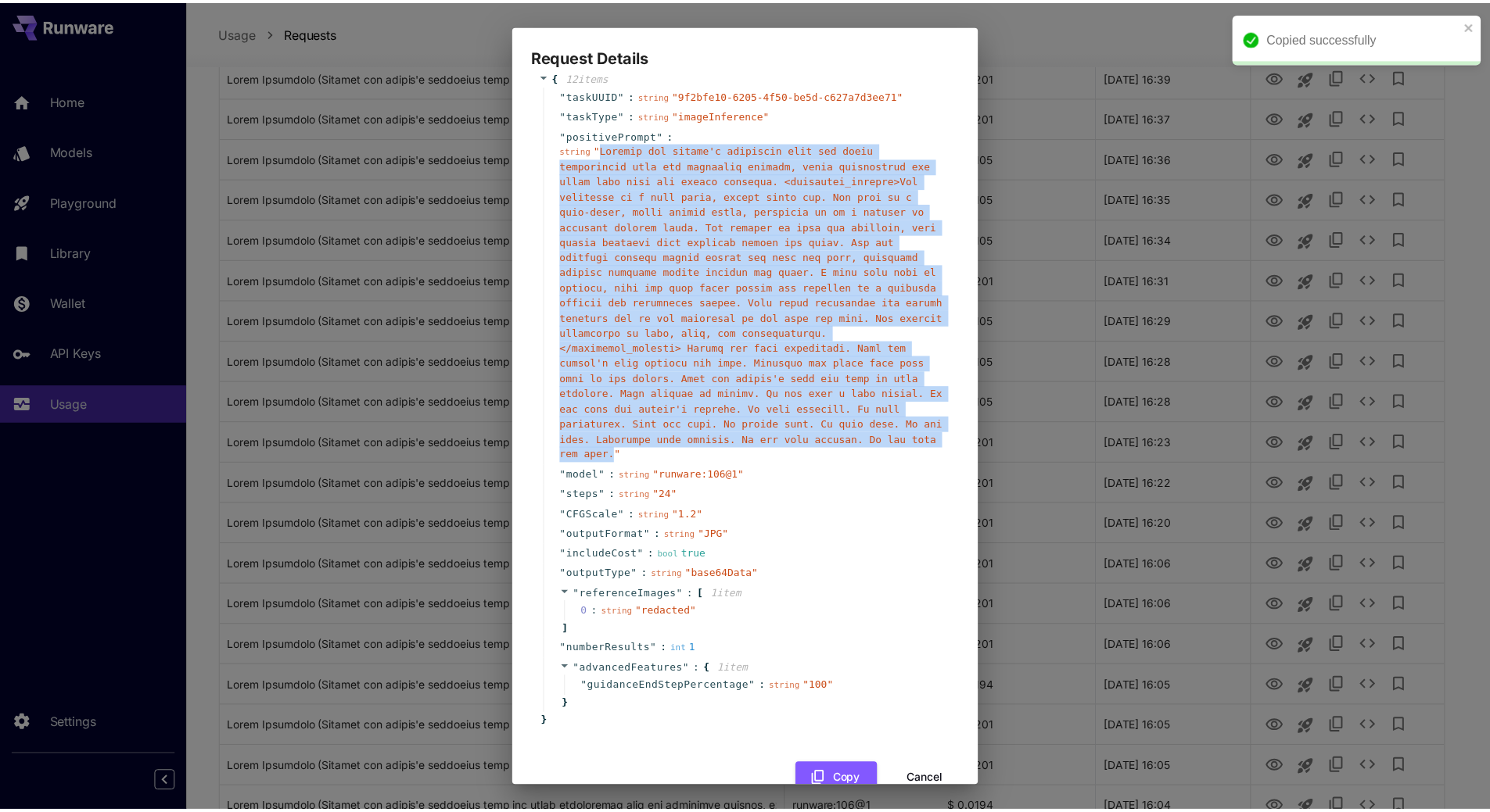
scroll to position [33, 0]
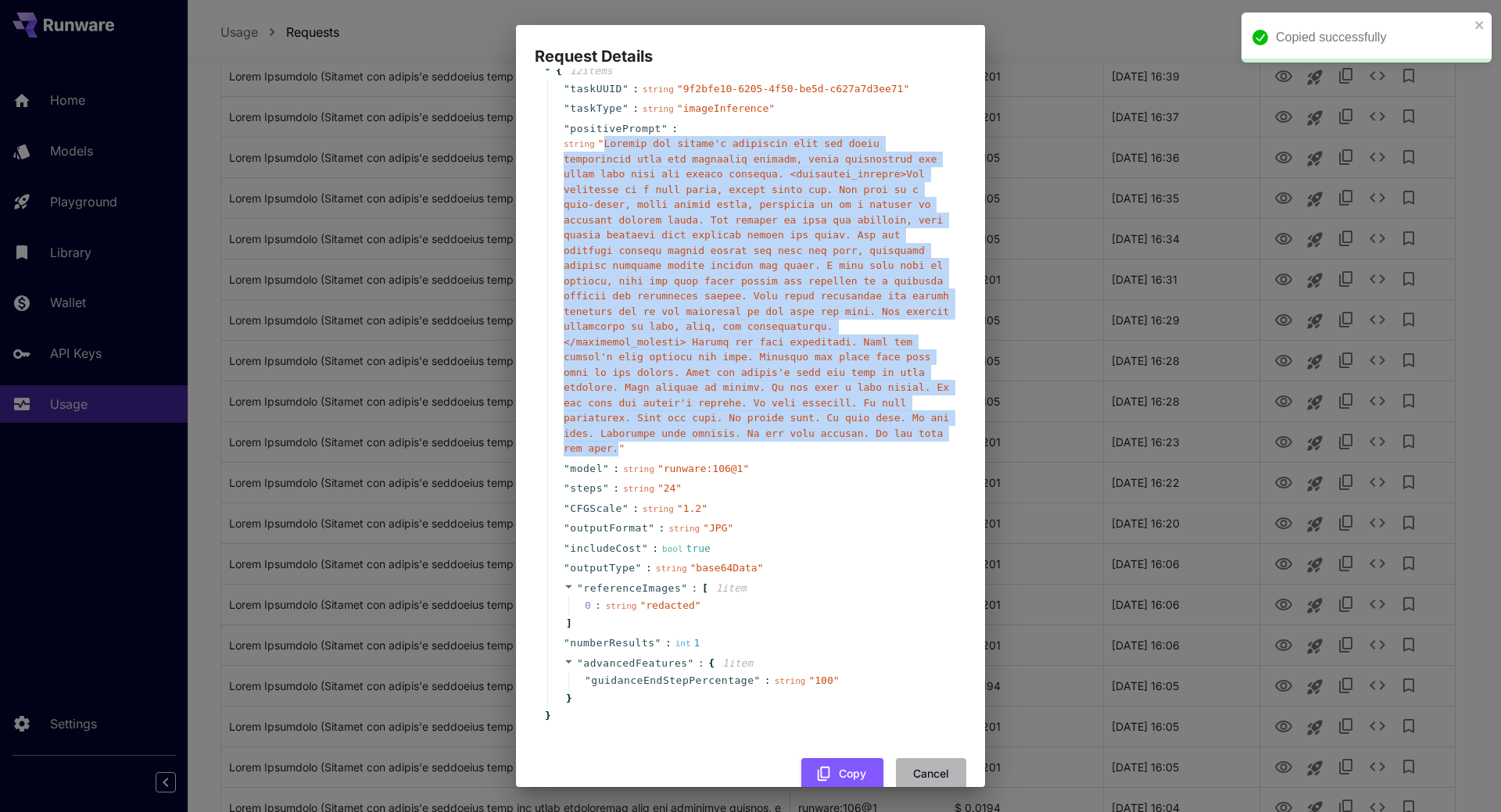
click at [929, 758] on button "Cancel" at bounding box center [931, 774] width 70 height 32
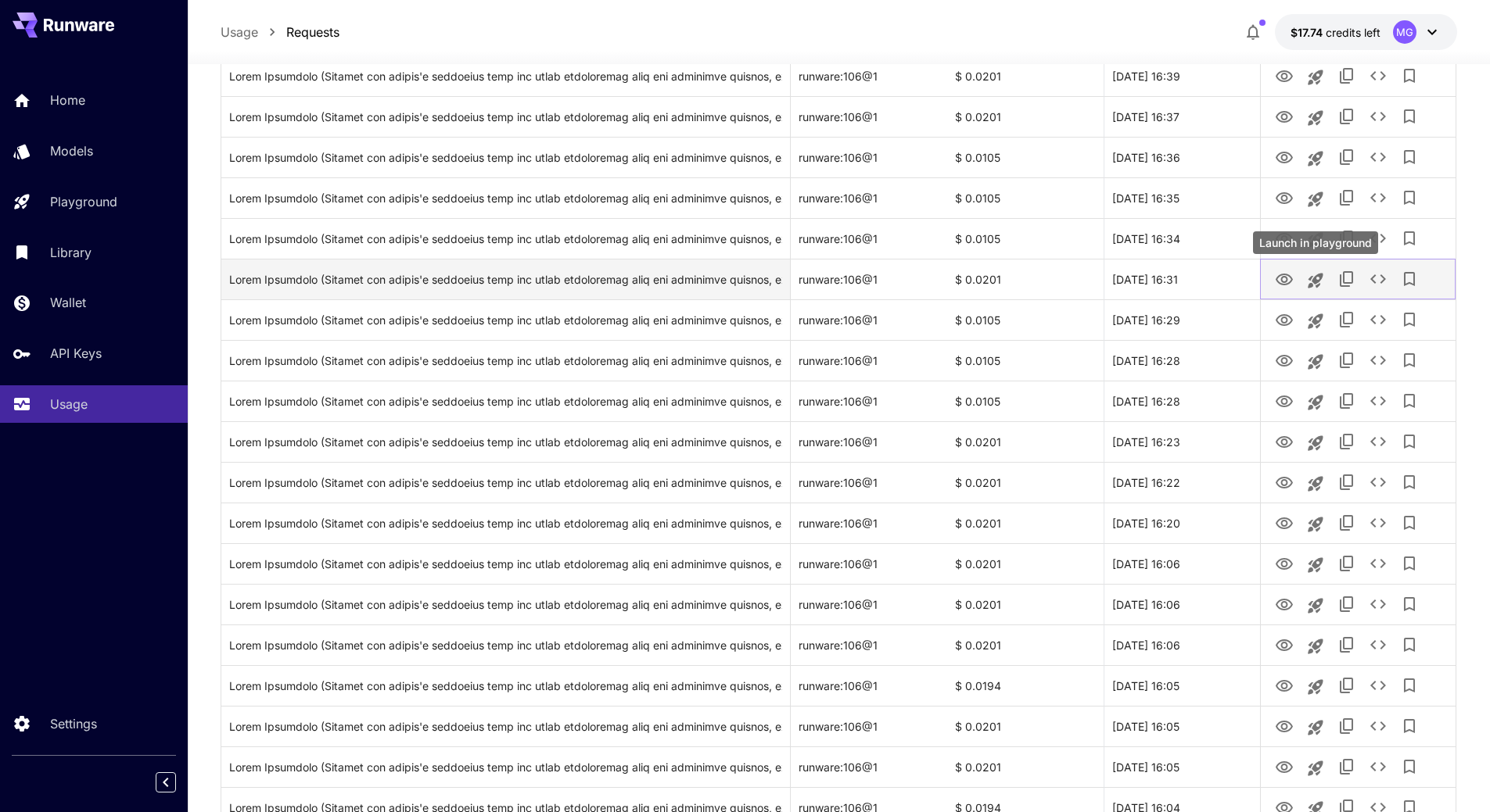
click at [1323, 275] on icon "Launch in playground" at bounding box center [1315, 280] width 15 height 15
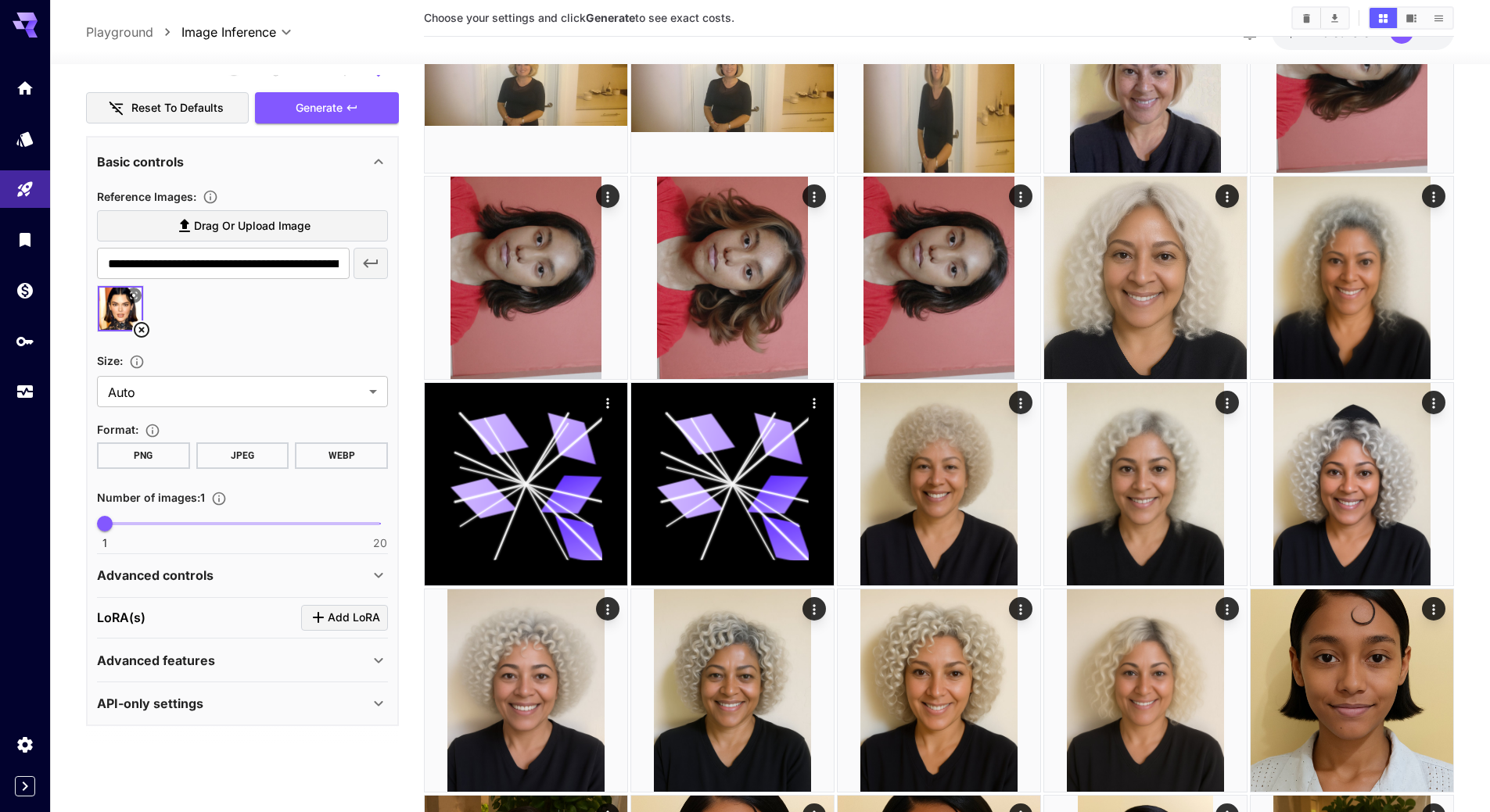
click at [271, 566] on div "Advanced controls" at bounding box center [233, 576] width 272 height 19
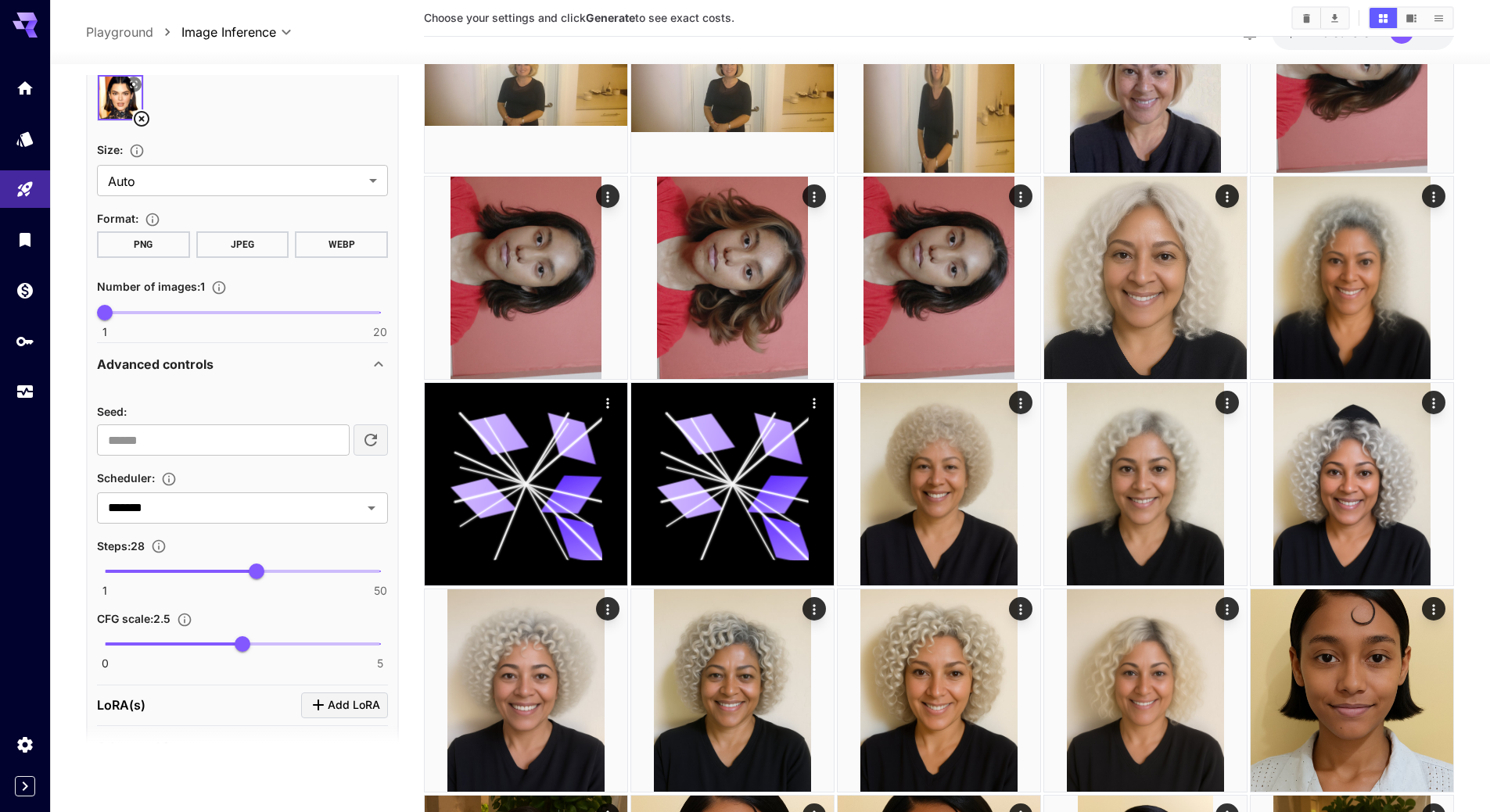
scroll to position [955, 0]
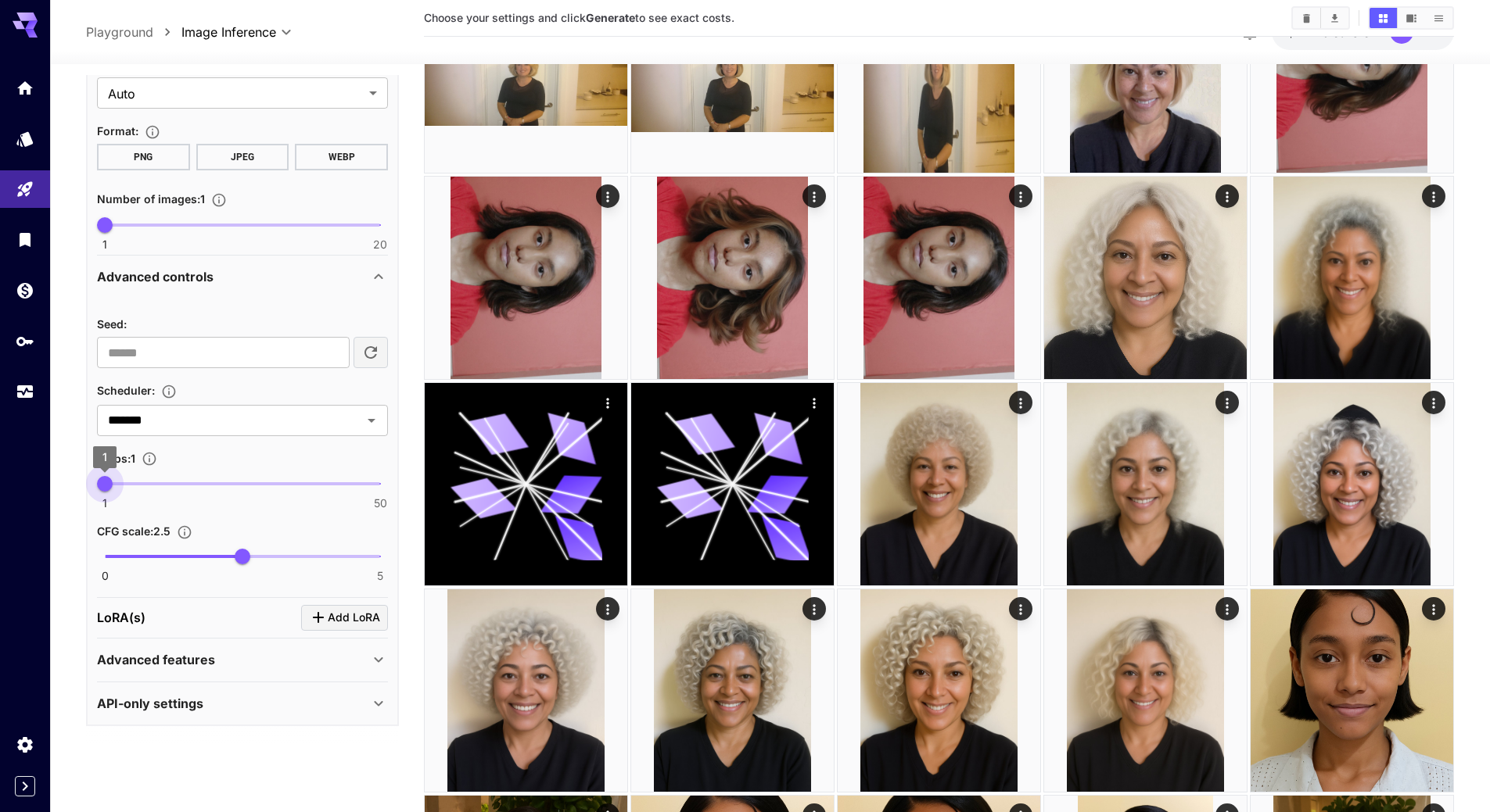
drag, startPoint x: 102, startPoint y: 483, endPoint x: 208, endPoint y: 483, distance: 106.0
click at [208, 483] on span "19" at bounding box center [205, 483] width 15 height 15
type input "**"
drag, startPoint x: 239, startPoint y: 554, endPoint x: 283, endPoint y: 551, distance: 44.1
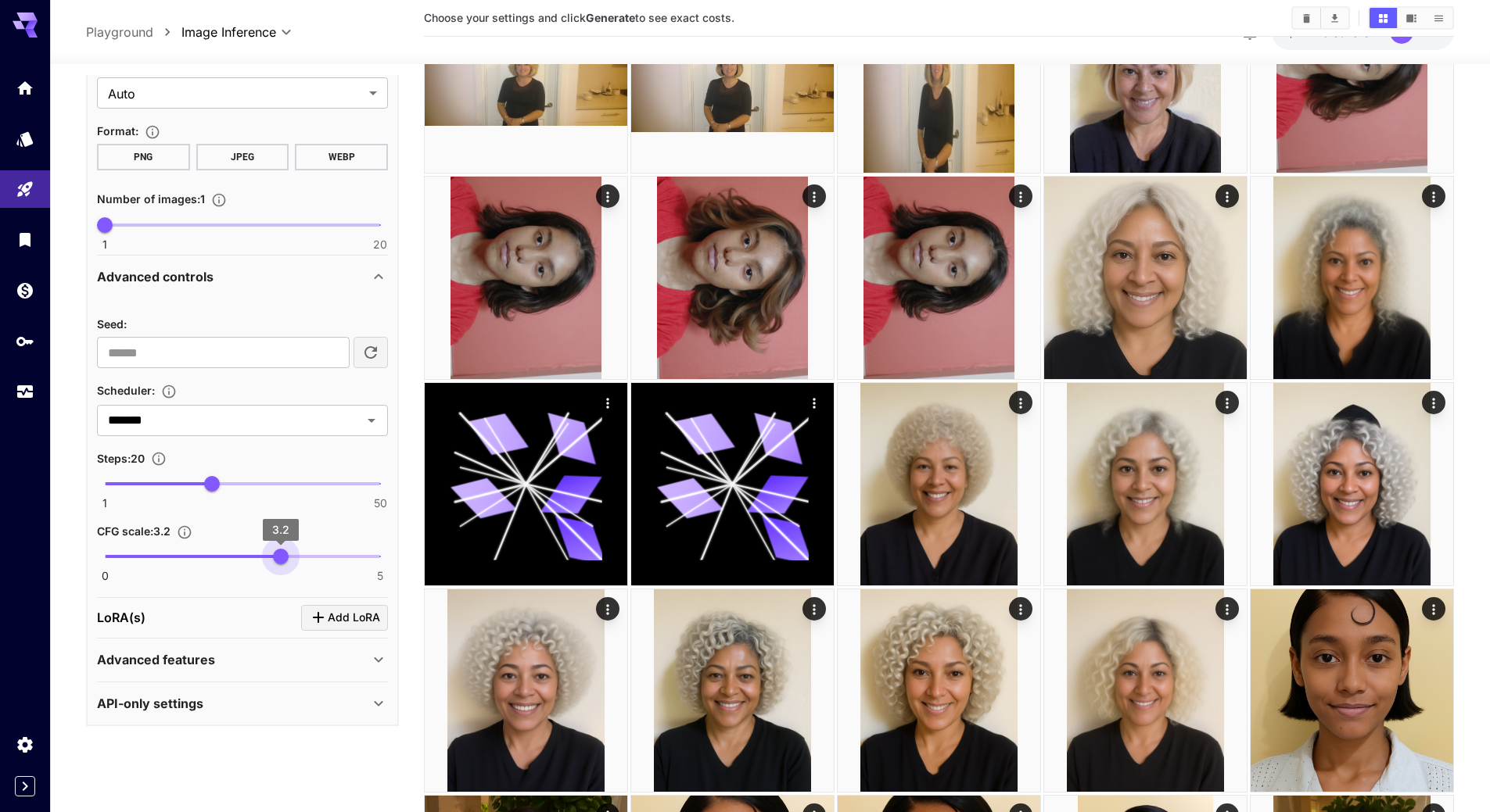
click at [283, 551] on span "3.2" at bounding box center [280, 557] width 15 height 15
type input "*"
drag, startPoint x: 282, startPoint y: 557, endPoint x: 395, endPoint y: 558, distance: 113.0
click at [388, 558] on span "5" at bounding box center [380, 557] width 15 height 15
click at [213, 668] on p "Advanced features" at bounding box center [156, 660] width 118 height 19
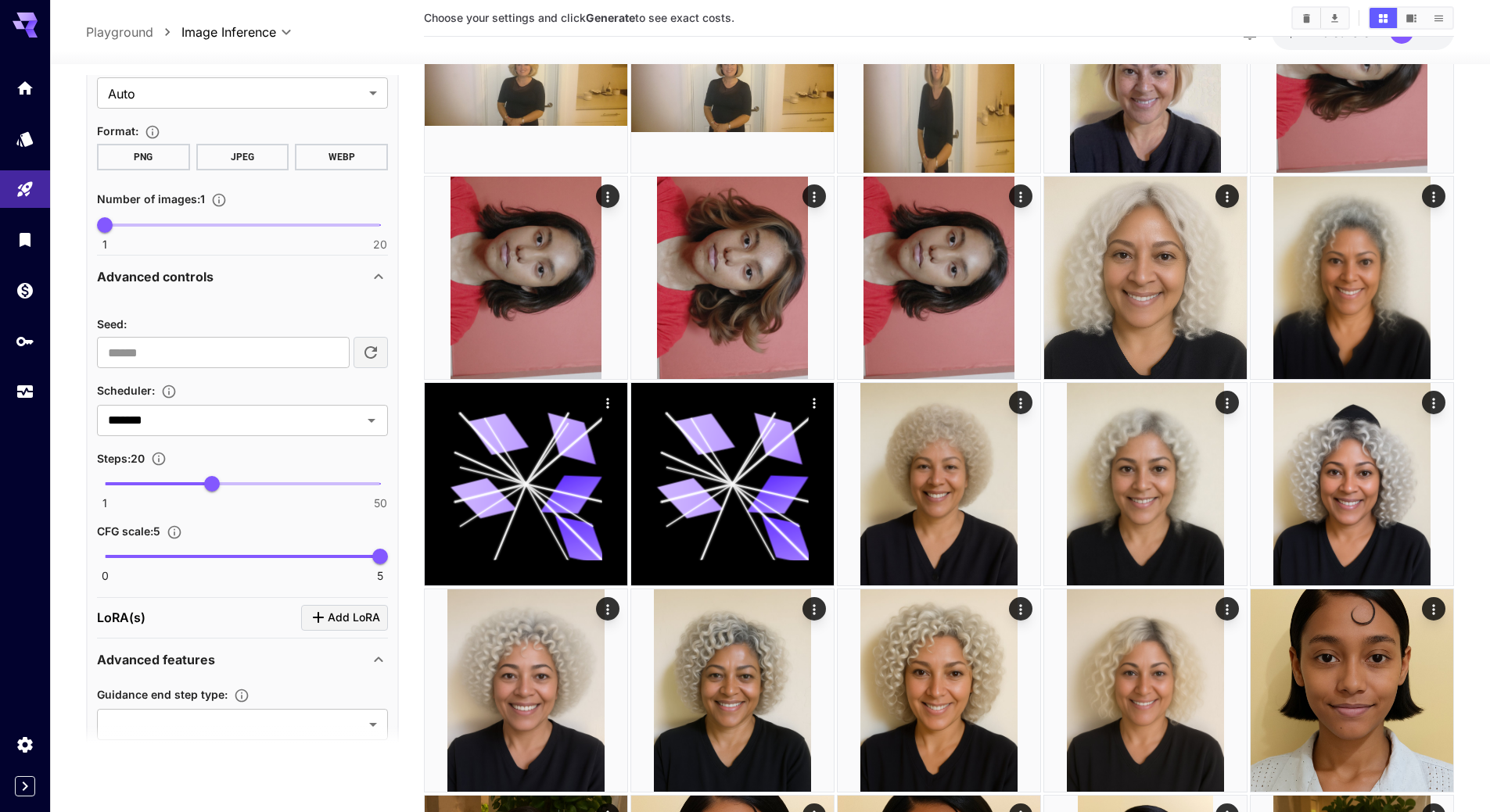
scroll to position [1102, 0]
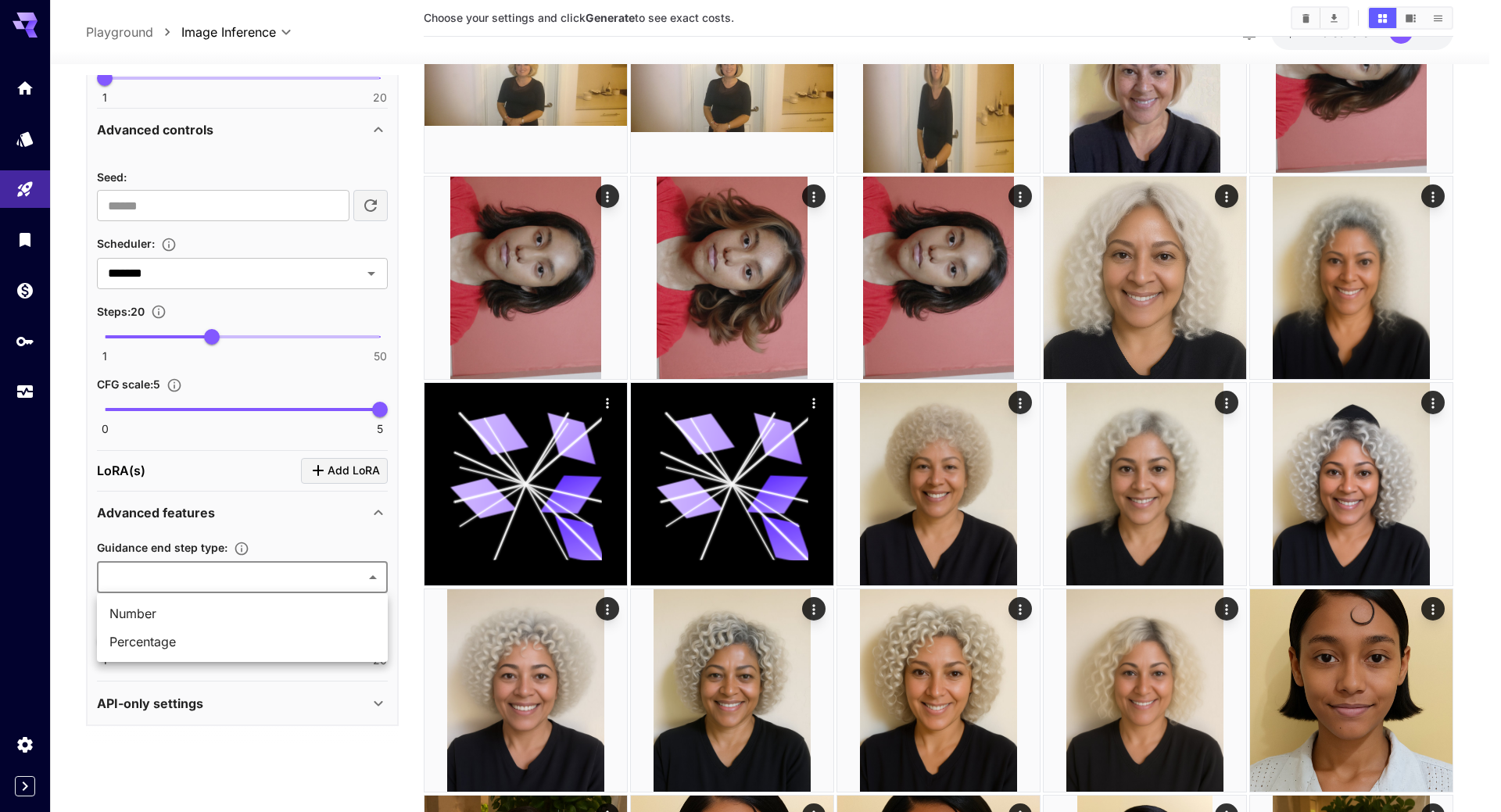
click at [181, 643] on span "Percentage" at bounding box center [242, 642] width 266 height 19
type input "**********"
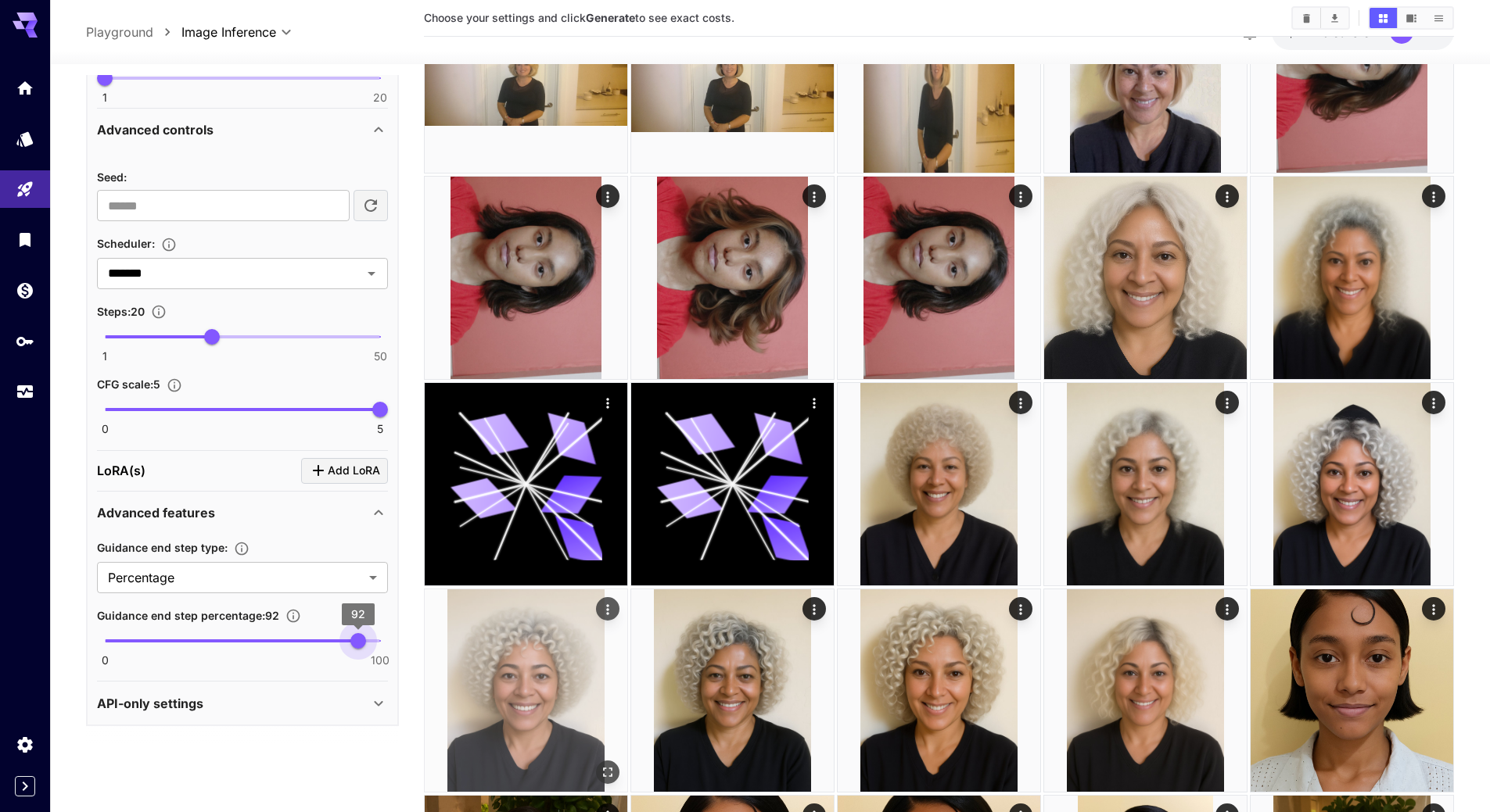
type input "***"
drag, startPoint x: 104, startPoint y: 638, endPoint x: 430, endPoint y: 647, distance: 326.1
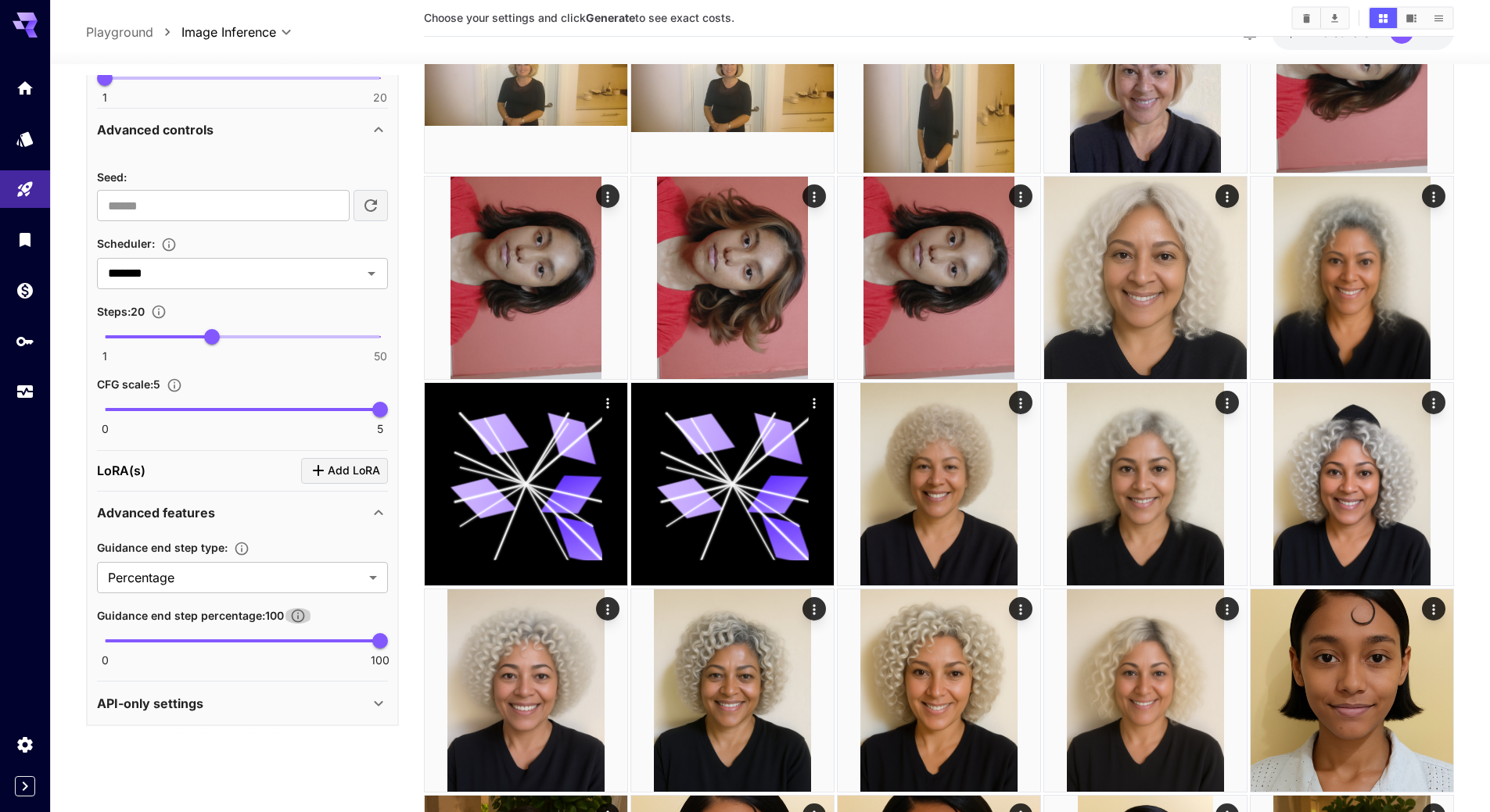
click at [298, 615] on icon "button" at bounding box center [297, 615] width 15 height 15
click at [244, 552] on icon "button" at bounding box center [241, 548] width 15 height 15
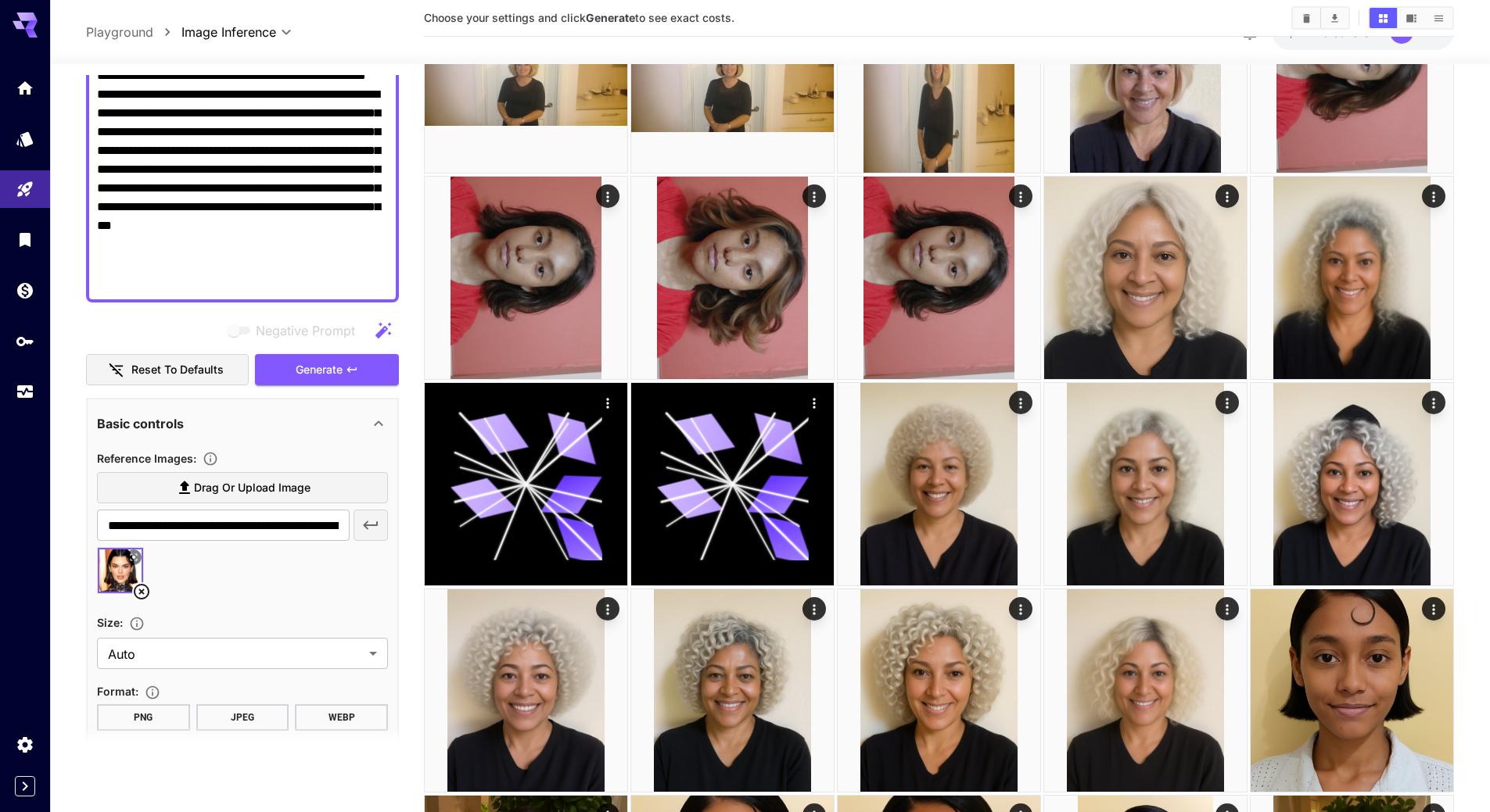
scroll to position [399, 0]
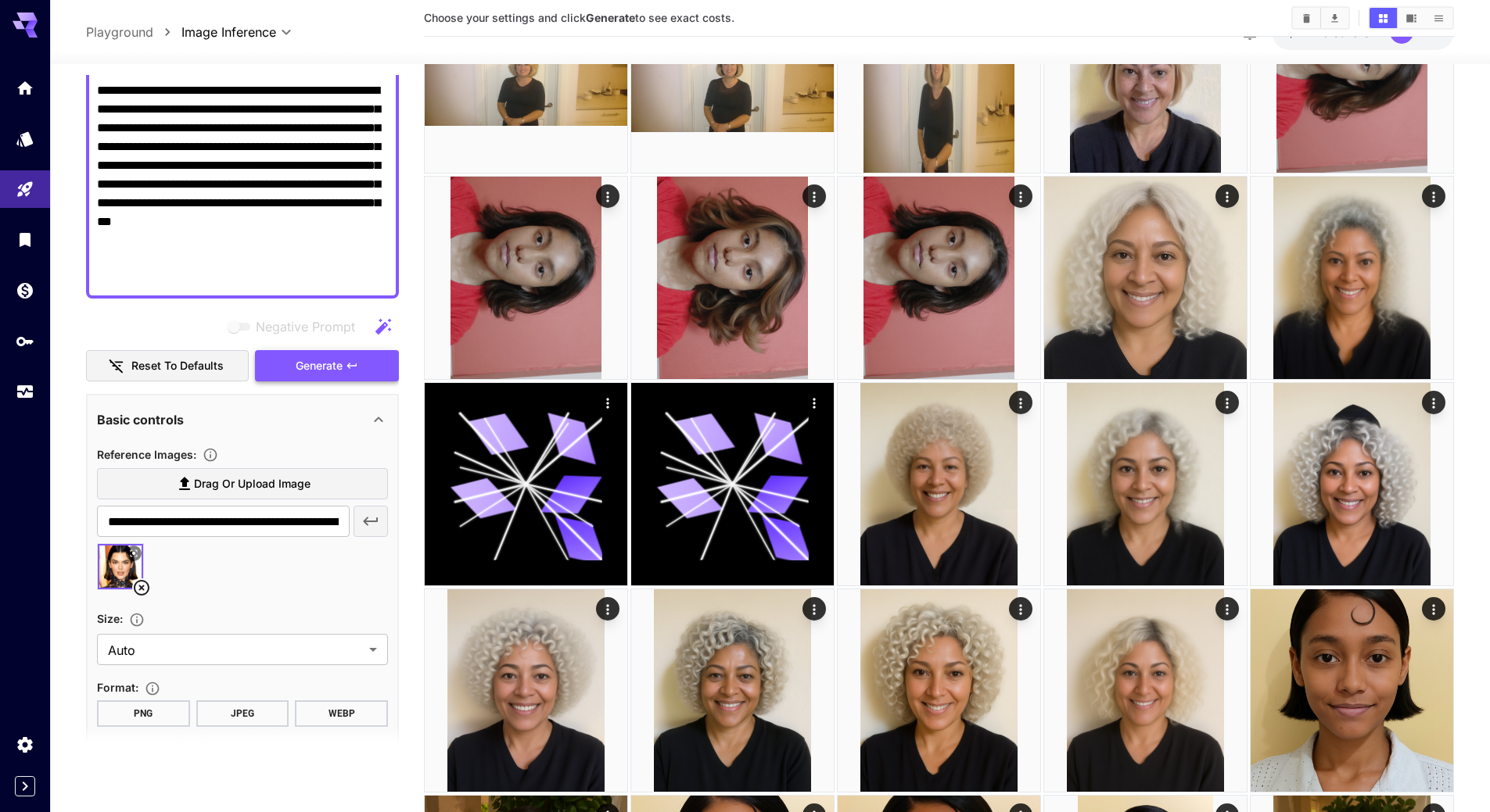
click at [301, 368] on span "Generate" at bounding box center [318, 366] width 47 height 20
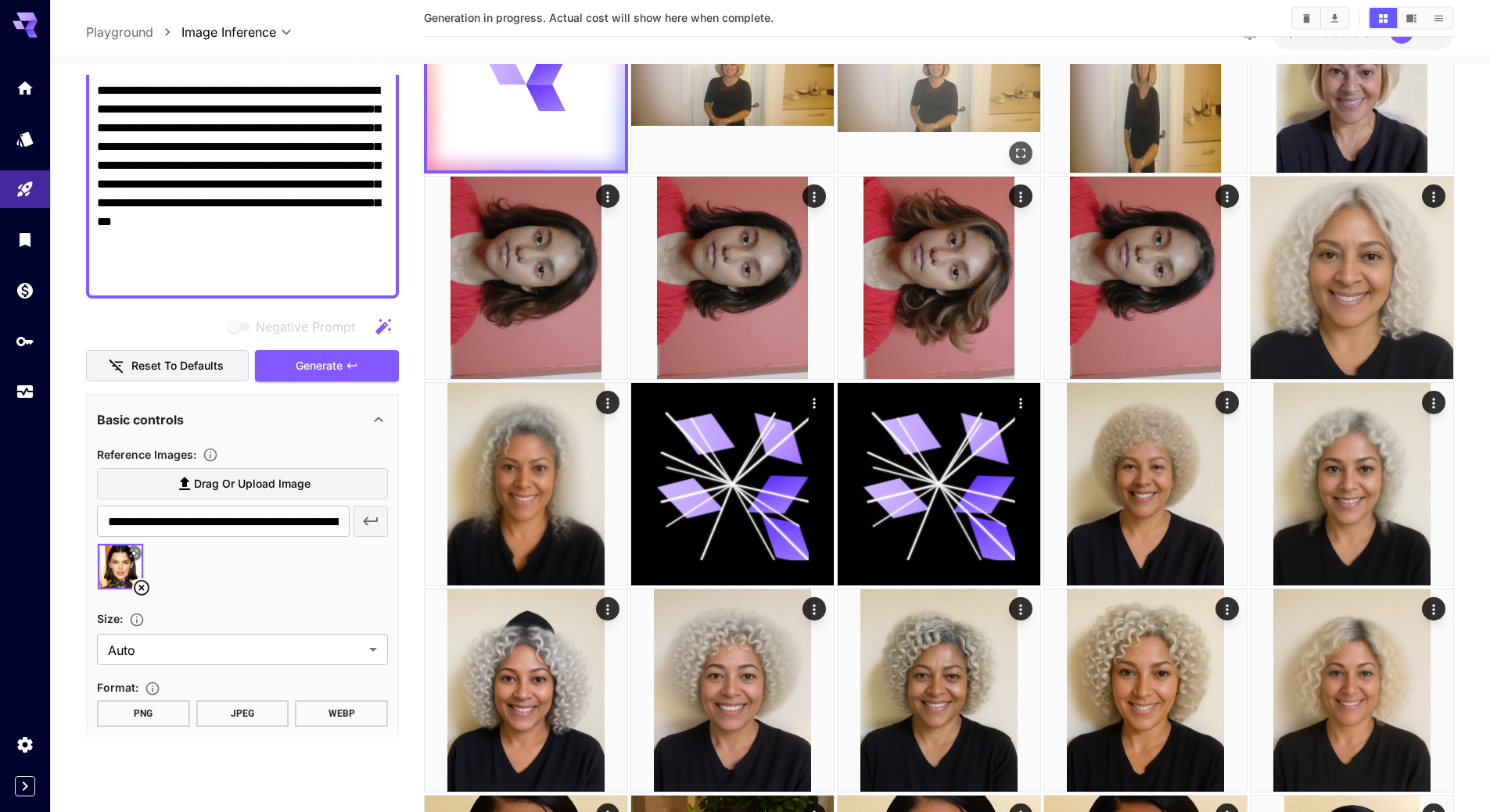
scroll to position [0, 0]
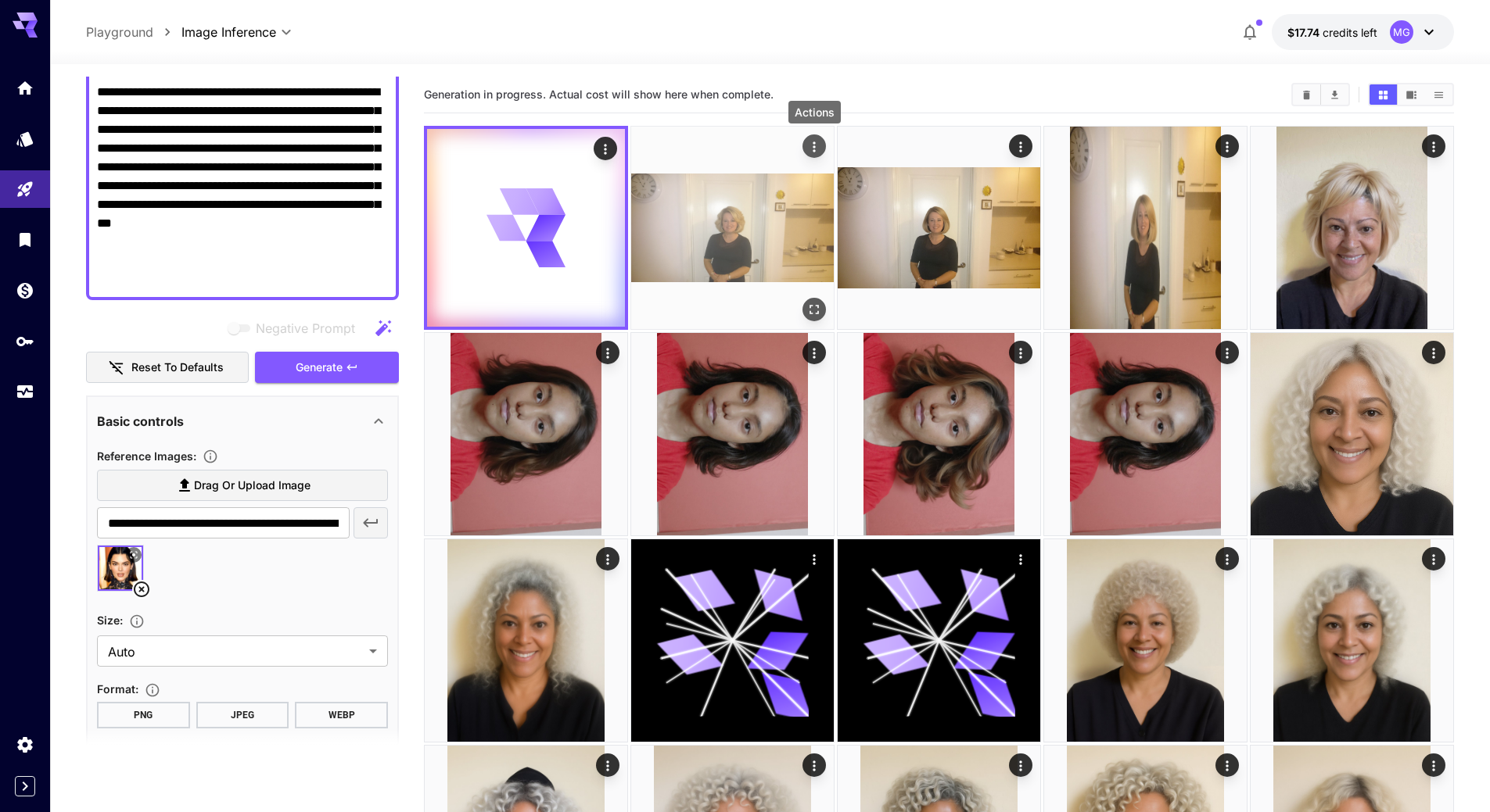
click at [809, 153] on icon "Actions" at bounding box center [813, 146] width 15 height 15
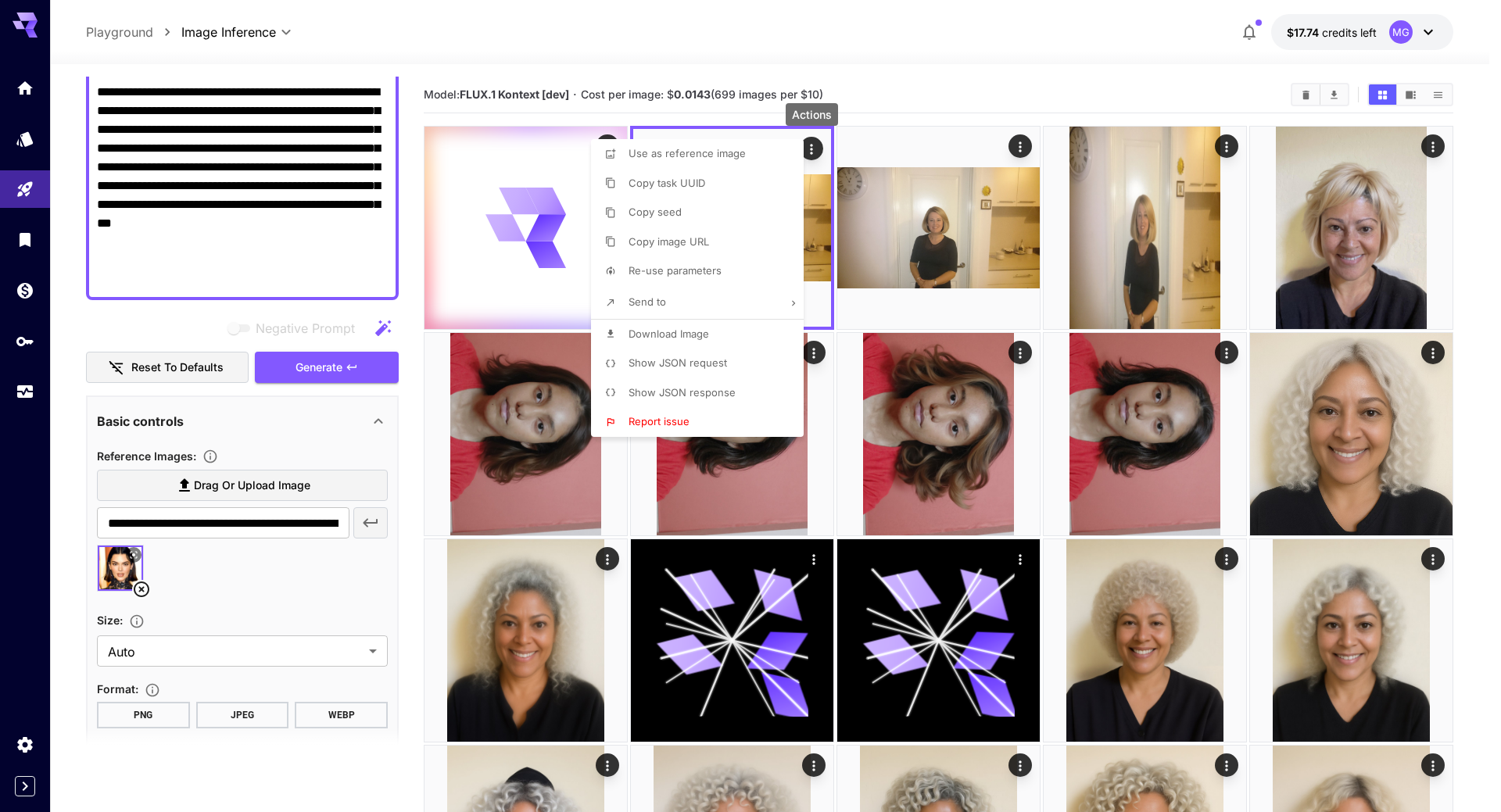
click at [969, 98] on div at bounding box center [750, 406] width 1501 height 812
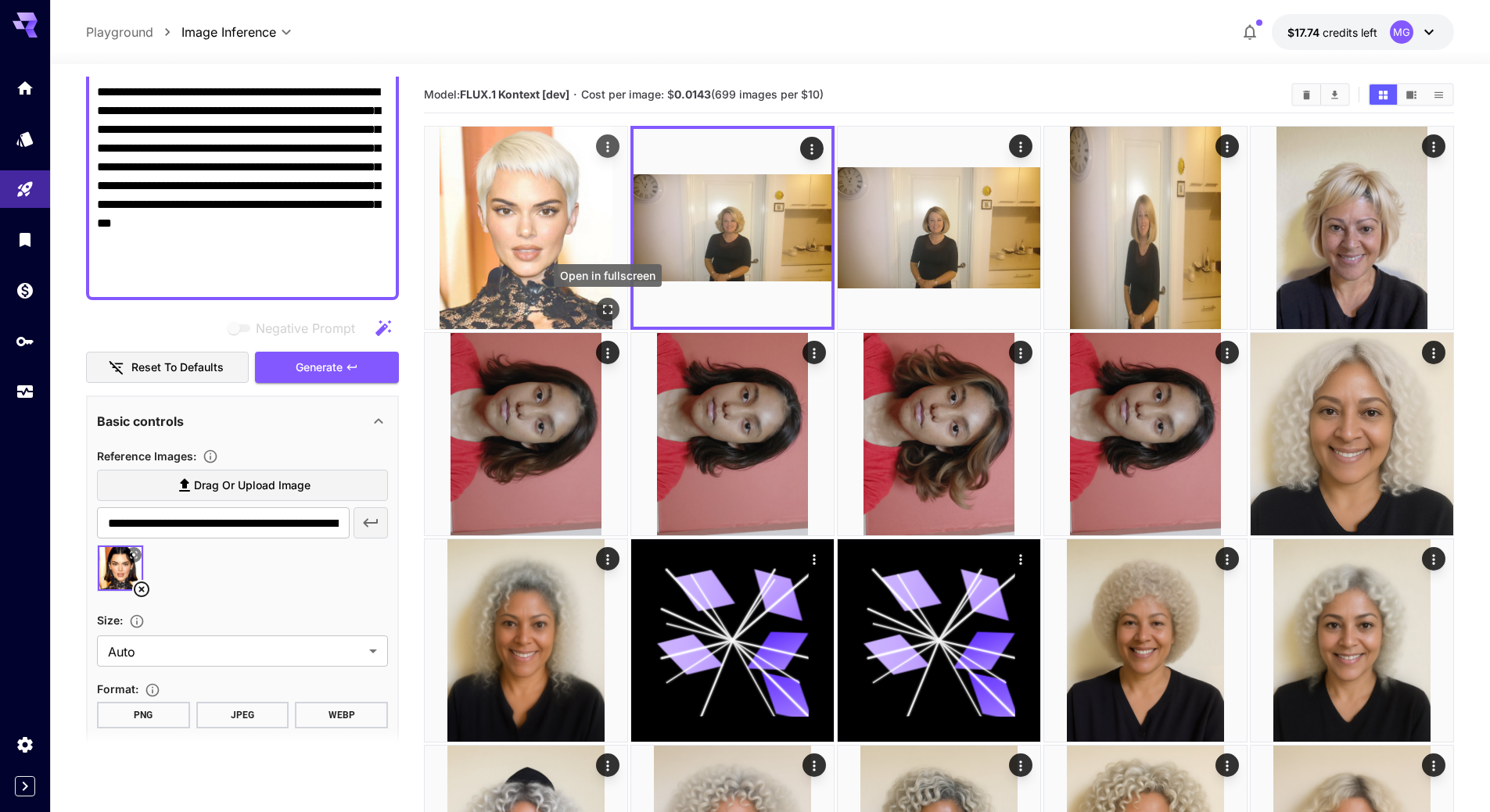
click at [607, 310] on icon "Open in fullscreen" at bounding box center [607, 310] width 15 height 15
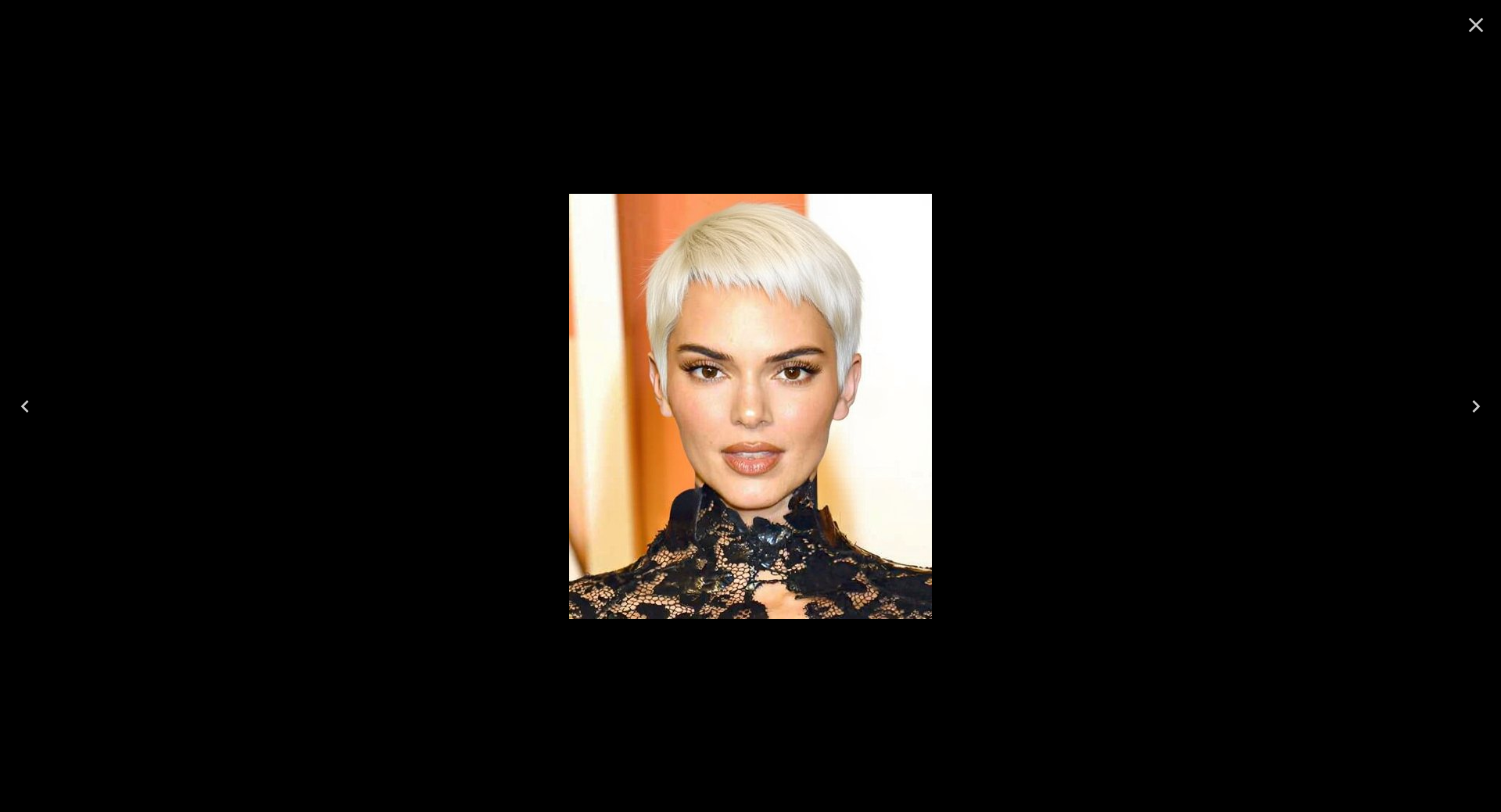
click at [1481, 23] on icon "Close" at bounding box center [1475, 25] width 25 height 25
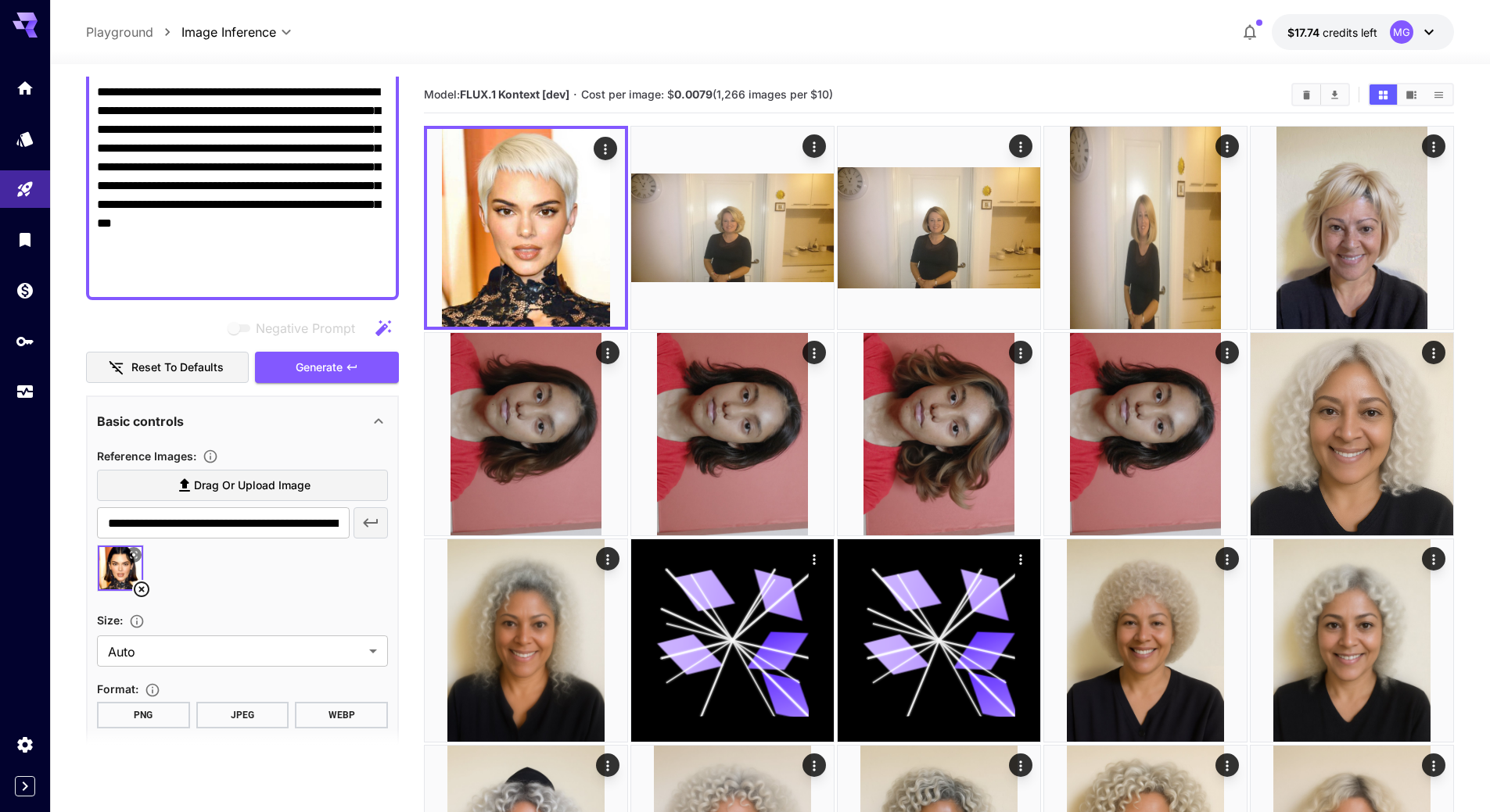
click at [142, 589] on icon at bounding box center [142, 590] width 19 height 19
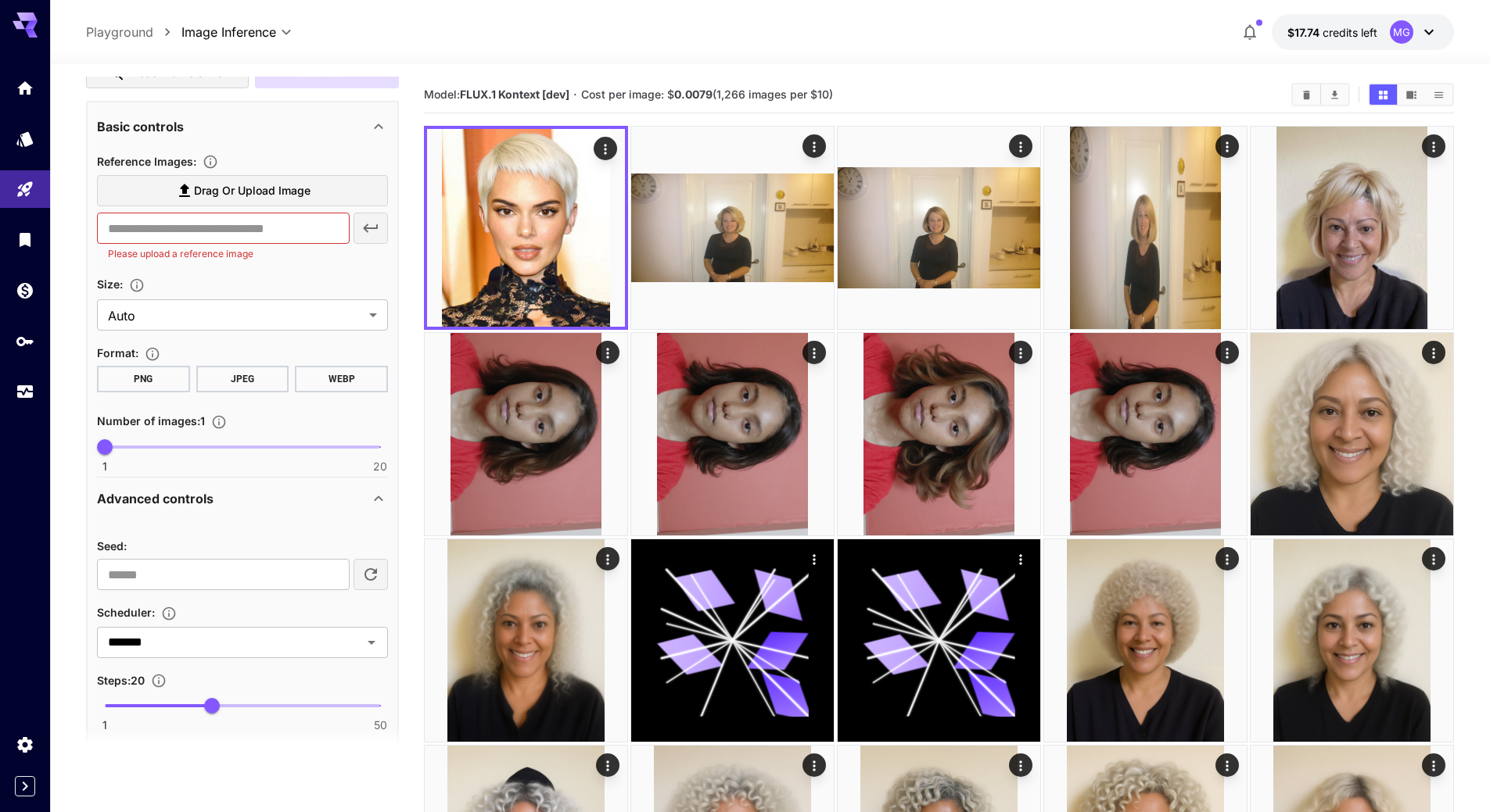
scroll to position [555, 0]
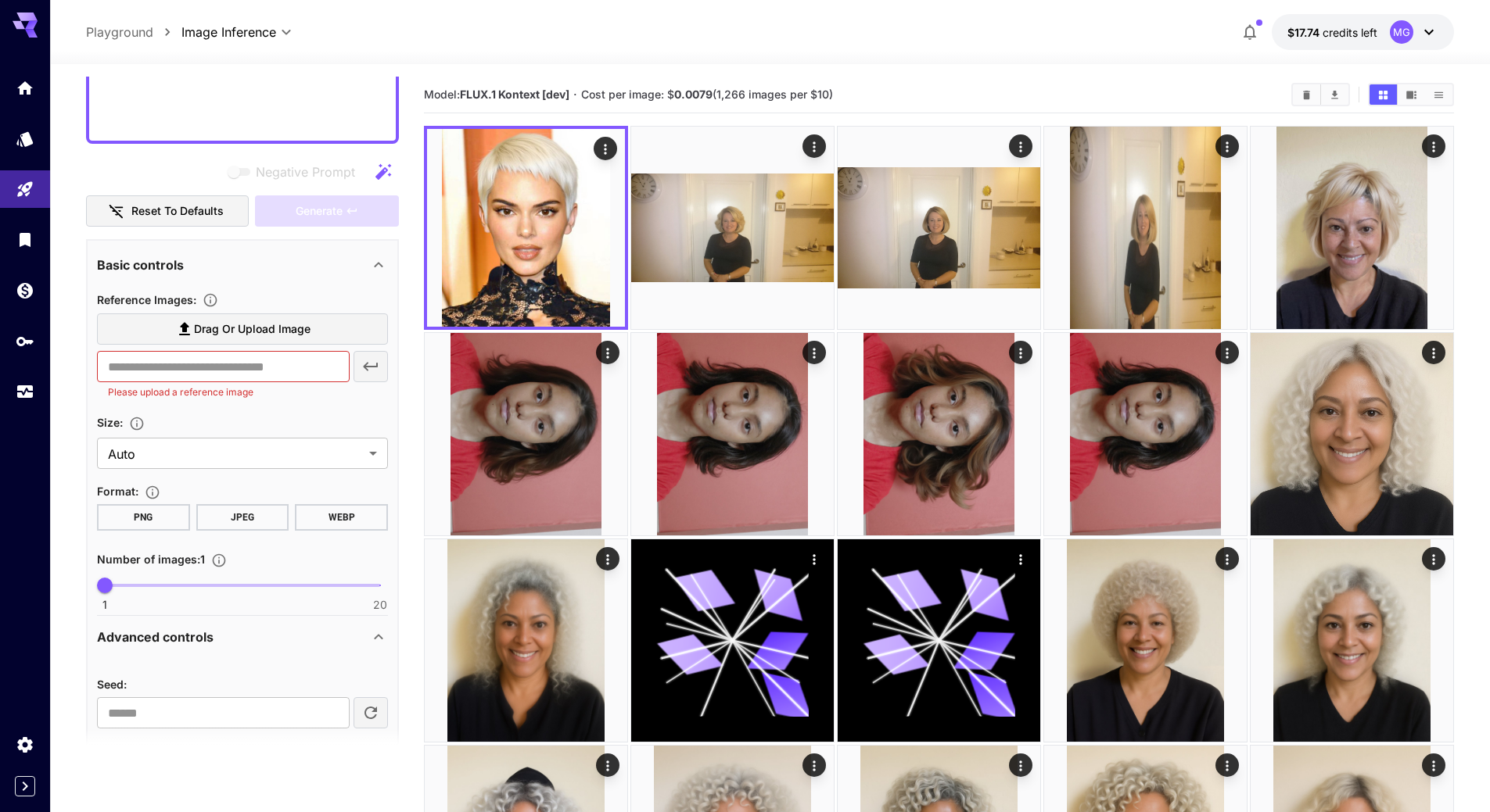
click at [262, 318] on label "Drag or upload image" at bounding box center [242, 330] width 291 height 32
click at [0, 0] on input "Drag or upload image" at bounding box center [0, 0] width 0 height 0
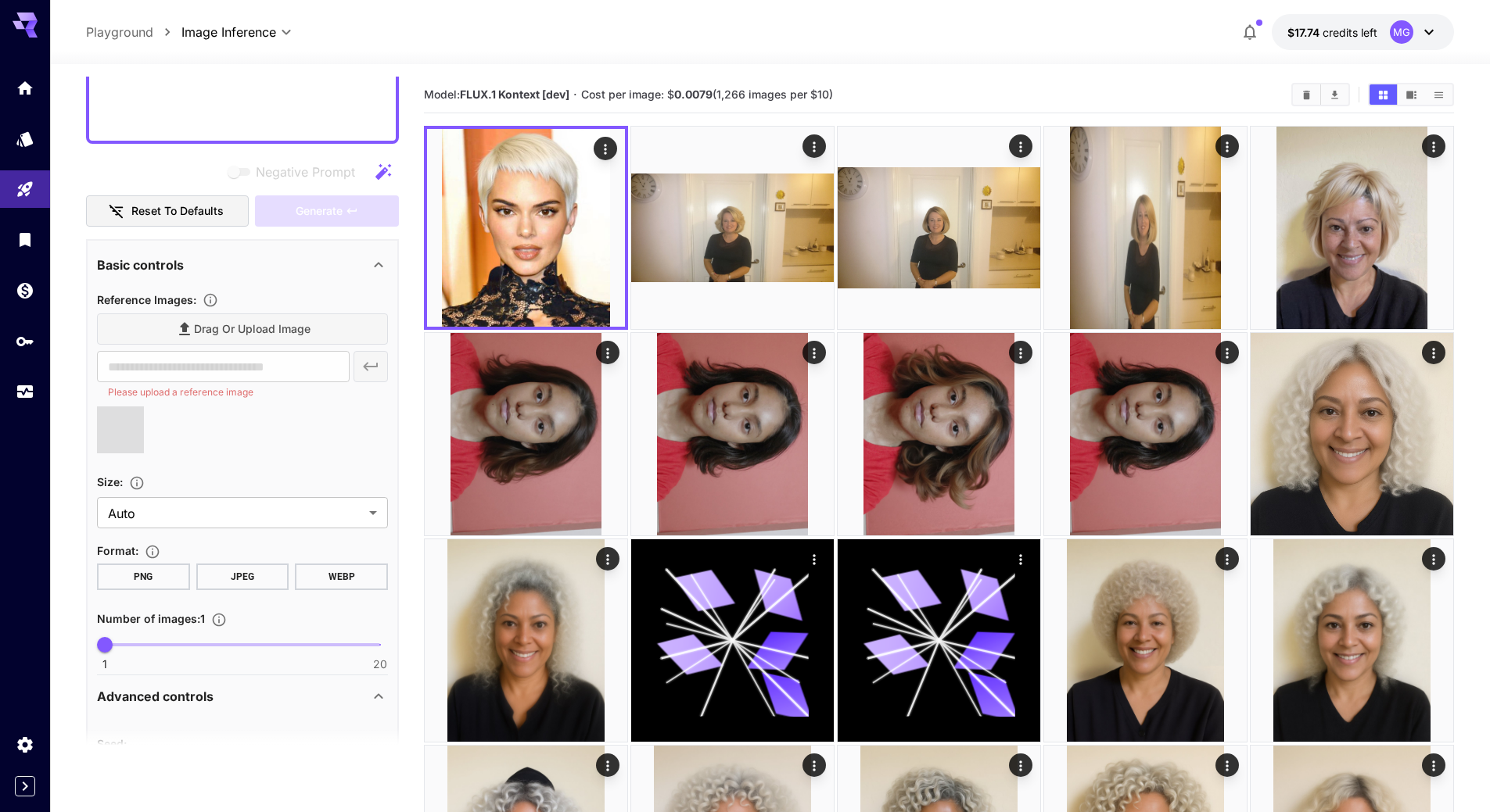
type input "**********"
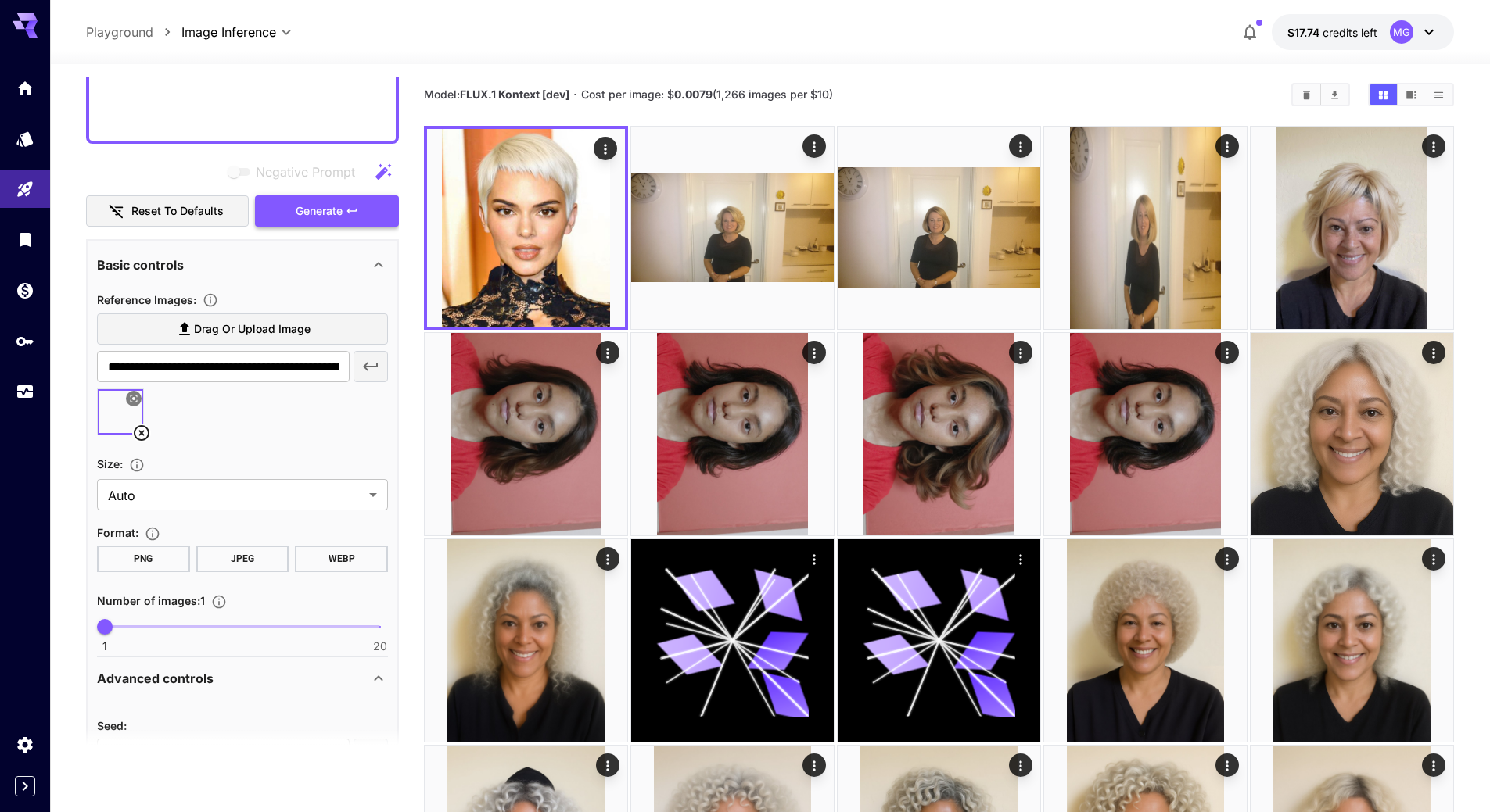
click at [311, 205] on span "Generate" at bounding box center [318, 211] width 47 height 20
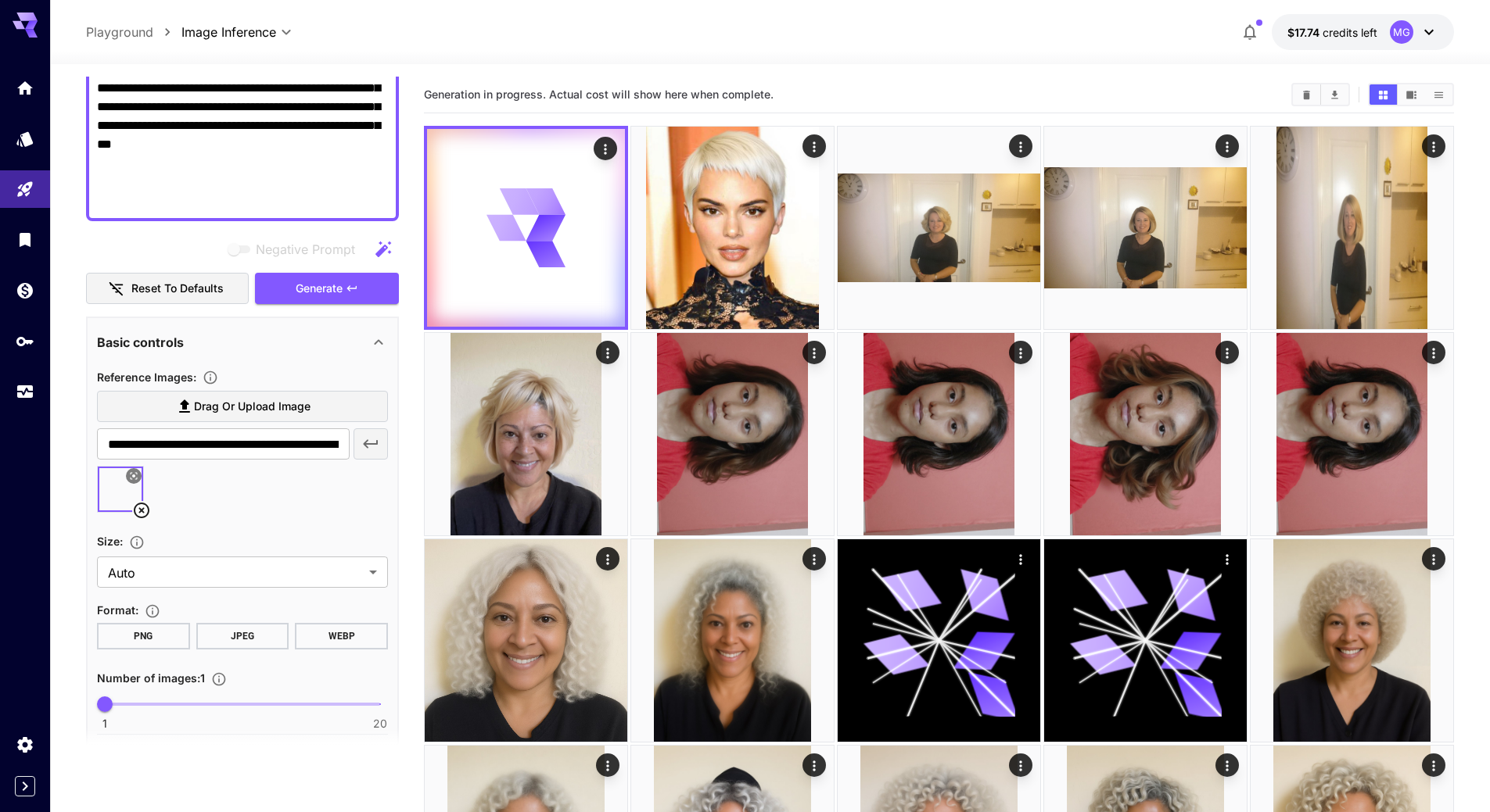
scroll to position [477, 0]
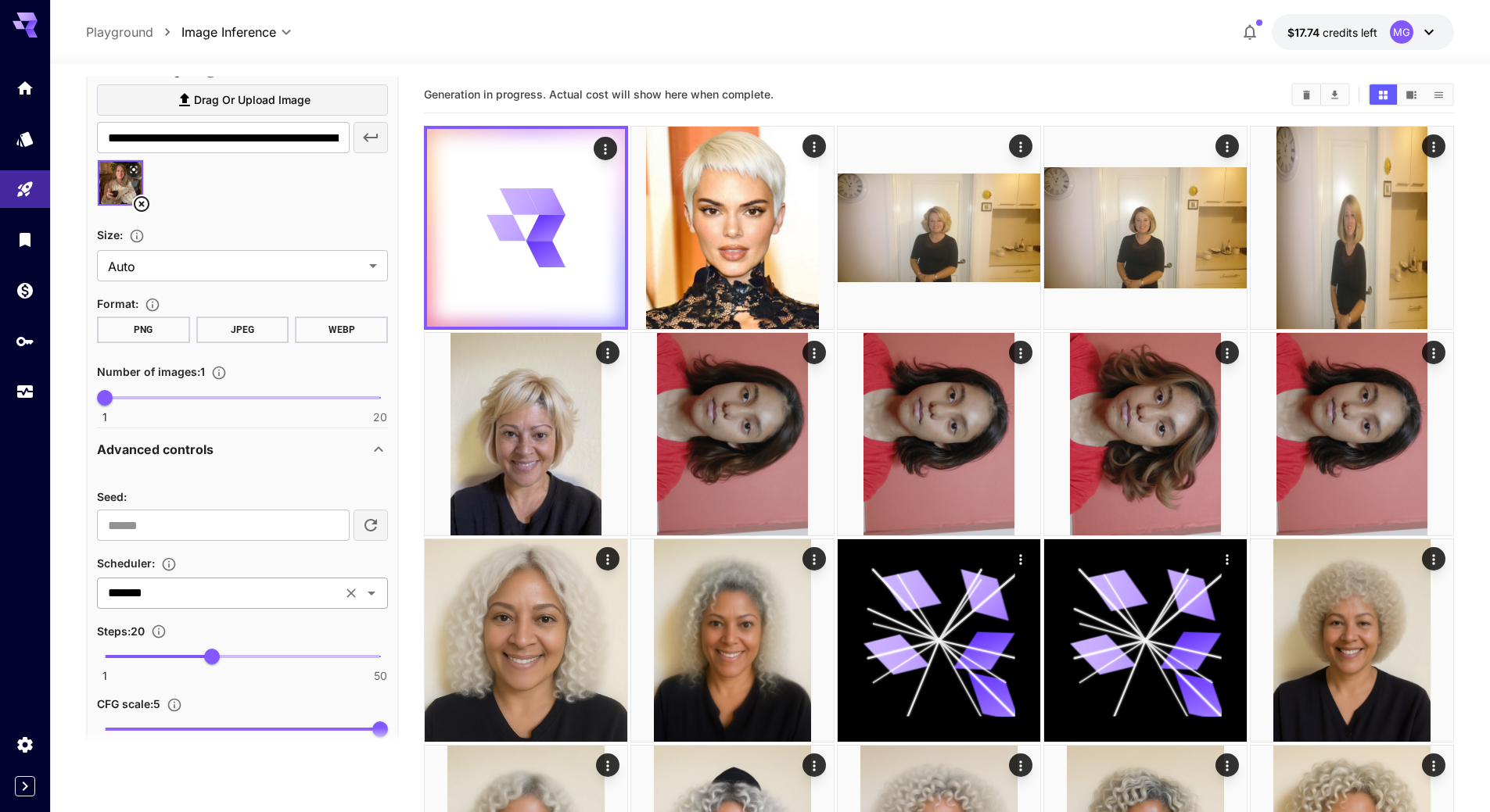
scroll to position [633, 0]
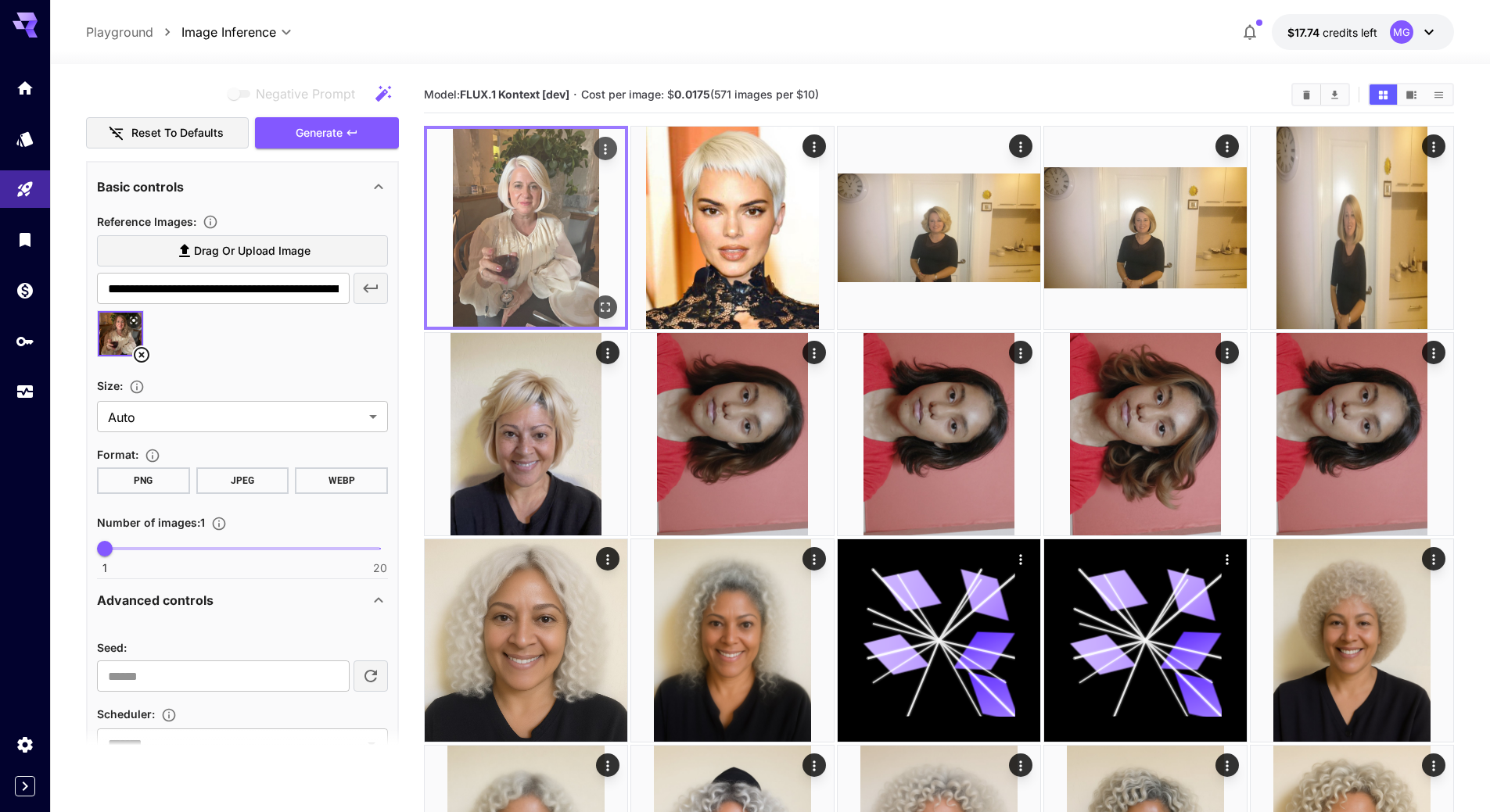
click at [605, 308] on icon "Open in fullscreen" at bounding box center [605, 307] width 15 height 15
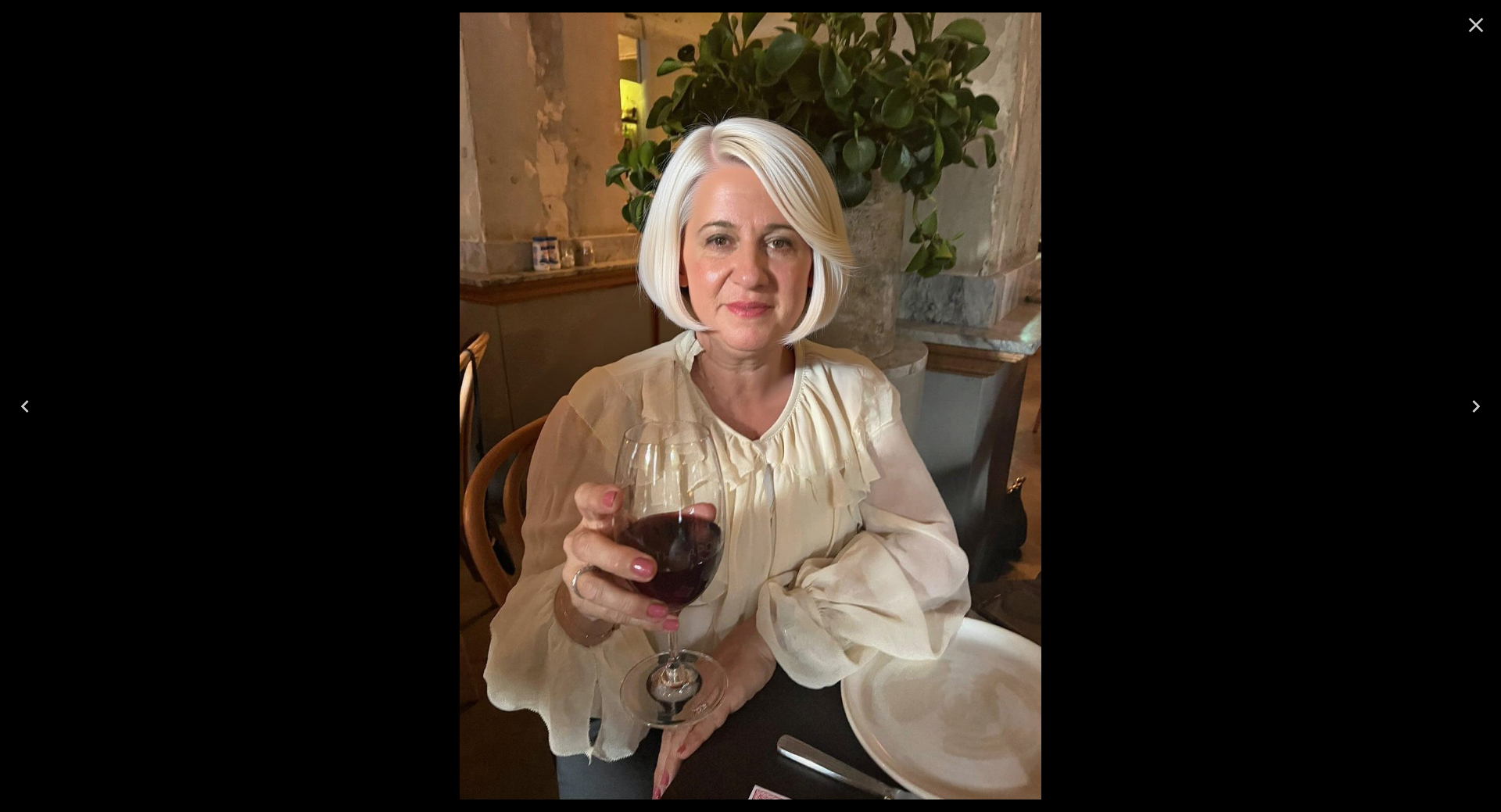
click at [1476, 22] on icon "Close" at bounding box center [1475, 25] width 25 height 25
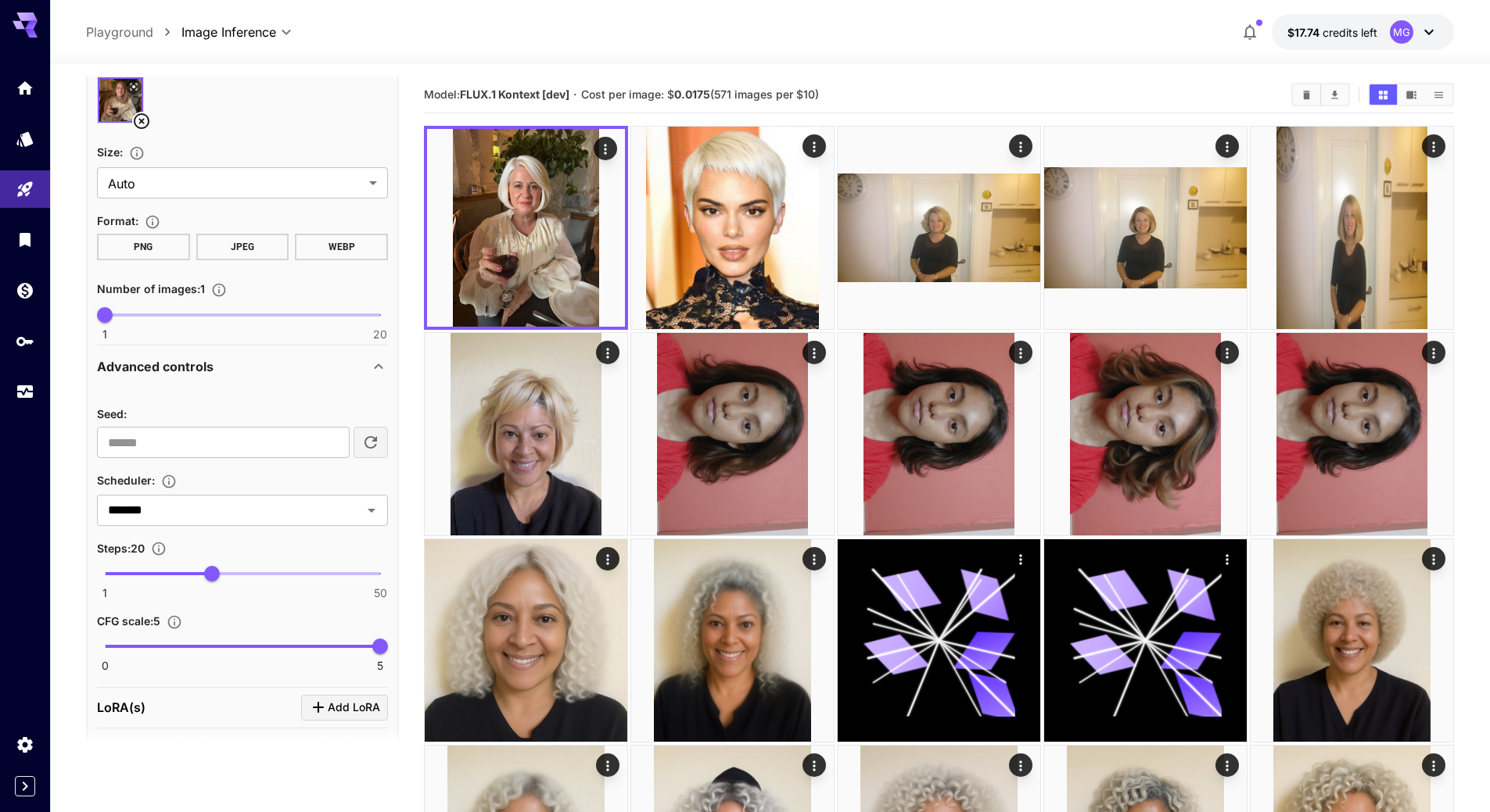
scroll to position [867, 0]
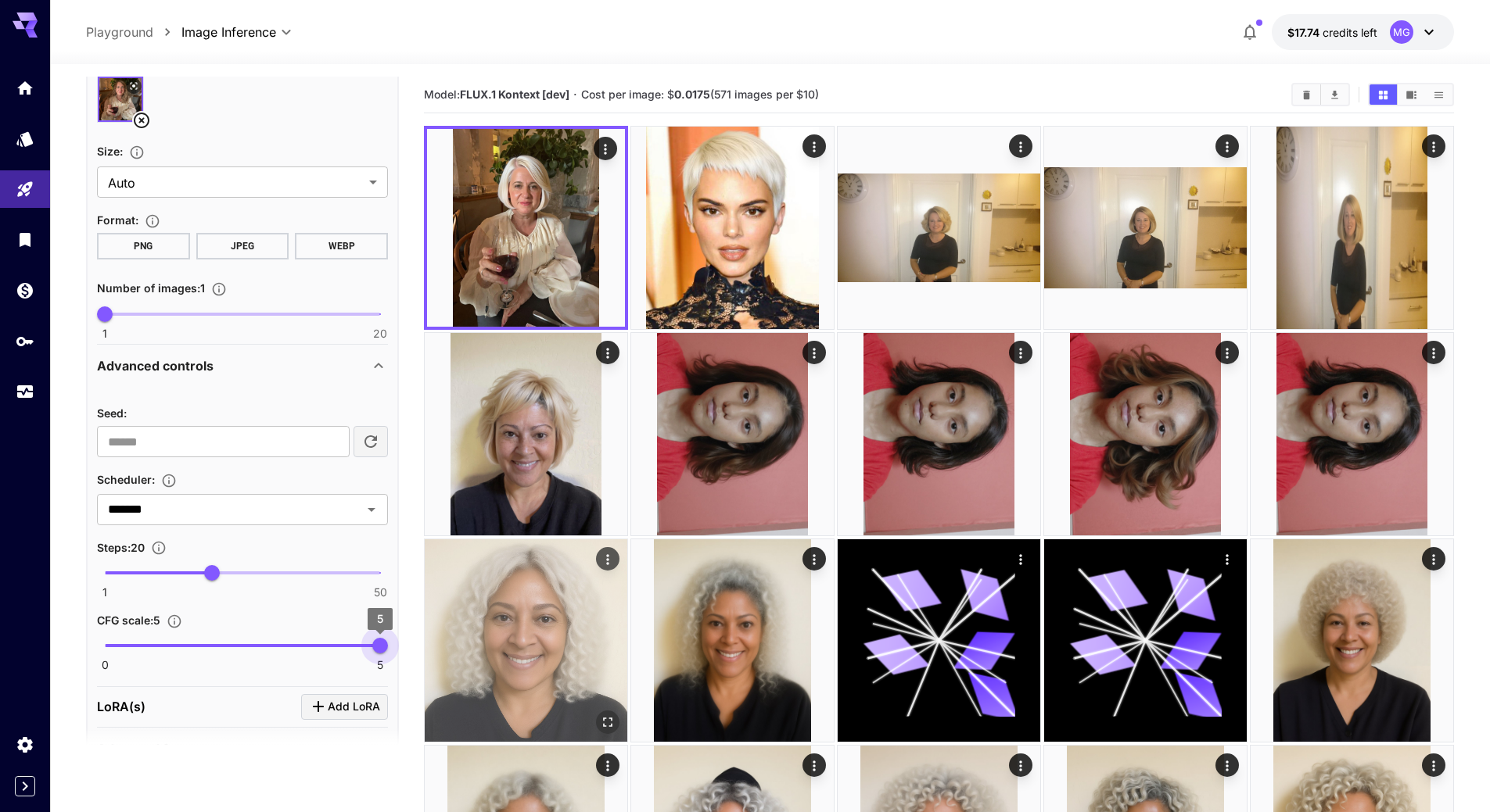
drag, startPoint x: 377, startPoint y: 648, endPoint x: 424, endPoint y: 648, distance: 47.0
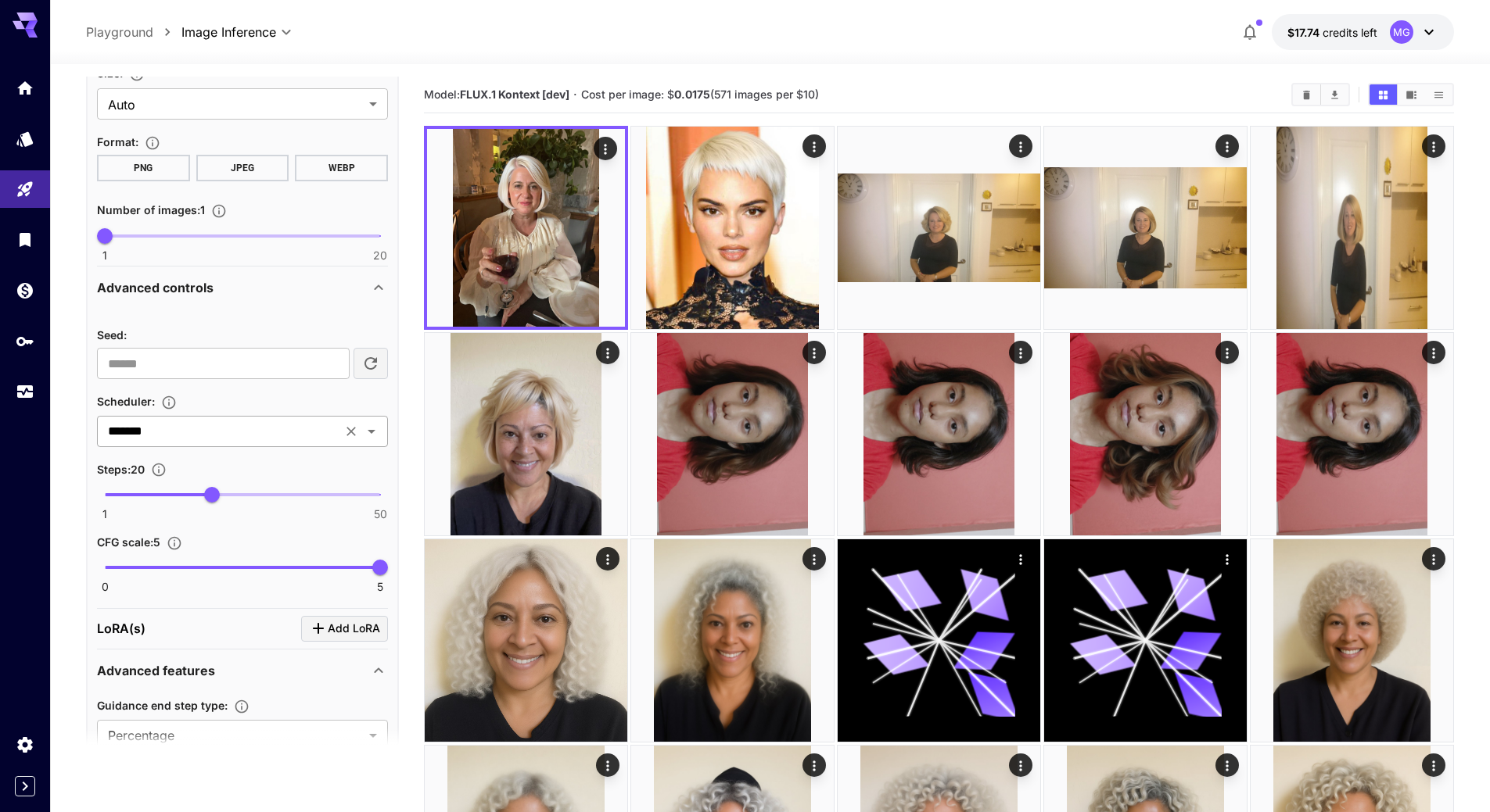
scroll to position [1102, 0]
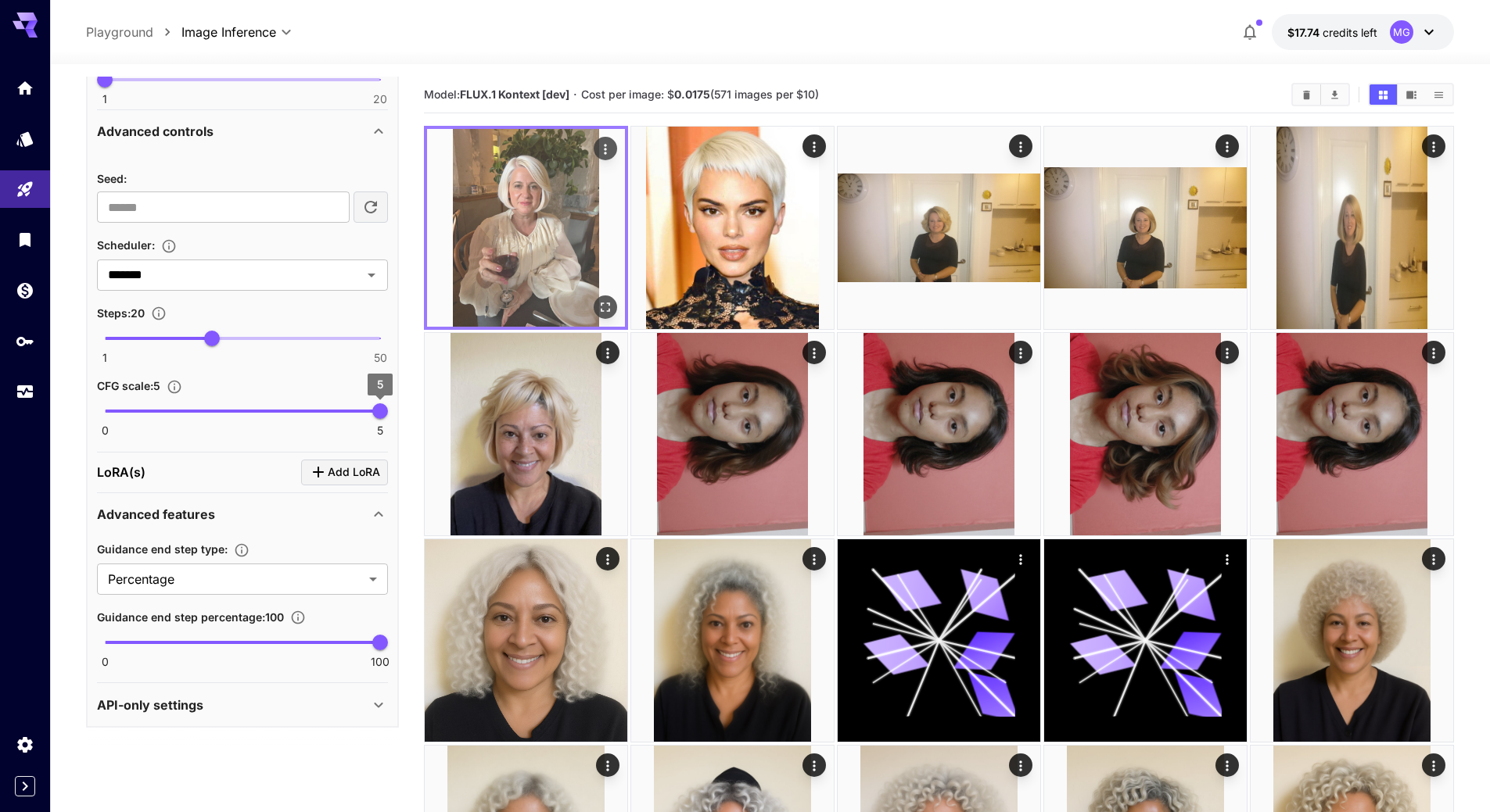
click at [557, 232] on img at bounding box center [525, 228] width 198 height 198
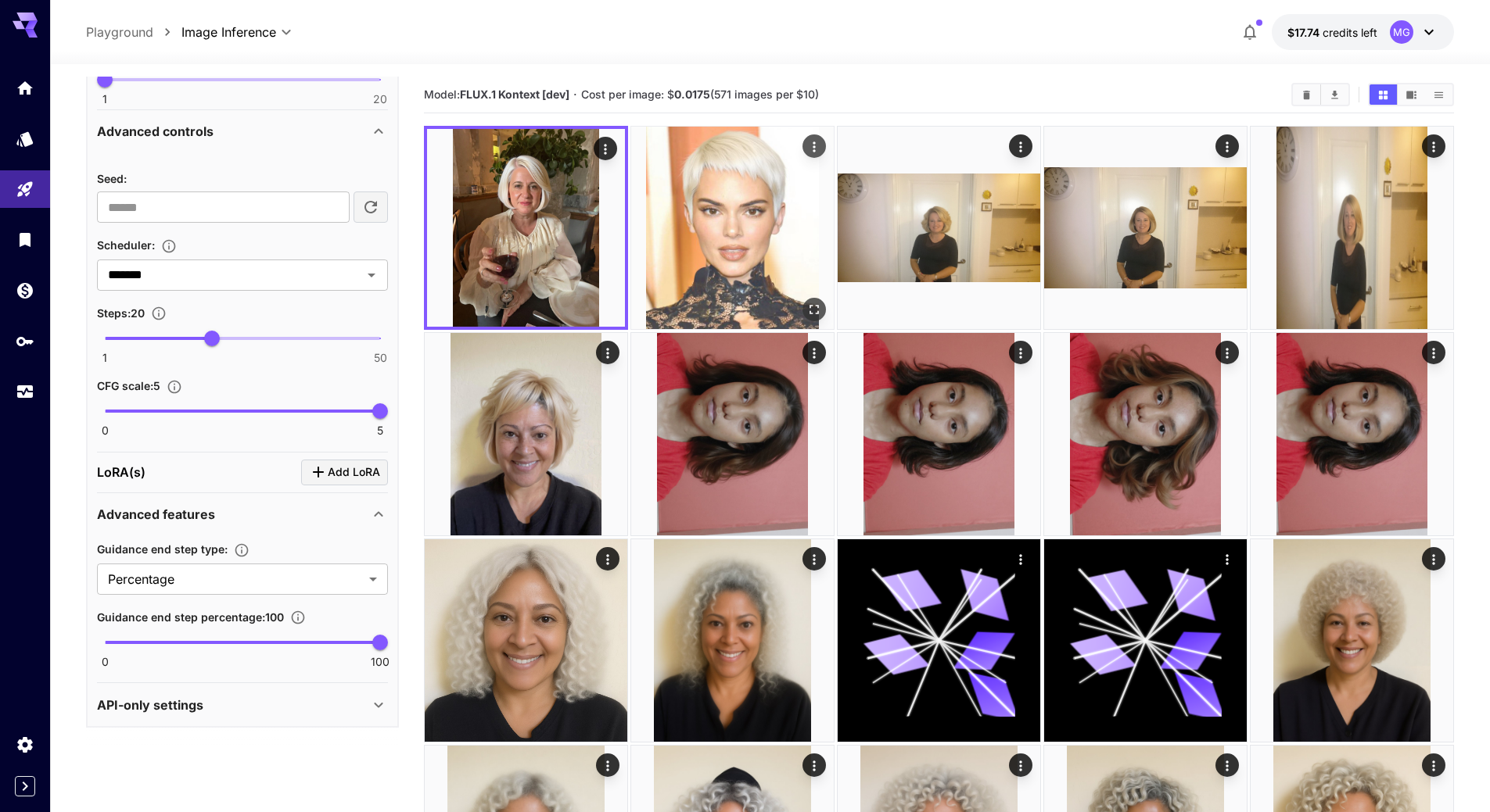
click at [735, 223] on img at bounding box center [732, 227] width 202 height 202
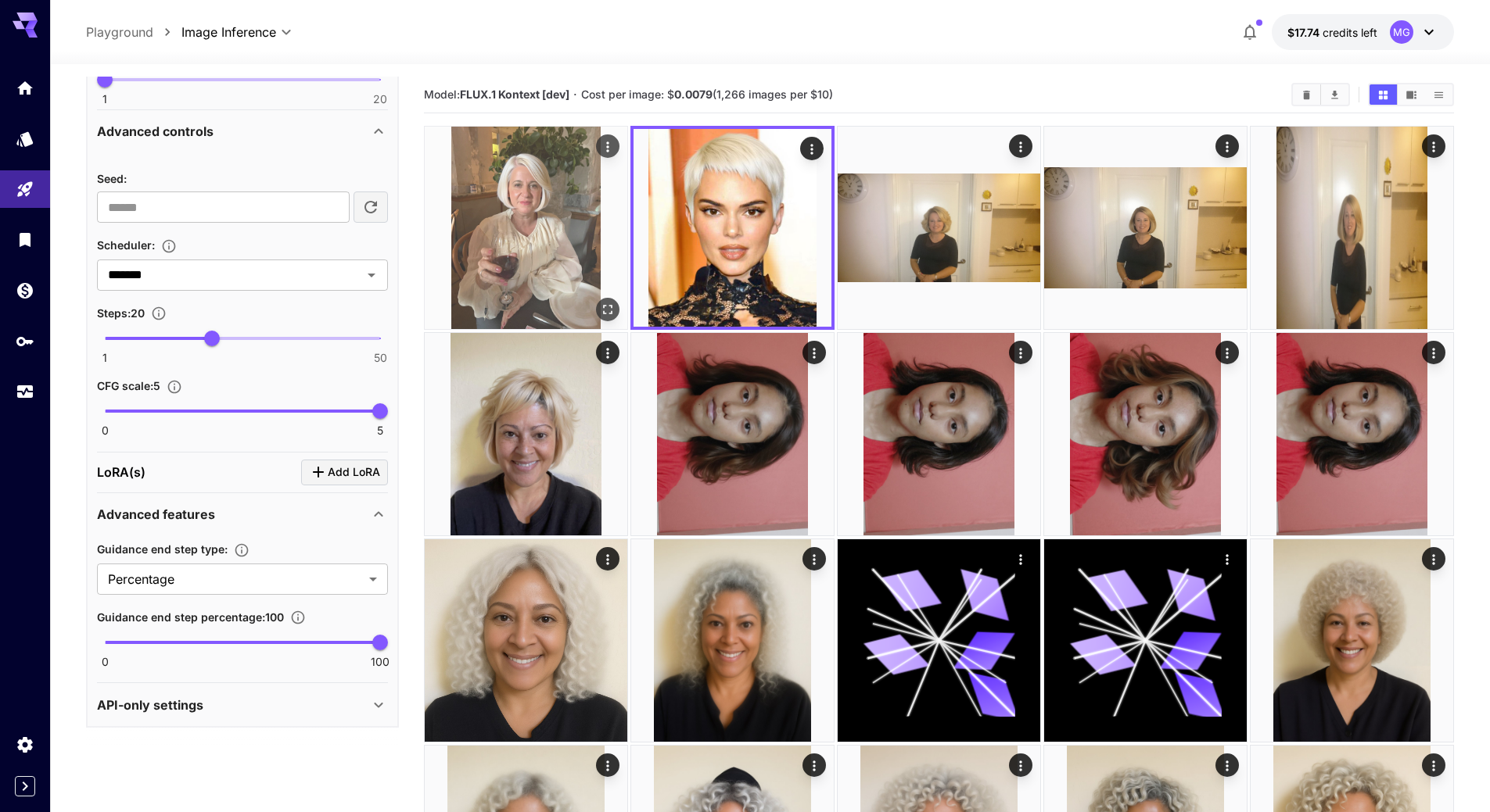
click at [525, 223] on img at bounding box center [525, 227] width 202 height 202
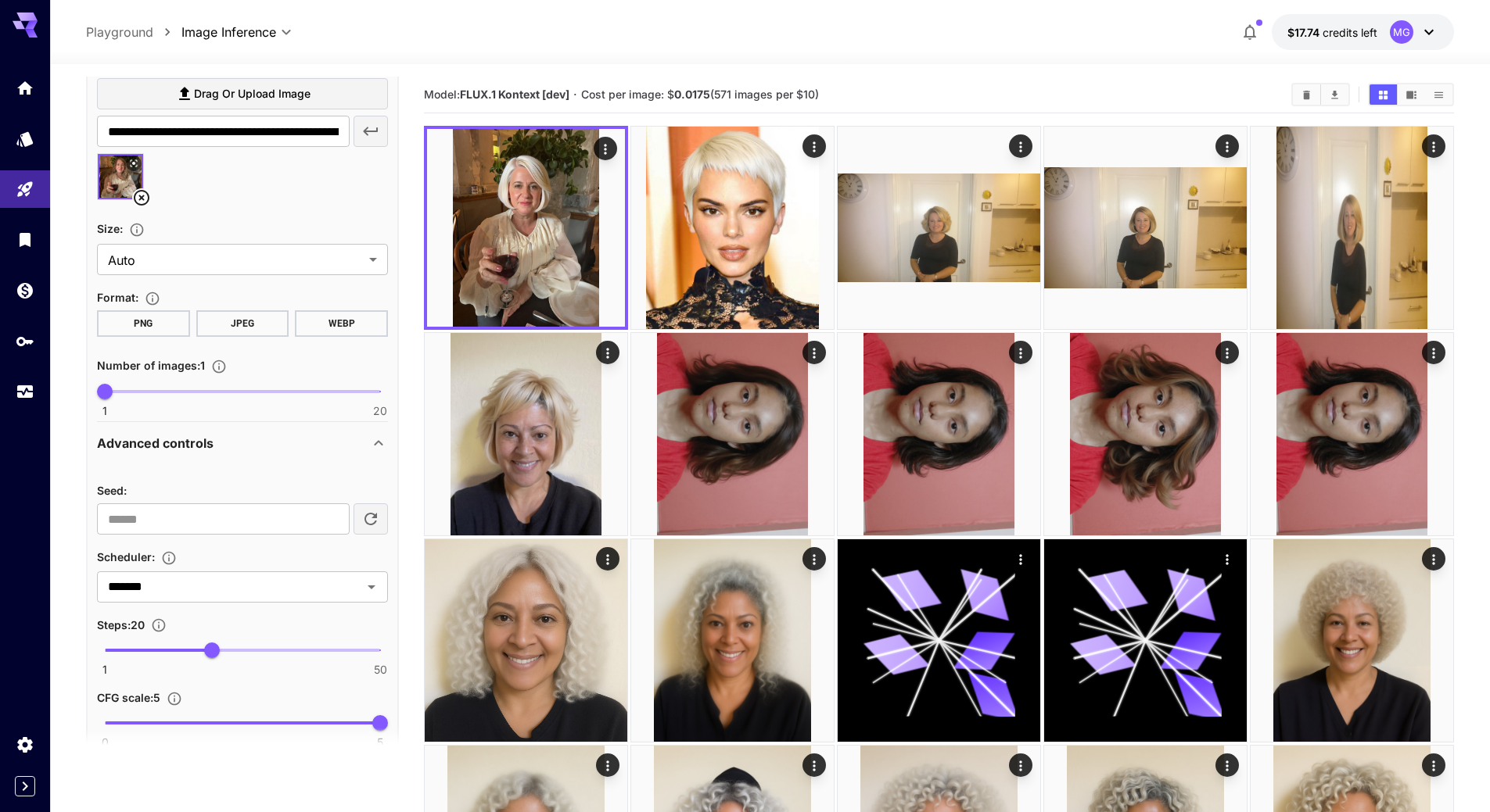
scroll to position [789, 0]
click at [140, 196] on icon at bounding box center [142, 198] width 19 height 19
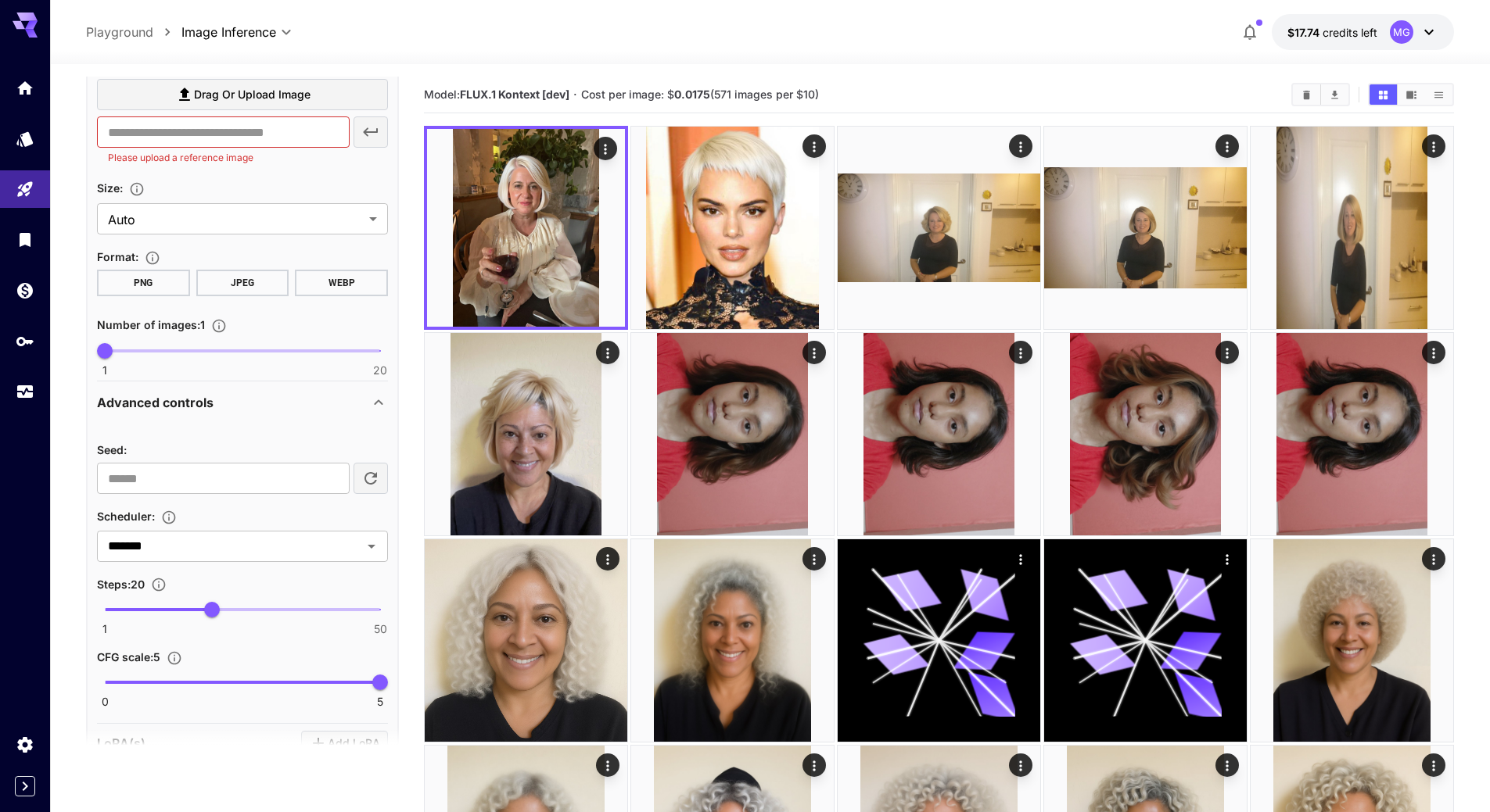
click at [264, 89] on span "Drag or upload image" at bounding box center [252, 95] width 117 height 20
click at [0, 0] on input "Drag or upload image" at bounding box center [0, 0] width 0 height 0
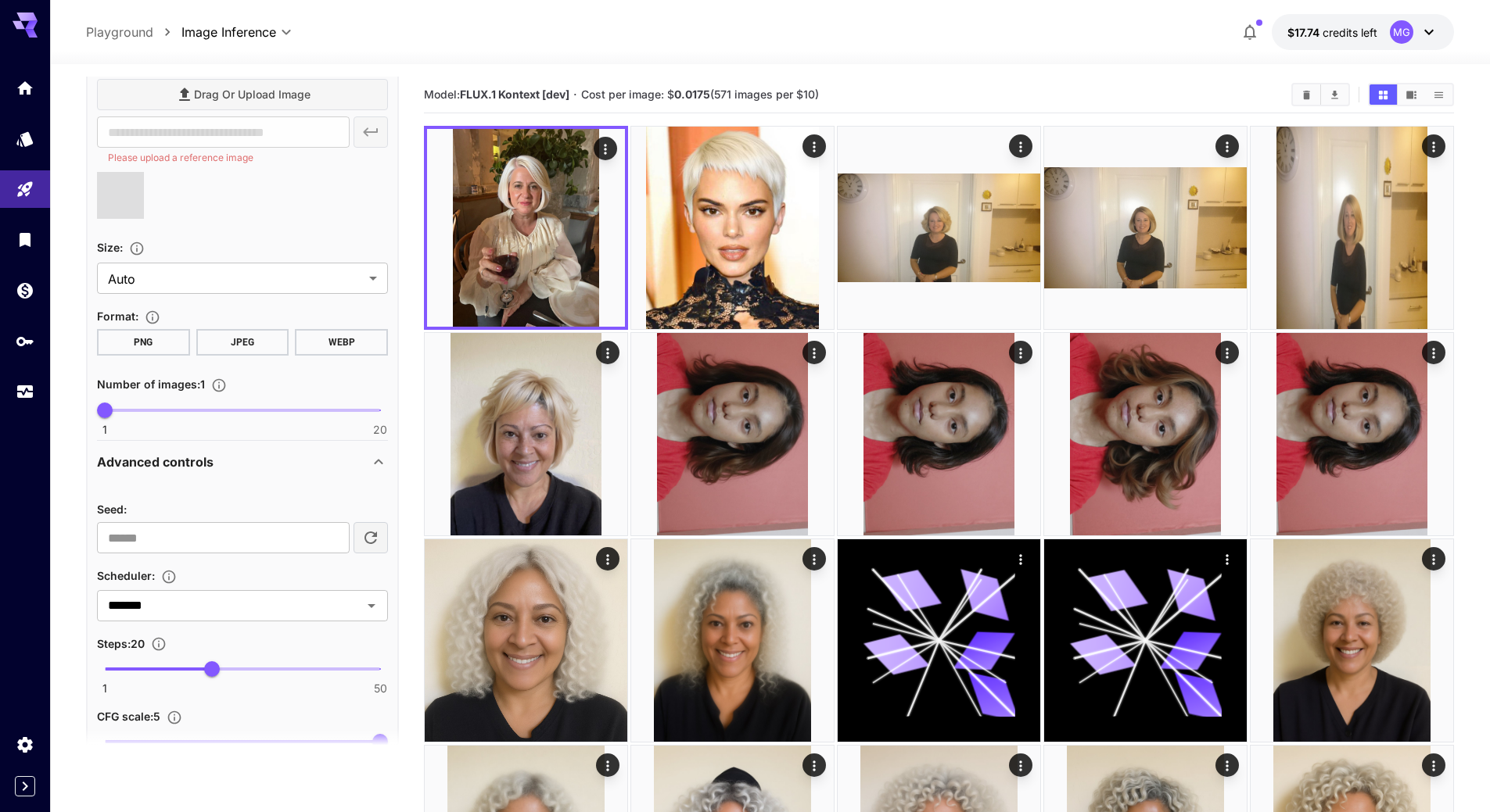
type input "**********"
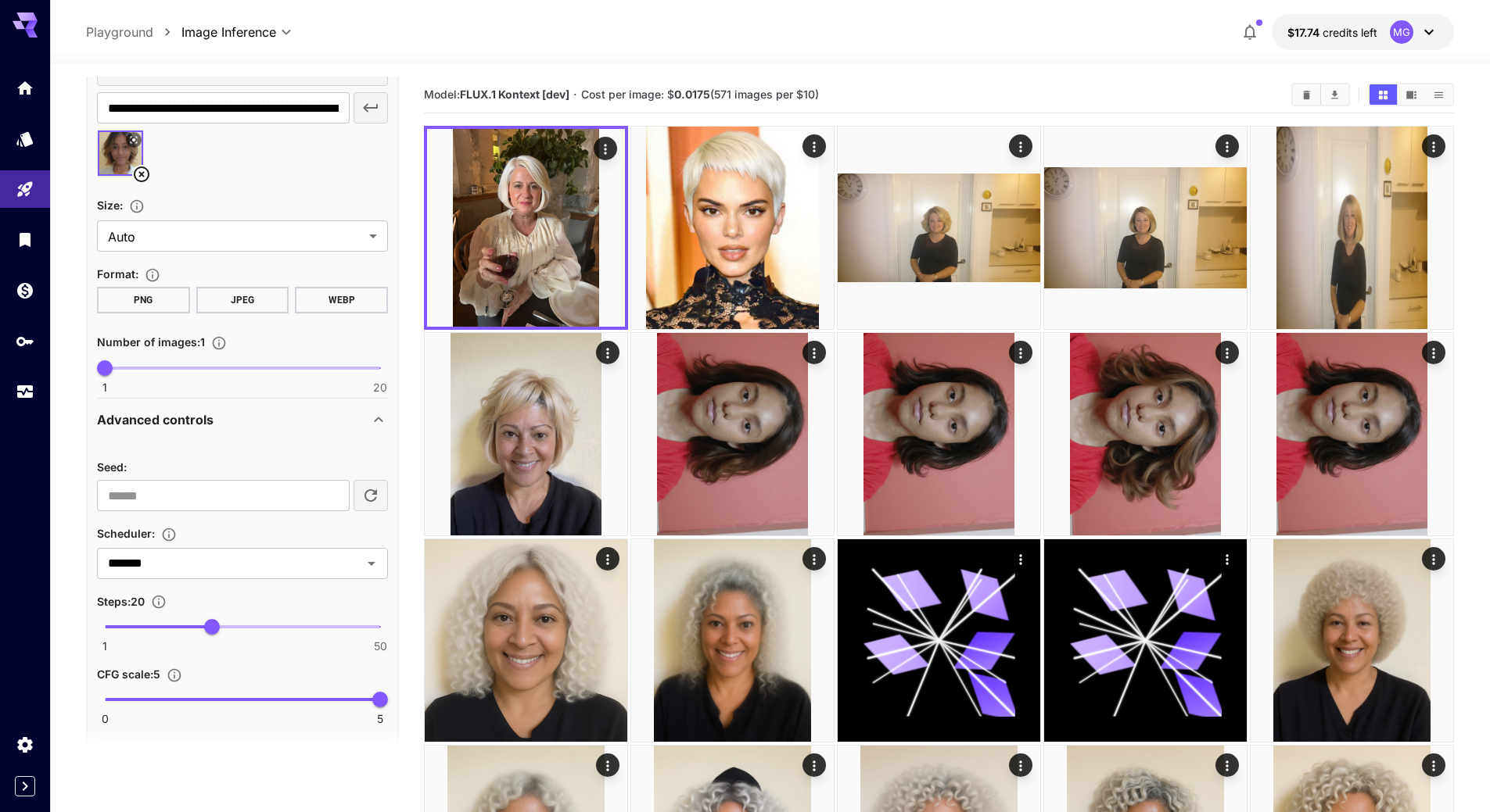
scroll to position [633, 0]
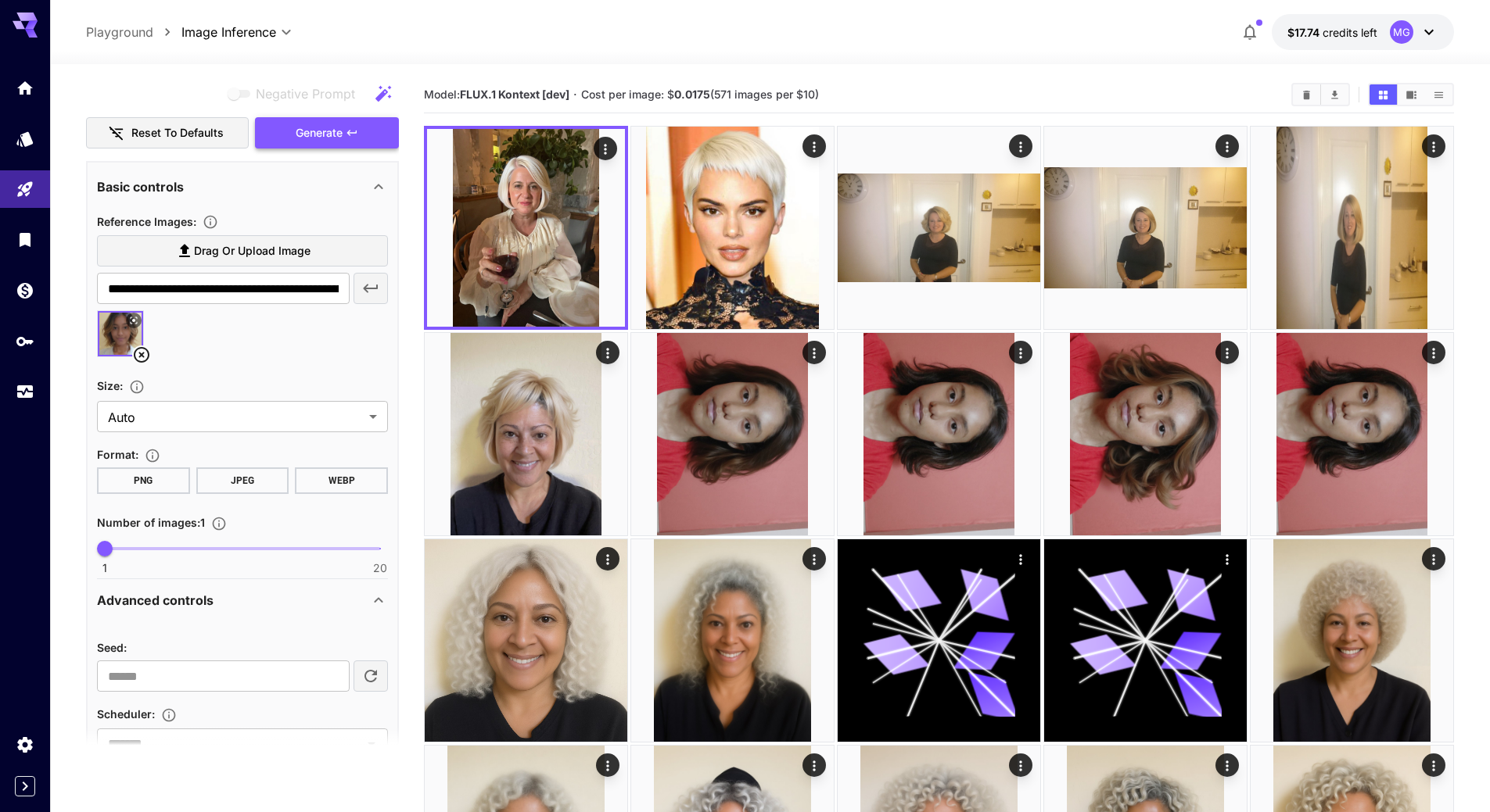
click at [330, 130] on span "Generate" at bounding box center [318, 133] width 47 height 20
